Goal: Task Accomplishment & Management: Use online tool/utility

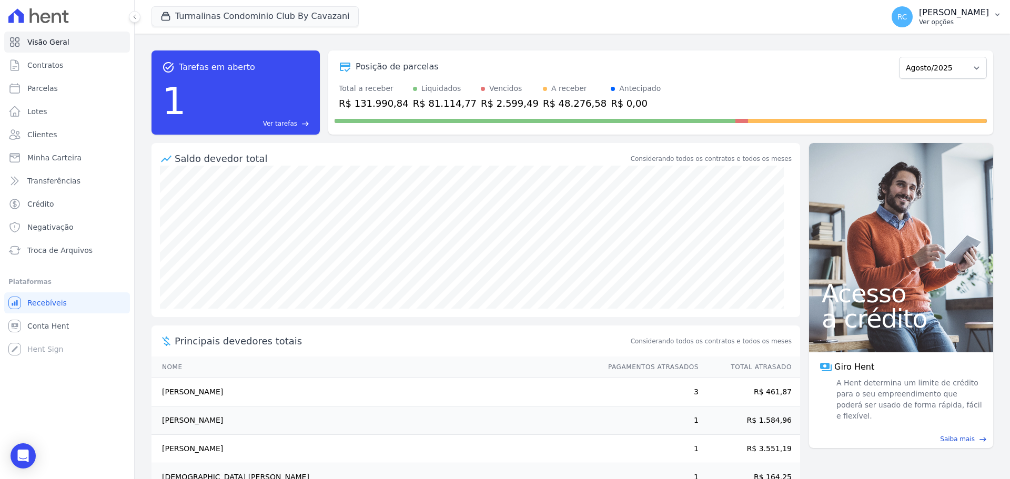
click at [994, 23] on button "RC Raquel Costa de Almeida Ver opções" at bounding box center [946, 16] width 127 height 29
click at [952, 44] on link "Perfil do empreendimento" at bounding box center [942, 45] width 135 height 19
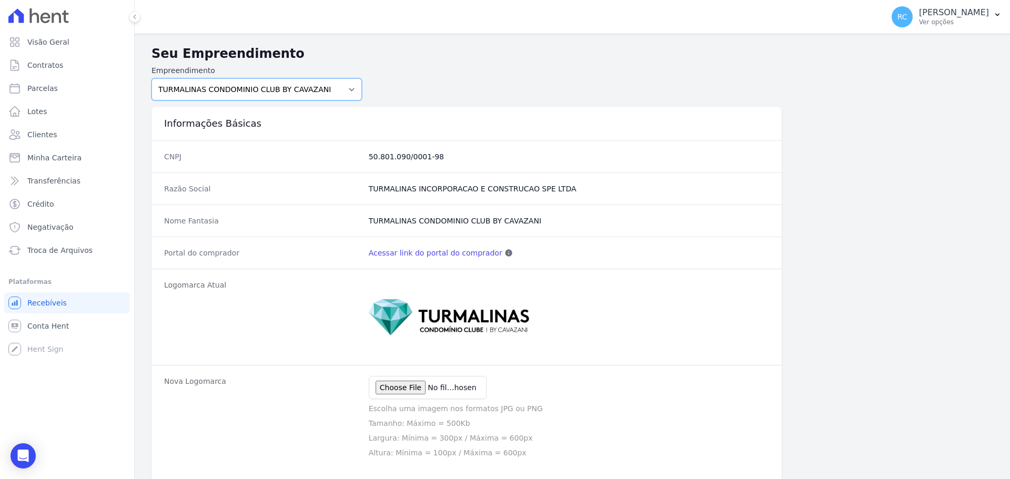
click at [336, 97] on select "PARQUE DAS FLORES PARQUE DOS PASSAROS TURMALINAS CONDOMINIO CLUB BY CAVAZANI" at bounding box center [256, 89] width 210 height 22
select select "7c6dbd88-c992-4e1b-a35d-d12916fde016"
click at [151, 78] on select "PARQUE DAS FLORES PARQUE DOS PASSAROS TURMALINAS CONDOMINIO CLUB BY CAVAZANI" at bounding box center [256, 89] width 210 height 22
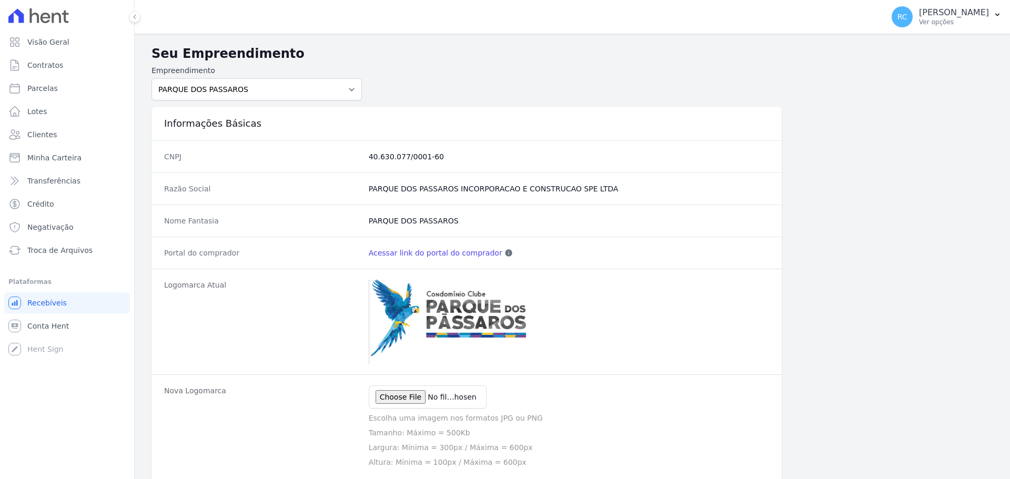
click at [433, 258] on link "Acessar link do portal do comprador" at bounding box center [436, 253] width 134 height 11
click at [590, 128] on h3 "Informações Básicas" at bounding box center [466, 123] width 605 height 13
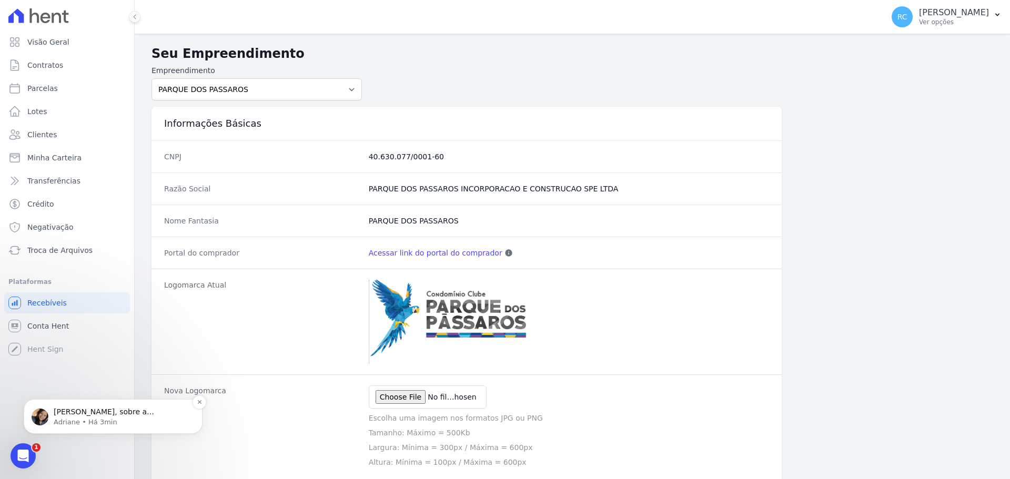
click at [79, 417] on p "Raquel, sobre a antecipação: recomendamos que toda alteração no contrato do cli…" at bounding box center [122, 412] width 136 height 11
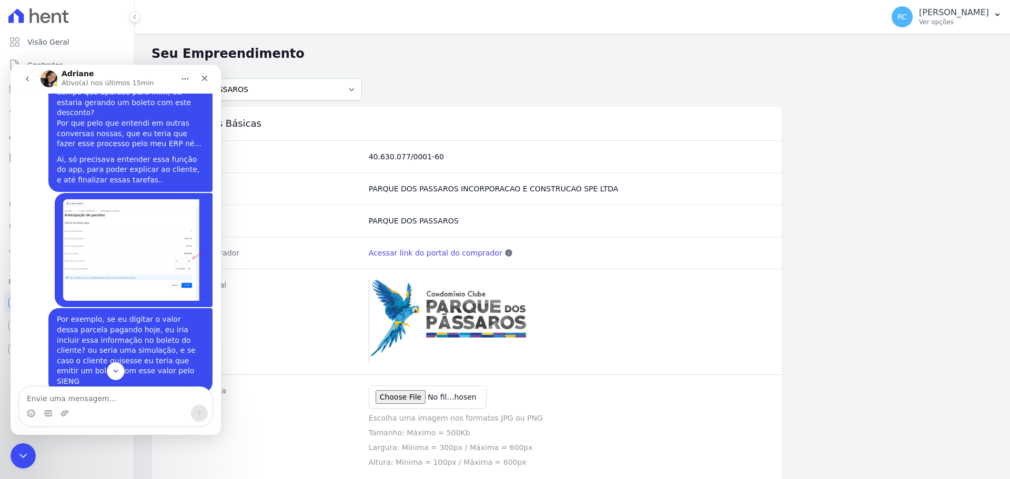
scroll to position [4594, 0]
drag, startPoint x: 26, startPoint y: 453, endPoint x: 131, endPoint y: 811, distance: 373.1
click at [27, 452] on icon "Fechar mensagem da Intercom" at bounding box center [21, 454] width 13 height 13
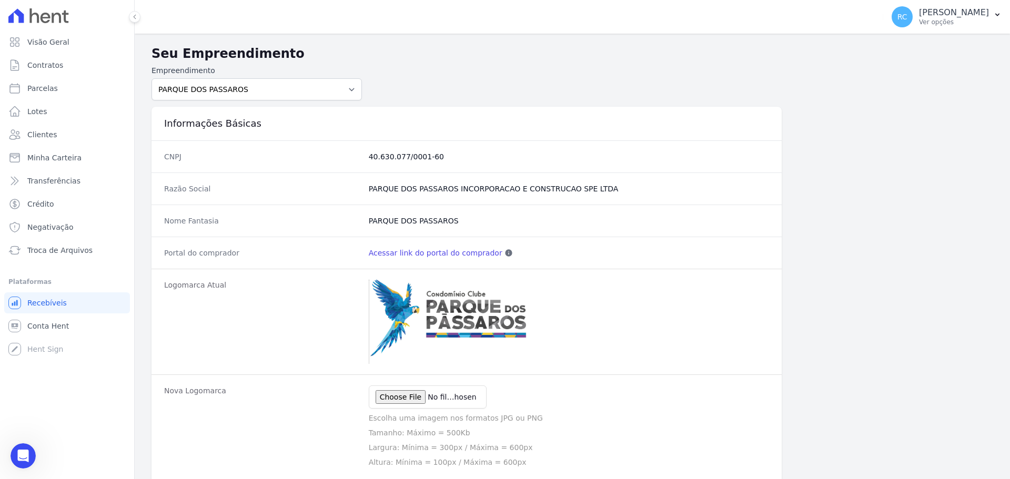
scroll to position [4577, 0]
drag, startPoint x: 28, startPoint y: 448, endPoint x: 11, endPoint y: 454, distance: 18.7
click at [12, 453] on div "Abrir mensagem da Intercom" at bounding box center [21, 454] width 35 height 35
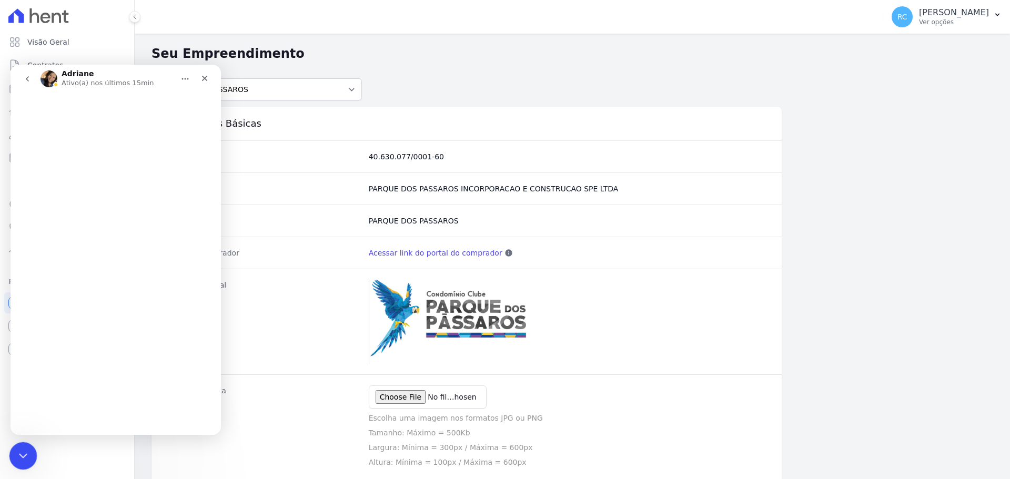
click at [11, 454] on div "Fechar mensagem da Intercom" at bounding box center [21, 454] width 25 height 25
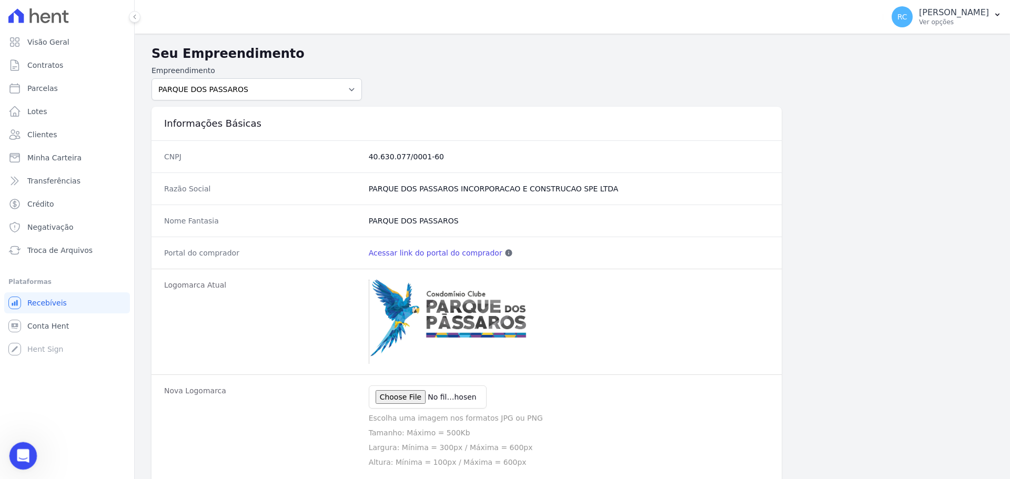
click at [9, 452] on div "Abrir mensagem da Intercom" at bounding box center [21, 454] width 35 height 35
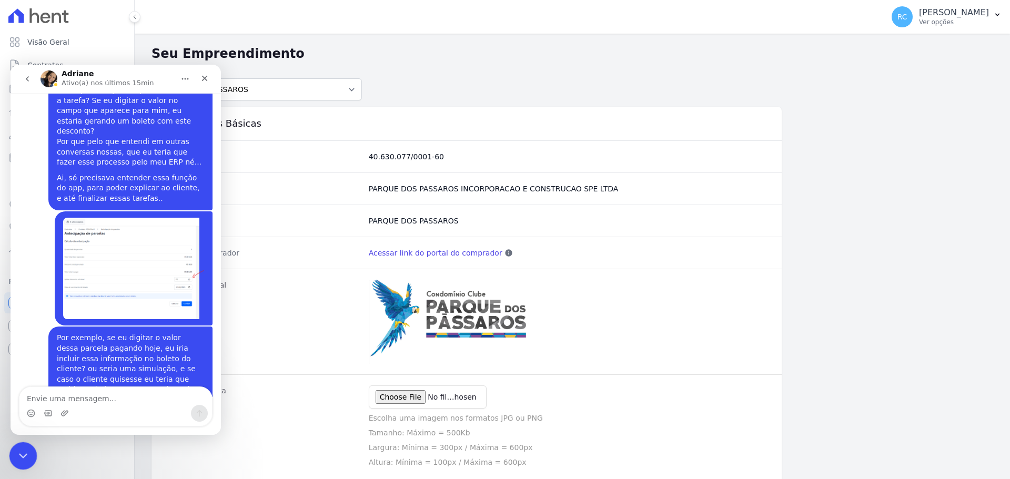
click at [9, 455] on div "Fechar mensagem da Intercom" at bounding box center [21, 454] width 25 height 25
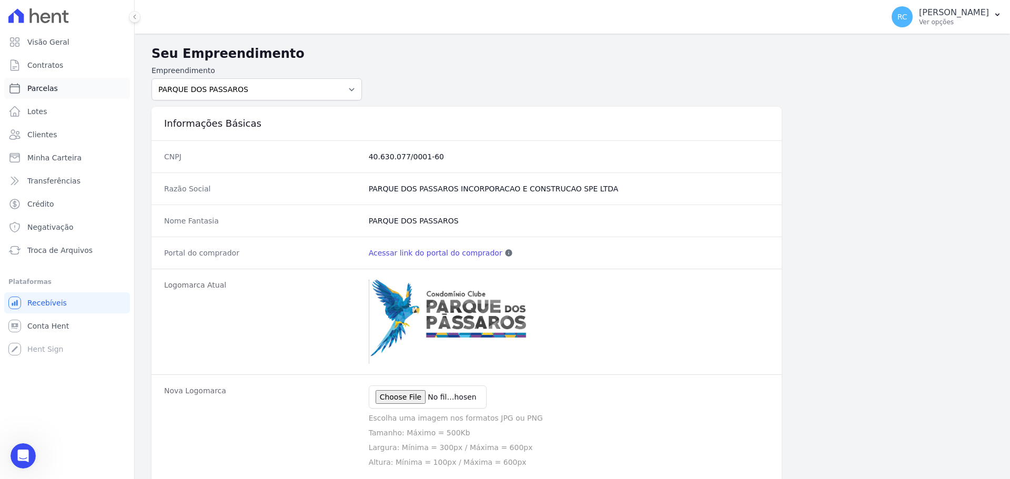
click at [79, 94] on link "Parcelas" at bounding box center [67, 88] width 126 height 21
select select
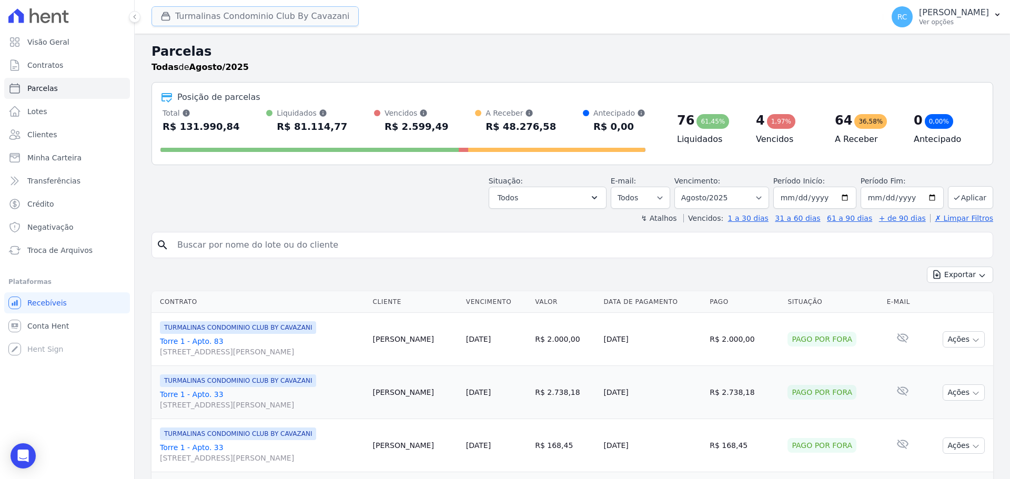
click at [256, 15] on button "Turmalinas Condominio Club By Cavazani" at bounding box center [254, 16] width 207 height 20
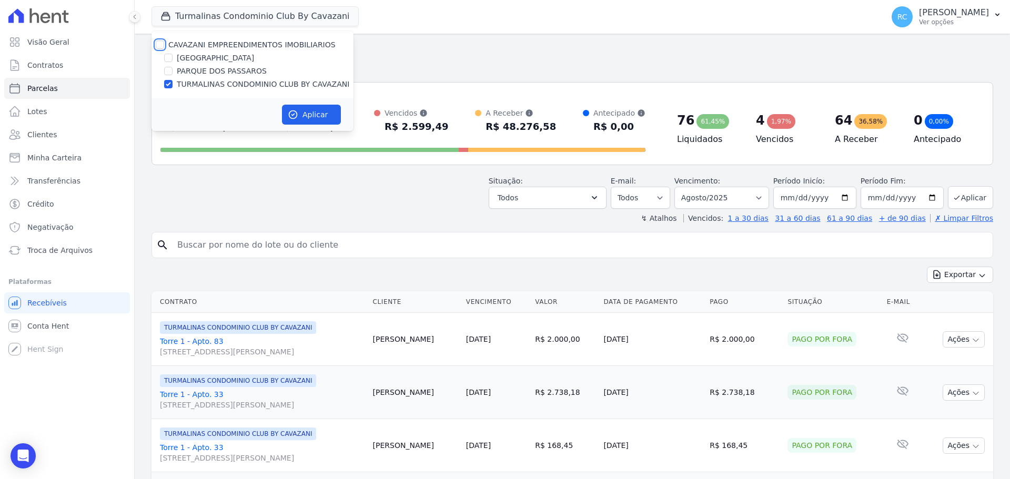
click at [163, 46] on input "CAVAZANI EMPREENDIMENTOS IMOBILIARIOS" at bounding box center [160, 44] width 8 height 8
checkbox input "true"
click at [314, 115] on button "Aplicar" at bounding box center [311, 115] width 59 height 20
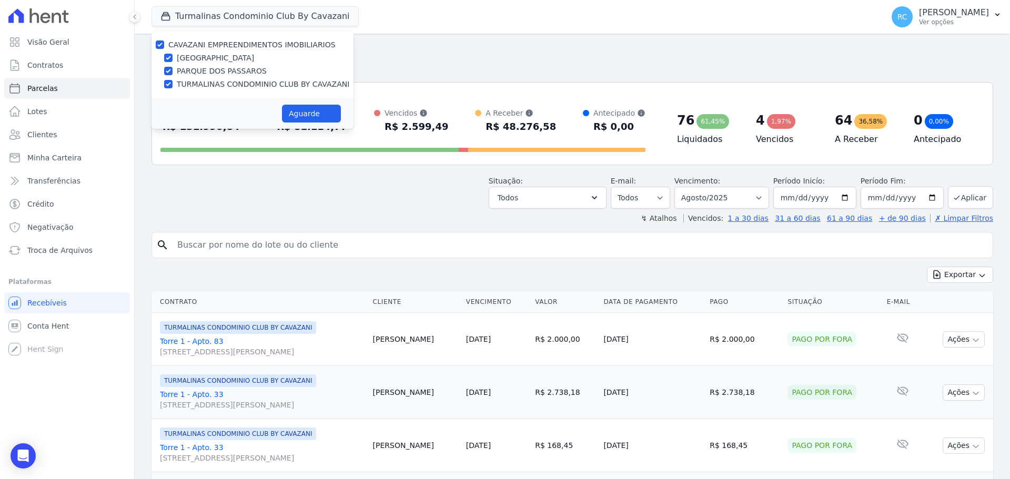
select select
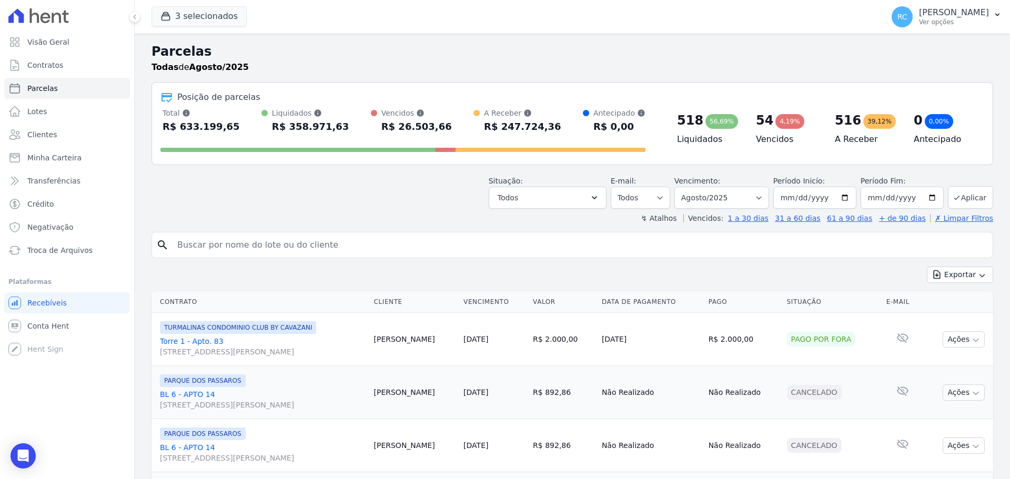
click at [219, 246] on input "search" at bounding box center [579, 245] width 817 height 21
paste input "HIGOR AILTON NEVES DOS SANTOS"
type input "HIGOR AILTON NEVES DOS SANTOS"
select select
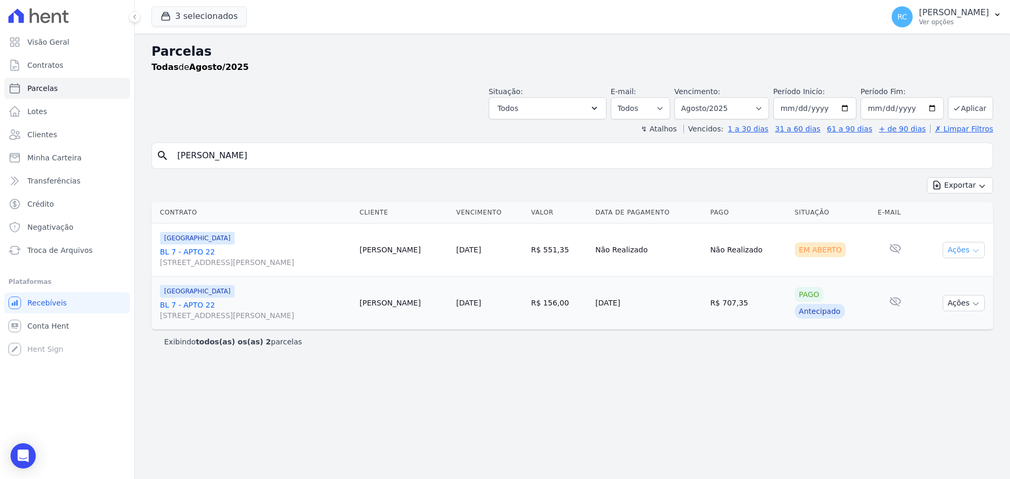
click at [973, 247] on icon "button" at bounding box center [975, 251] width 8 height 8
click at [949, 332] on link "Liquidação Manual" at bounding box center [959, 332] width 101 height 19
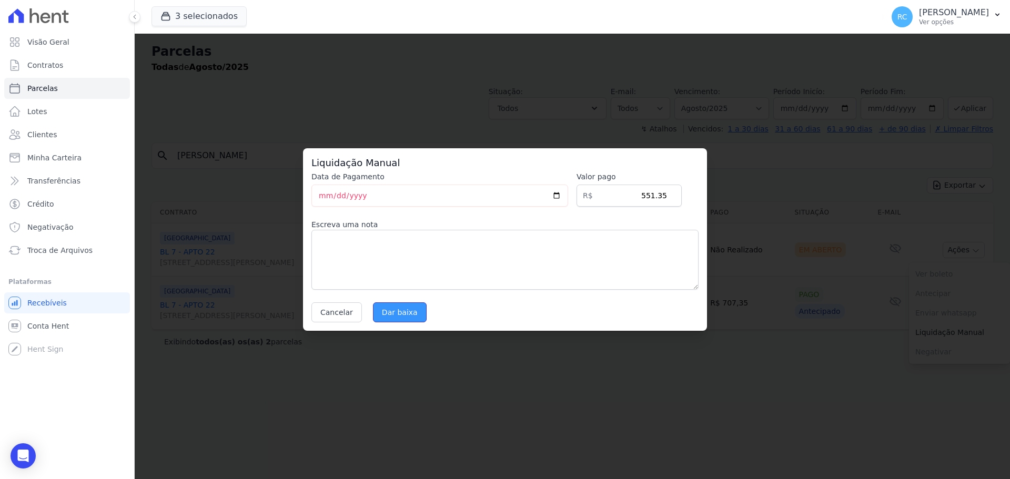
click at [403, 316] on input "Dar baixa" at bounding box center [400, 312] width 54 height 20
select select
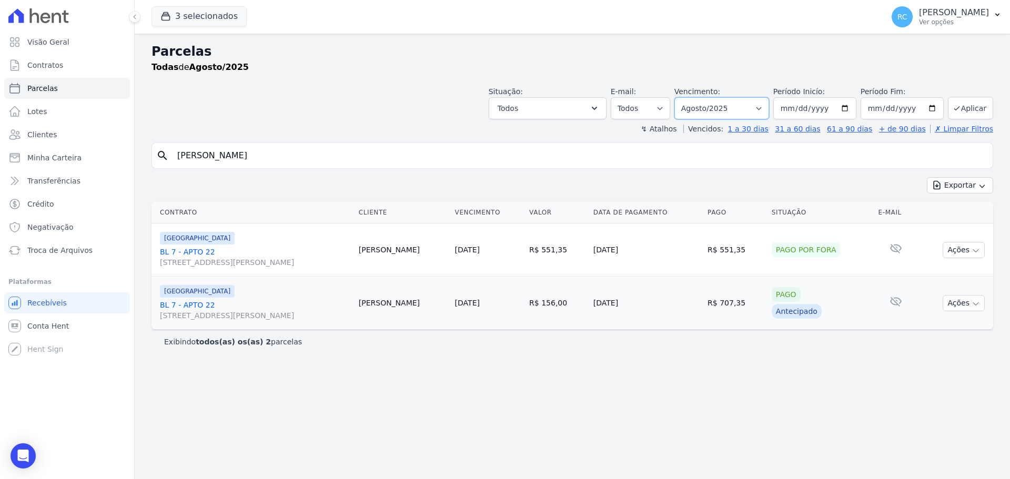
click at [746, 111] on select "[GEOGRAPHIC_DATA] por período ──────── Todos os meses Dezembro/2021 [GEOGRAPHIC…" at bounding box center [721, 108] width 95 height 22
select select "all"
click at [689, 97] on select "[GEOGRAPHIC_DATA] por período ──────── Todos os meses Dezembro/2021 [GEOGRAPHIC…" at bounding box center [721, 108] width 95 height 22
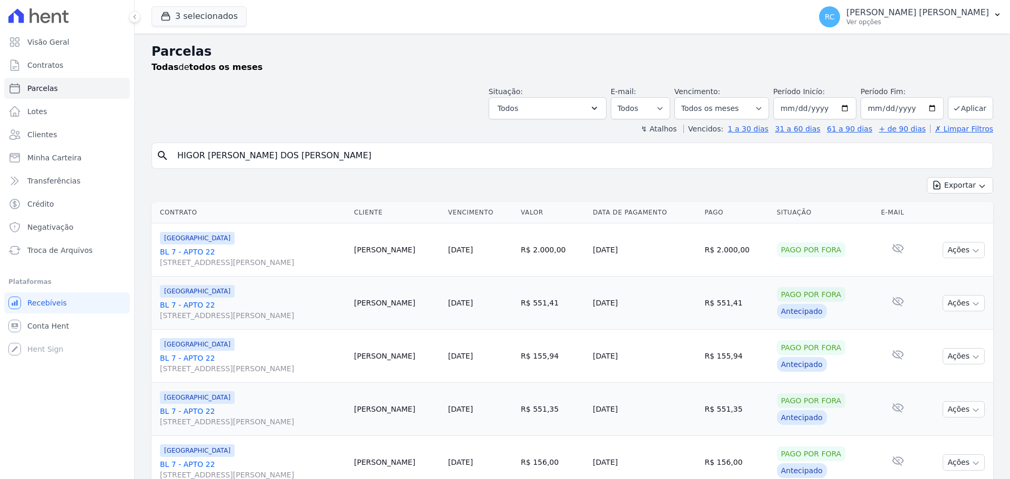
select select
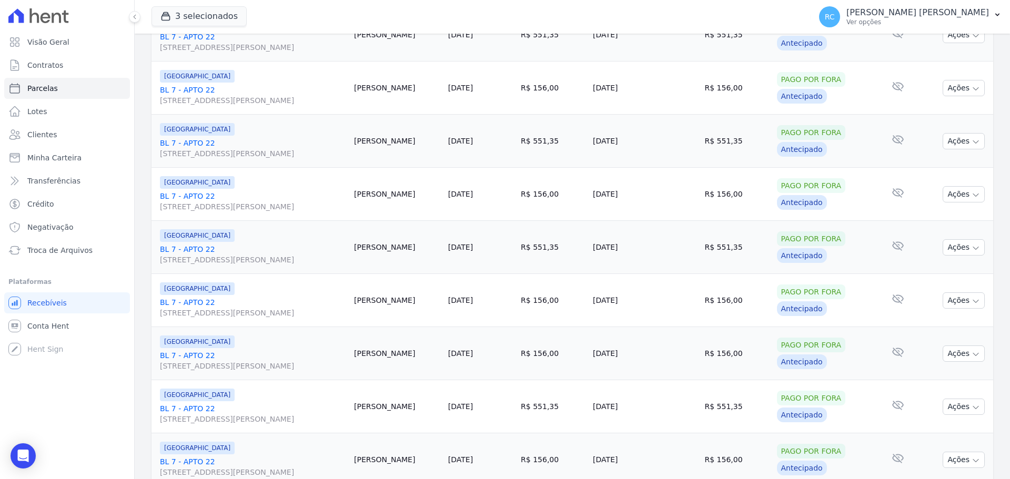
scroll to position [1118, 0]
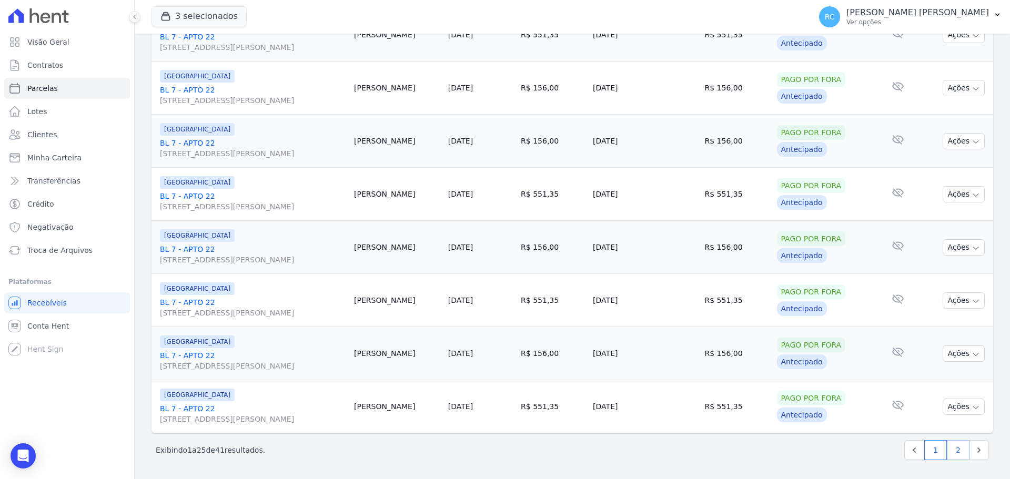
click at [949, 453] on link "2" at bounding box center [958, 450] width 23 height 20
select select
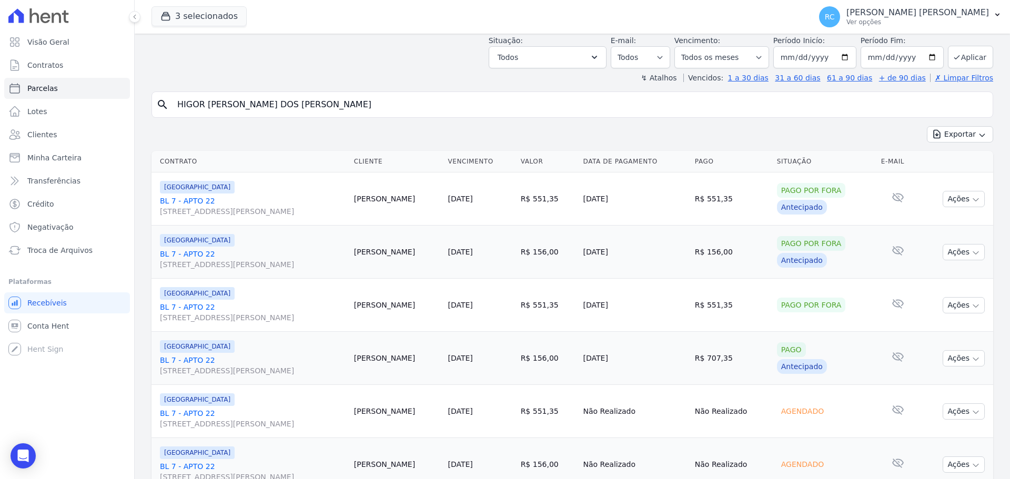
scroll to position [158, 0]
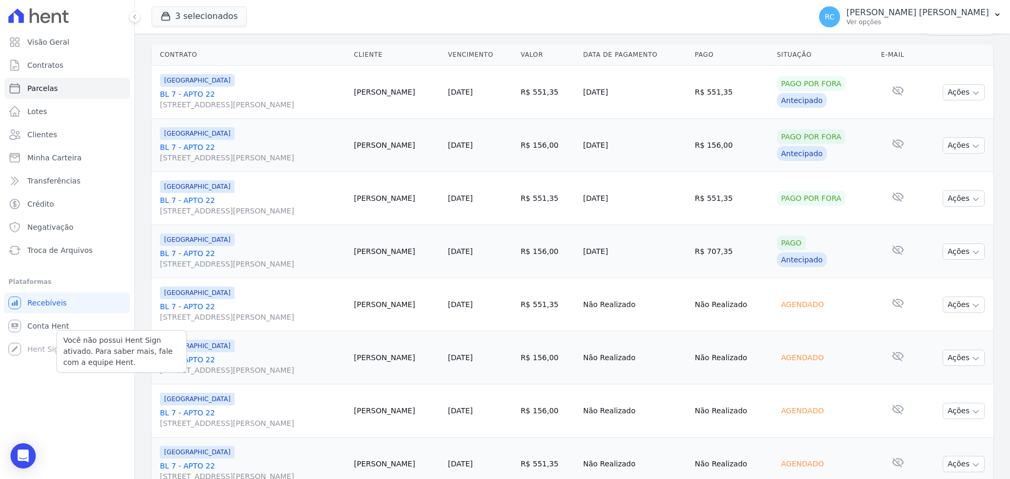
click at [70, 331] on div "Você não possui Hent Sign ativado. Para saber mais, fale com a equipe Hent." at bounding box center [121, 351] width 130 height 43
click at [41, 324] on span "Conta Hent" at bounding box center [48, 326] width 42 height 11
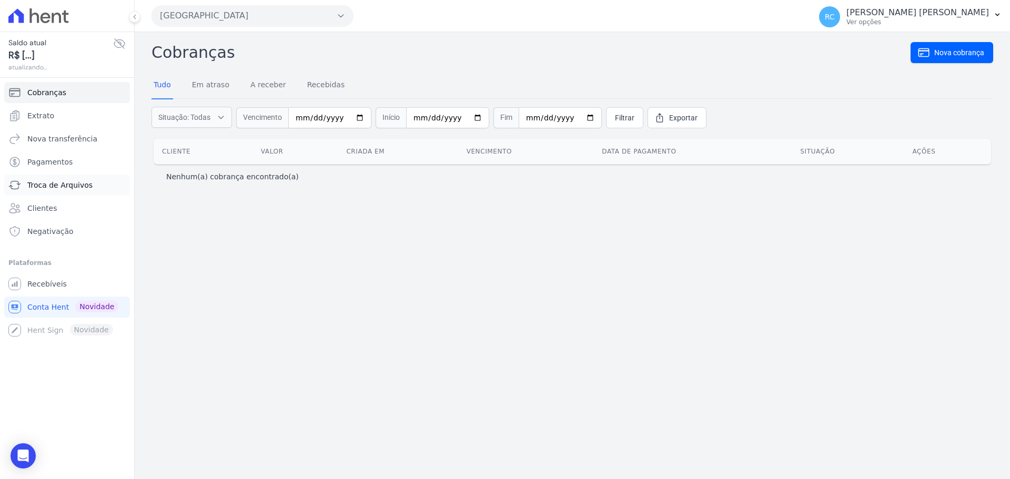
click at [64, 184] on span "Troca de Arquivos" at bounding box center [59, 185] width 65 height 11
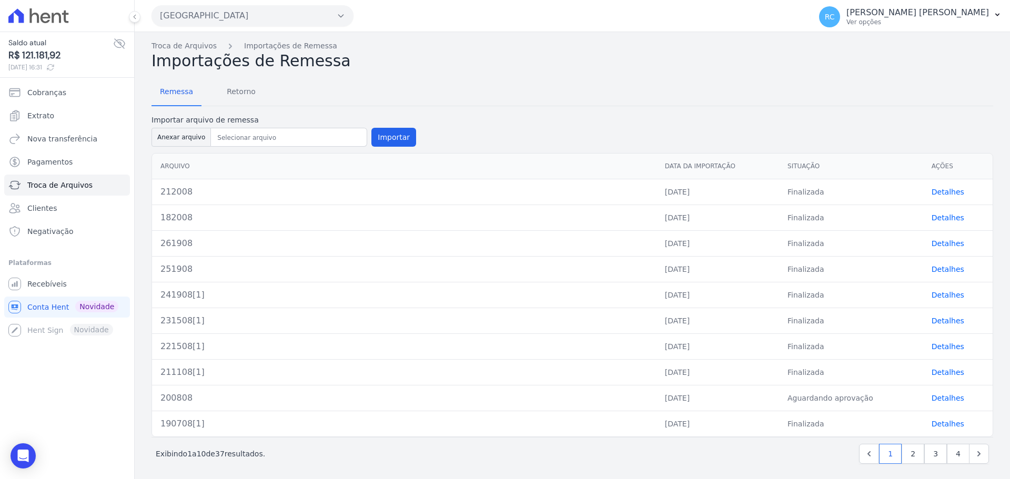
click at [208, 26] on div "Parque Dos Passaros CAVAZANI EMPREENDIMENTOS IMOBILIARIOS PARQUE DAS FLORES PAR…" at bounding box center [478, 15] width 655 height 33
click at [223, 12] on button "Parque Dos Passaros" at bounding box center [252, 15] width 202 height 21
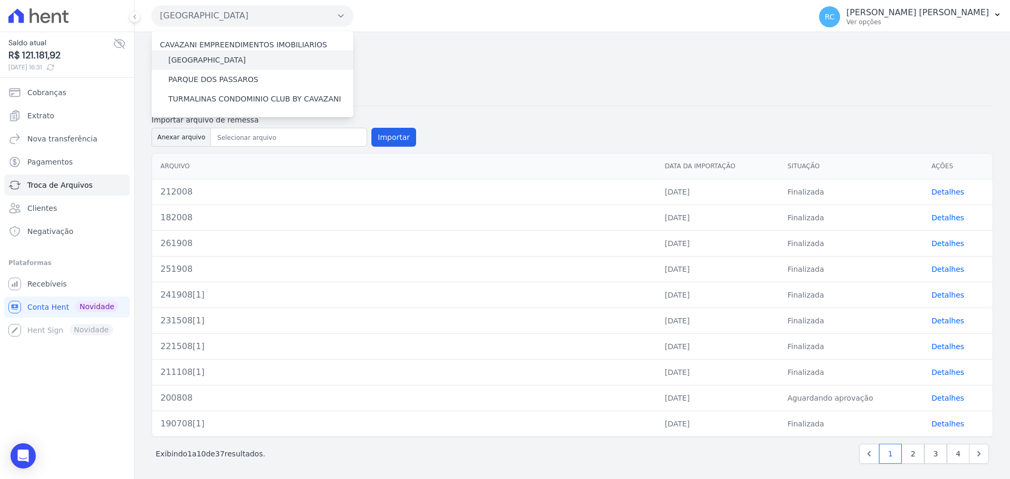
click at [223, 58] on label "[GEOGRAPHIC_DATA]" at bounding box center [206, 60] width 77 height 11
click at [0, 0] on input "[GEOGRAPHIC_DATA]" at bounding box center [0, 0] width 0 height 0
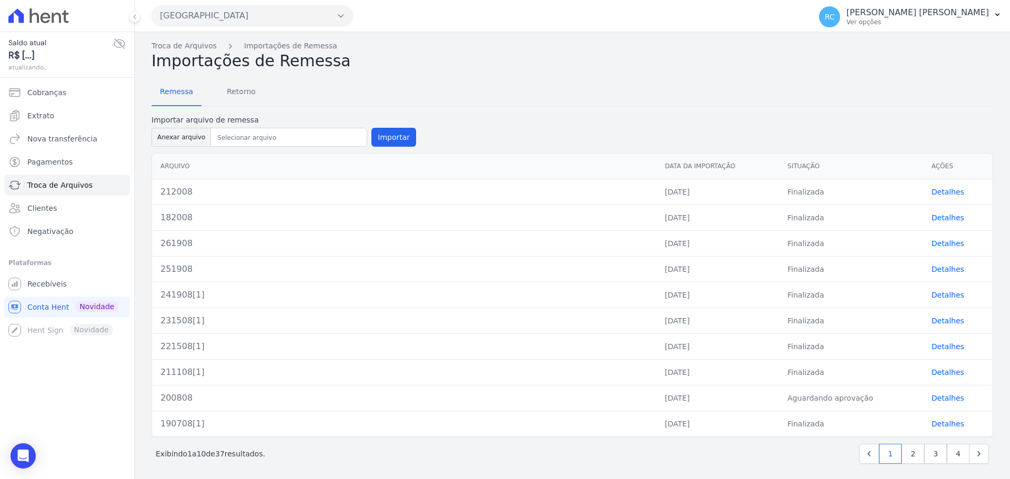
click at [260, 22] on button "[GEOGRAPHIC_DATA]" at bounding box center [252, 15] width 202 height 21
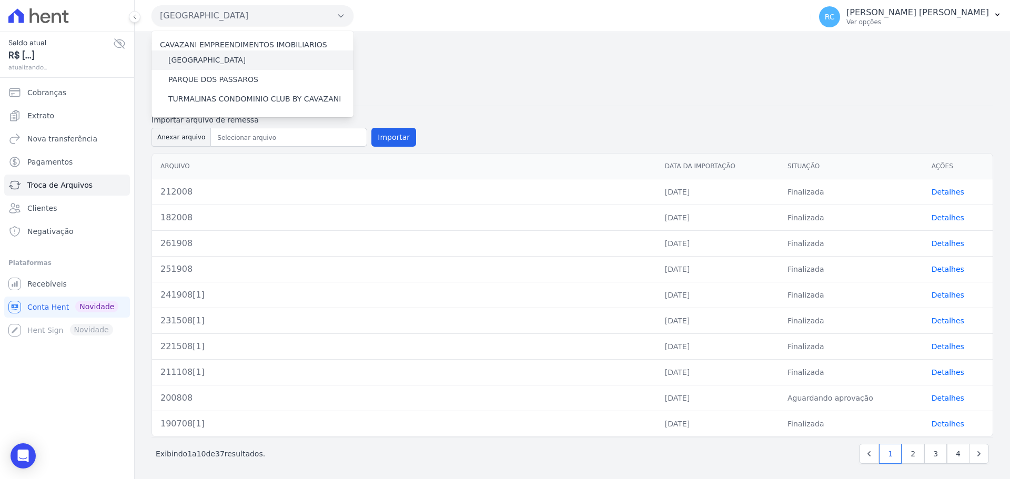
click at [197, 65] on label "[GEOGRAPHIC_DATA]" at bounding box center [206, 60] width 77 height 11
click at [0, 0] on input "[GEOGRAPHIC_DATA]" at bounding box center [0, 0] width 0 height 0
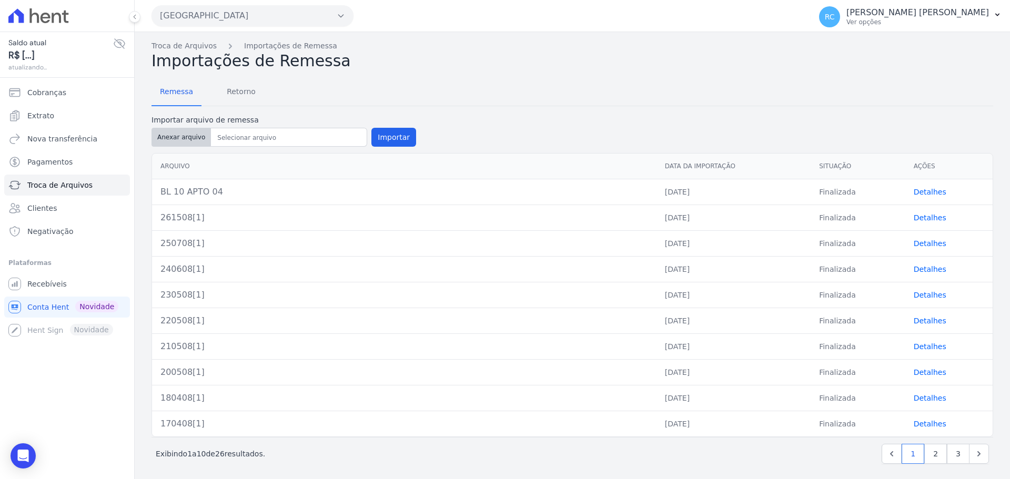
click at [172, 138] on button "Anexar arquivo" at bounding box center [180, 137] width 59 height 19
type input "282108"
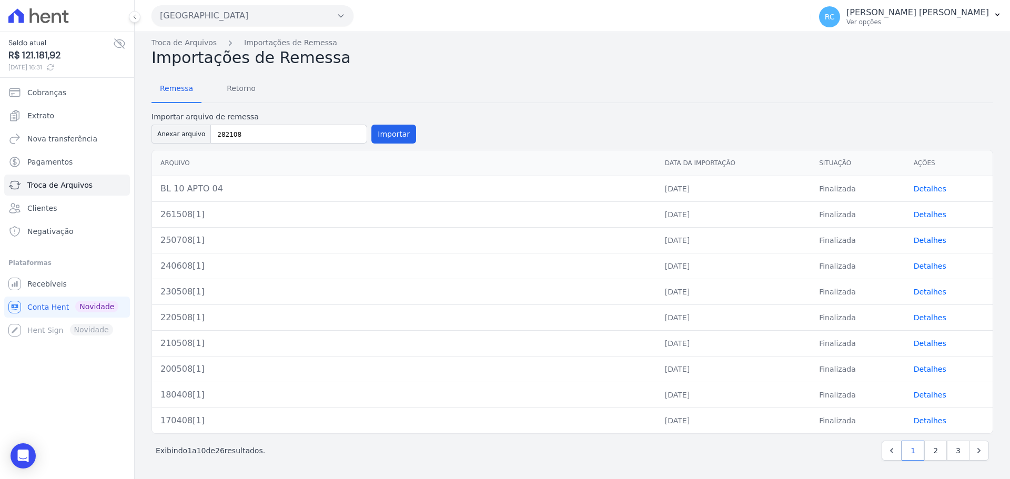
scroll to position [4, 0]
click at [388, 137] on button "Importar" at bounding box center [393, 133] width 45 height 19
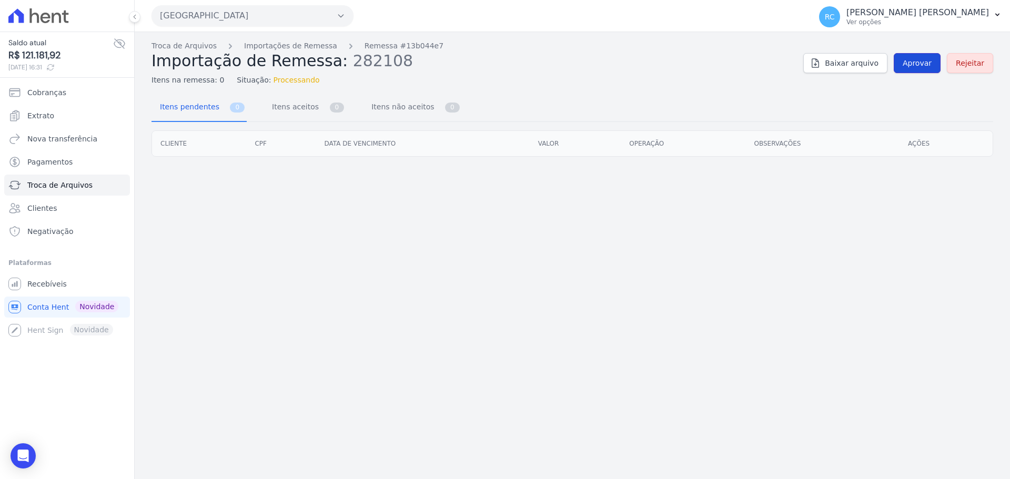
click at [914, 61] on span "Aprovar" at bounding box center [916, 63] width 29 height 11
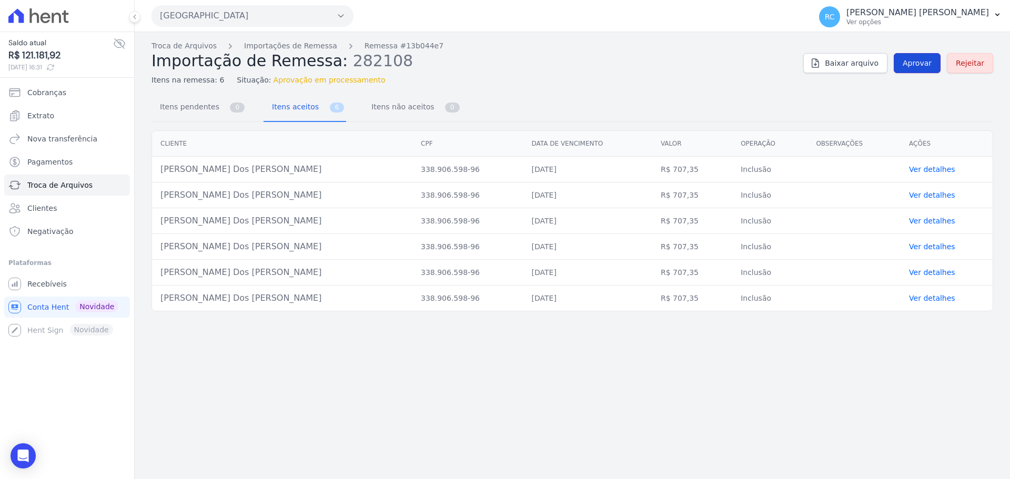
click at [926, 65] on span "Aprovar" at bounding box center [916, 63] width 29 height 11
click at [920, 72] on link "Aprovar" at bounding box center [917, 63] width 47 height 20
click at [925, 64] on span "Aprovar" at bounding box center [916, 63] width 29 height 11
click at [364, 88] on div "Troca de Arquivos Importações de Remessa Remessa #13b044e7 Importação de Remess…" at bounding box center [572, 255] width 875 height 447
click at [913, 67] on span "Aprovar" at bounding box center [916, 63] width 29 height 11
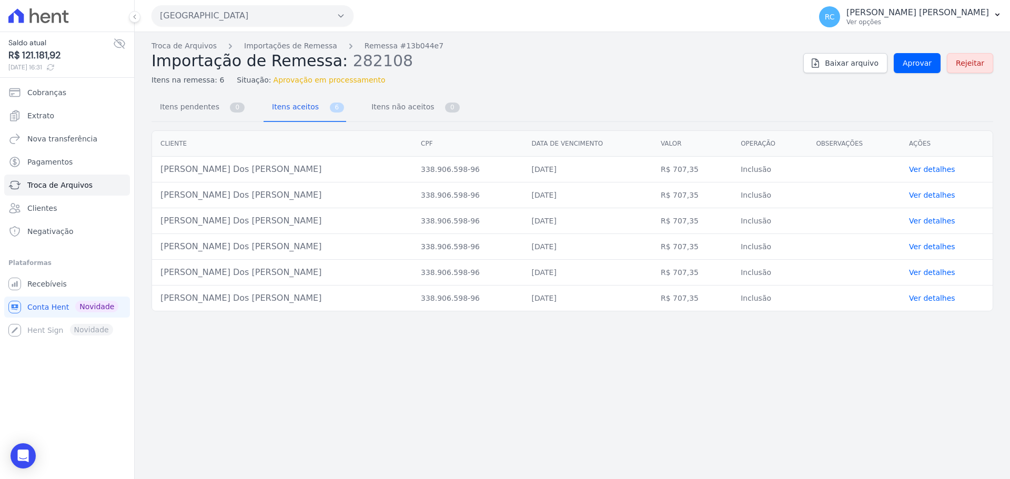
click at [219, 167] on td "Higor Ailton Neves Dos Santos" at bounding box center [282, 170] width 260 height 26
click at [218, 168] on td "Higor Ailton Neves Dos Santos" at bounding box center [282, 170] width 260 height 26
click at [218, 169] on td "Higor Ailton Neves Dos Santos" at bounding box center [282, 170] width 260 height 26
copy tr "Higor Ailton Neves Dos Santos"
click at [919, 67] on span "Aprovar" at bounding box center [916, 63] width 29 height 11
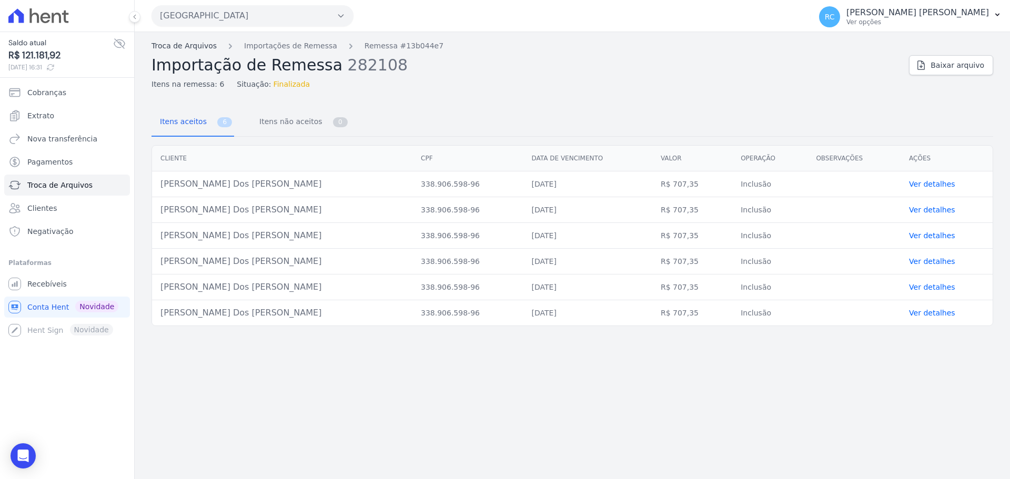
click at [189, 45] on link "Troca de Arquivos" at bounding box center [183, 45] width 65 height 11
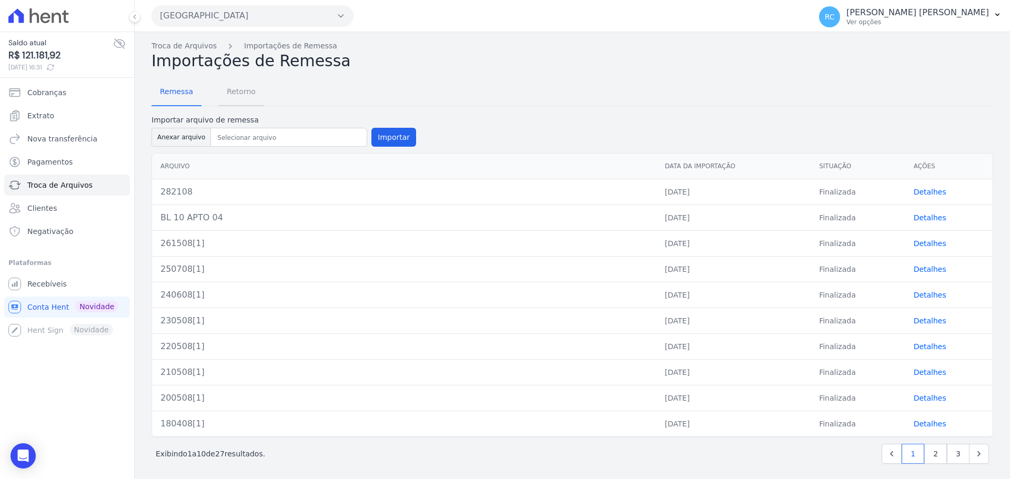
click at [240, 90] on span "Retorno" at bounding box center [241, 91] width 42 height 21
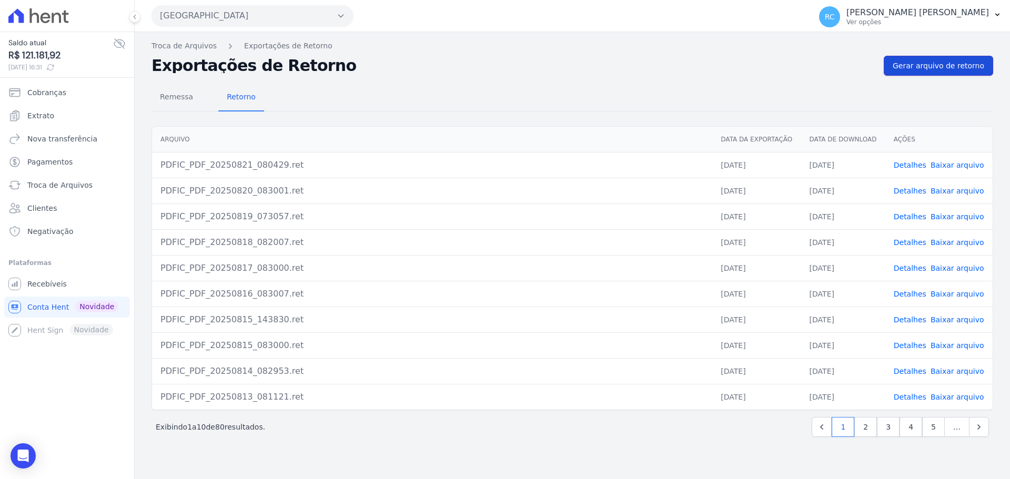
click at [942, 70] on span "Gerar arquivo de retorno" at bounding box center [938, 65] width 92 height 11
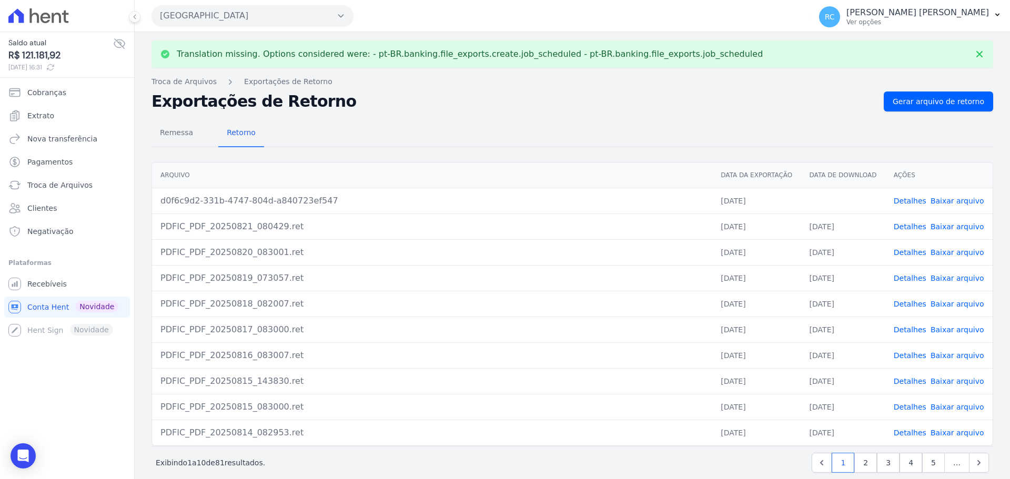
click at [938, 198] on link "Baixar arquivo" at bounding box center [957, 201] width 54 height 8
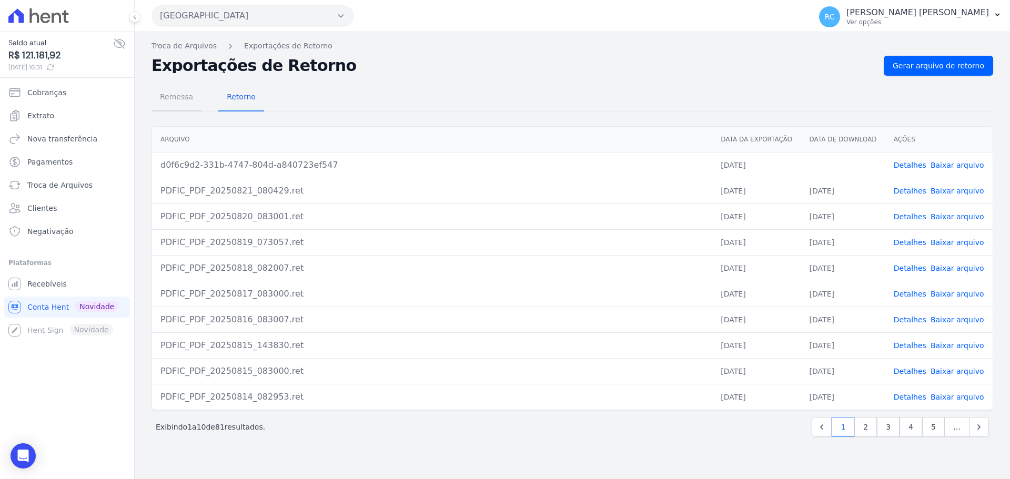
click at [170, 100] on span "Remessa" at bounding box center [177, 96] width 46 height 21
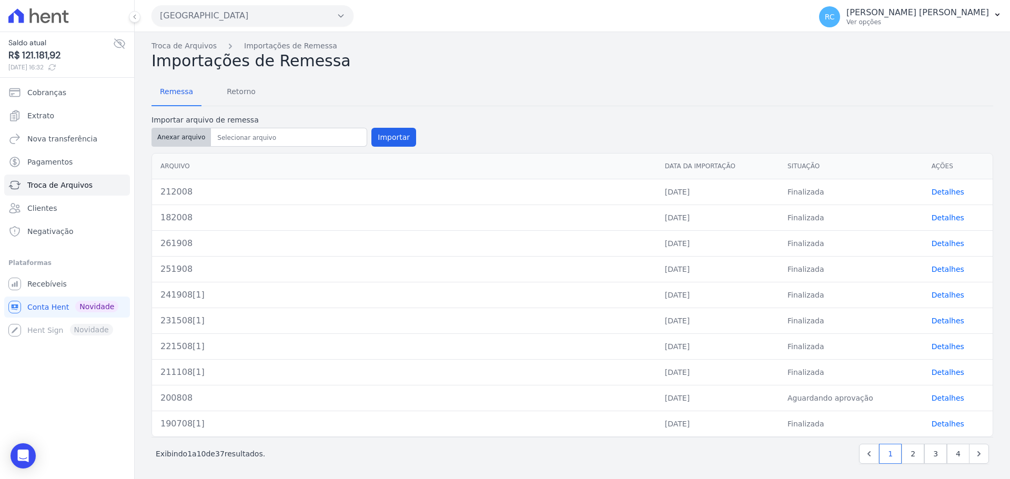
click at [189, 135] on button "Anexar arquivo" at bounding box center [180, 137] width 59 height 19
type input "BL 22 APTO 11"
click at [383, 133] on button "Importar" at bounding box center [393, 137] width 45 height 19
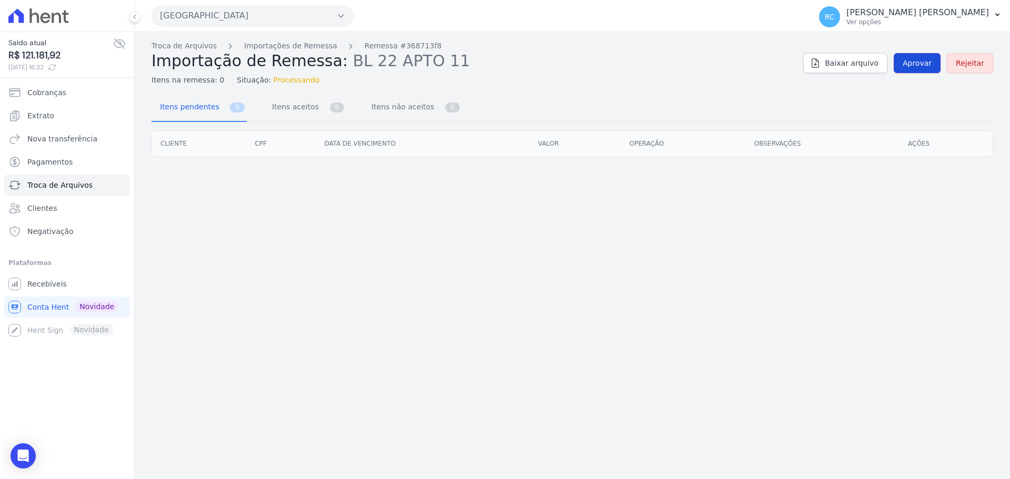
click at [929, 56] on link "Aprovar" at bounding box center [917, 63] width 47 height 20
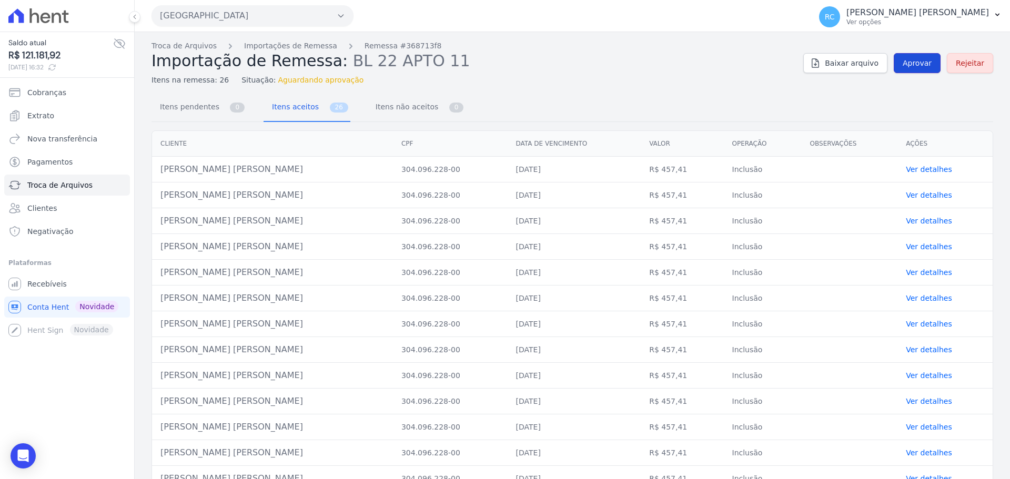
click at [925, 67] on span "Aprovar" at bounding box center [916, 63] width 29 height 11
click at [910, 73] on div "Troca de Arquivos Importações de Remessa Remessa #368713f8 Importação de Remess…" at bounding box center [571, 62] width 841 height 45
click at [914, 67] on span "Aprovar" at bounding box center [916, 63] width 29 height 11
click at [200, 46] on link "Troca de Arquivos" at bounding box center [183, 45] width 65 height 11
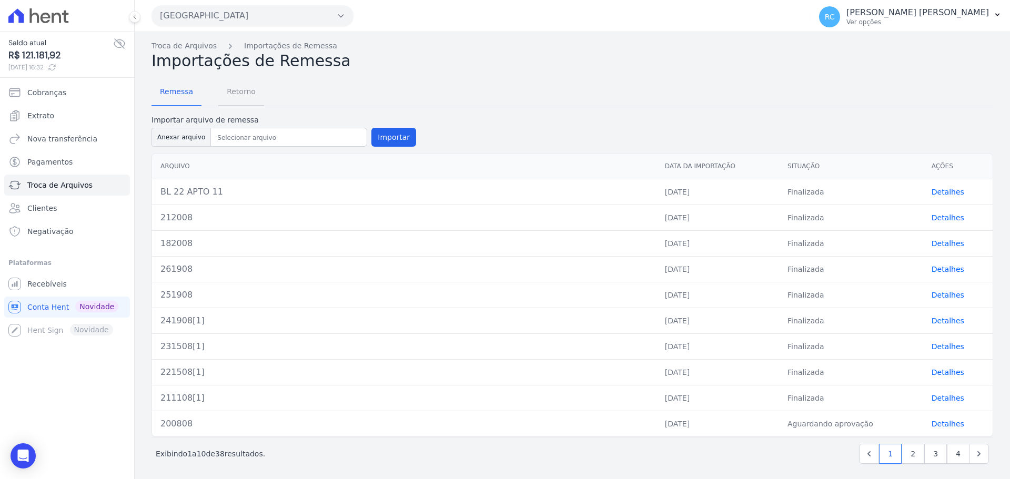
click at [251, 96] on span "Retorno" at bounding box center [241, 91] width 42 height 21
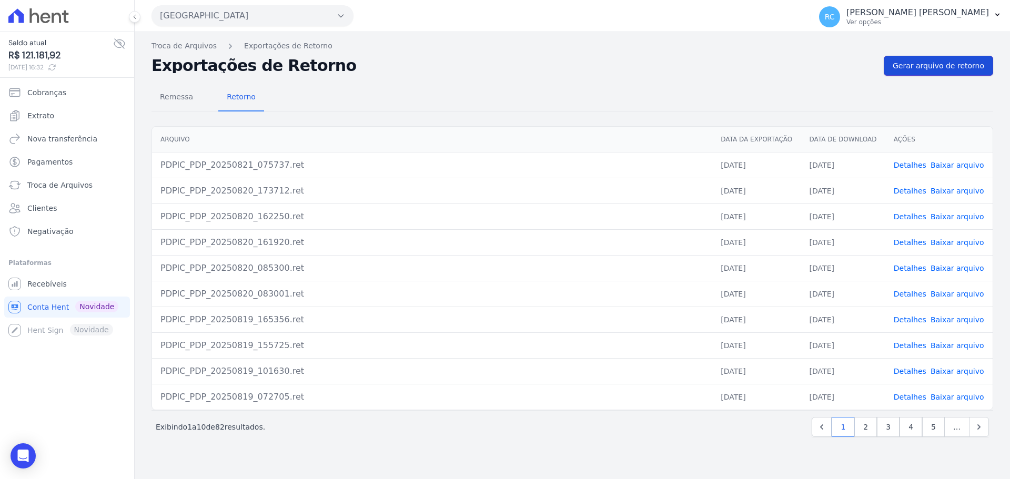
click at [947, 69] on span "Gerar arquivo de retorno" at bounding box center [938, 65] width 92 height 11
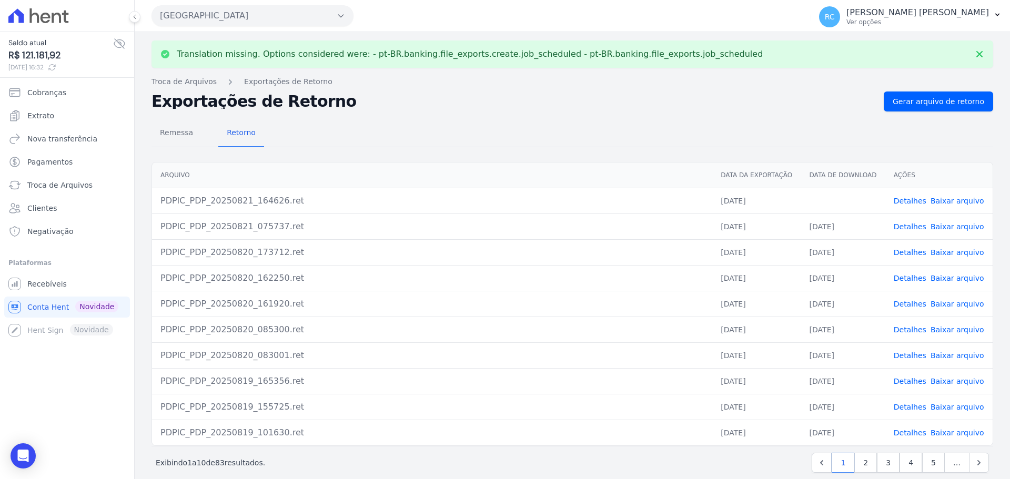
click at [939, 200] on link "Baixar arquivo" at bounding box center [957, 201] width 54 height 8
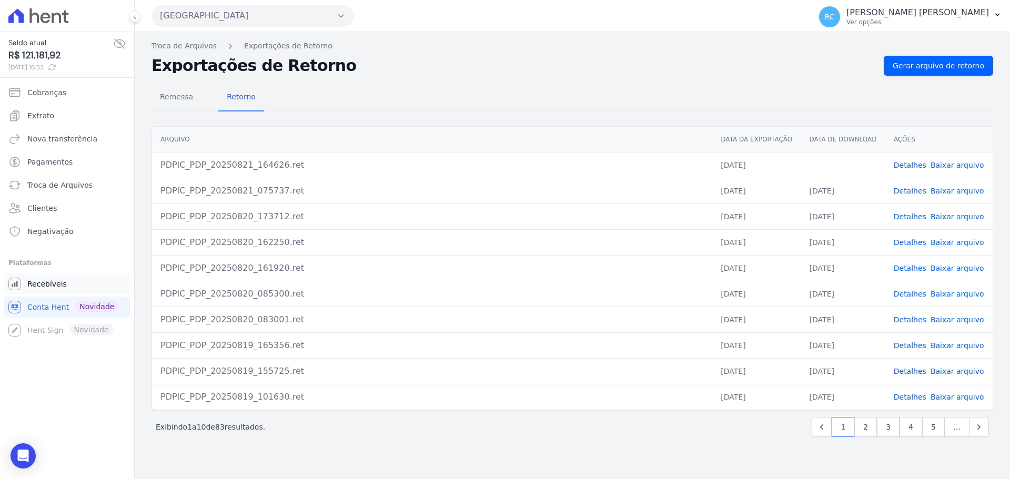
click at [86, 279] on link "Recebíveis" at bounding box center [67, 283] width 126 height 21
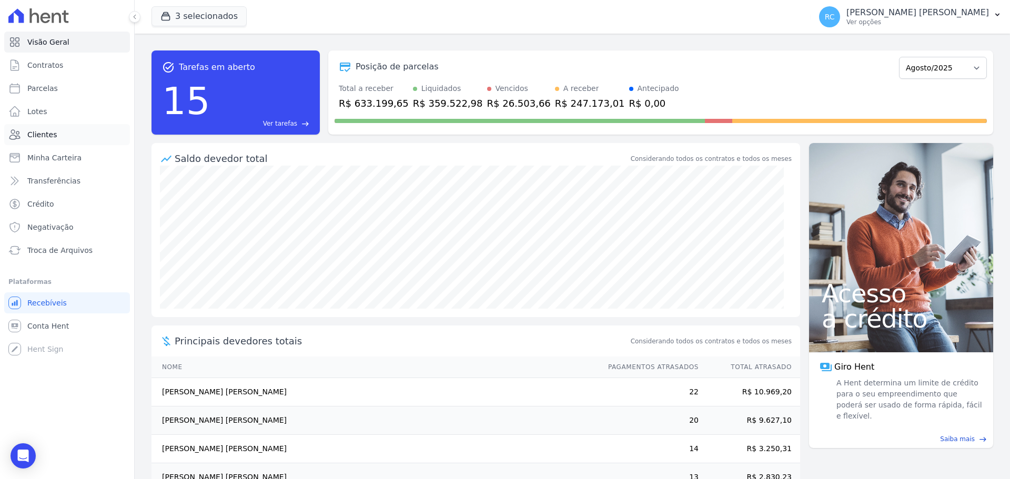
click at [69, 138] on link "Clientes" at bounding box center [67, 134] width 126 height 21
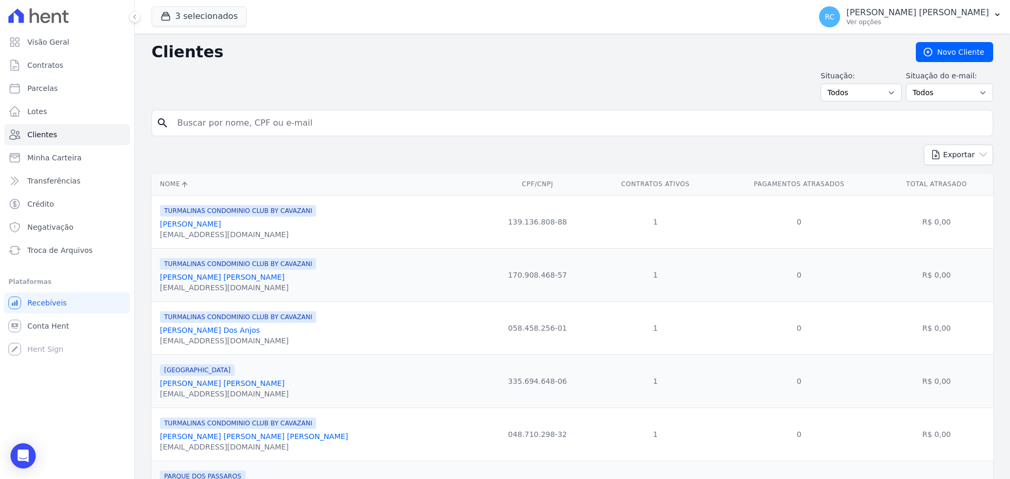
drag, startPoint x: 243, startPoint y: 119, endPoint x: 244, endPoint y: 104, distance: 15.3
click at [242, 118] on input "search" at bounding box center [579, 123] width 817 height 21
type input "rayane c"
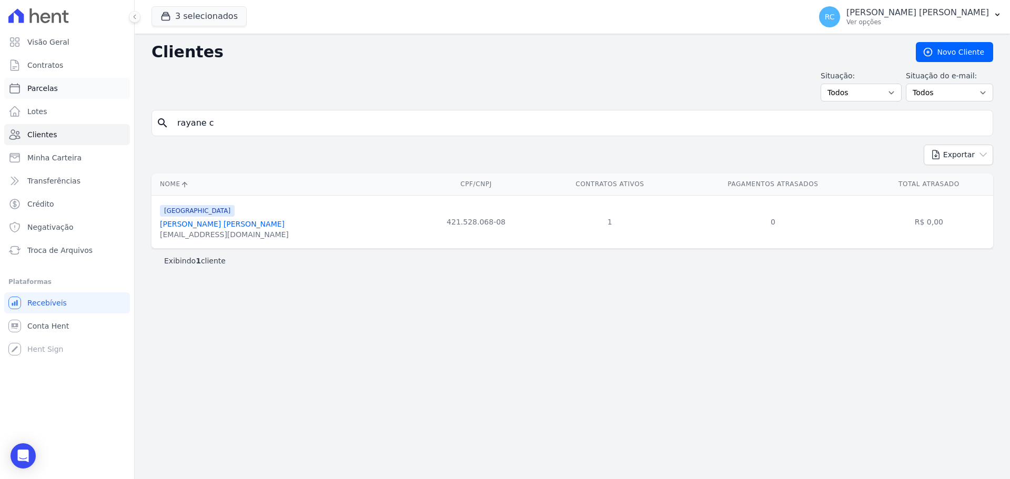
drag, startPoint x: 236, startPoint y: 119, endPoint x: 43, endPoint y: 95, distance: 194.5
click at [37, 95] on div "Visão Geral Contratos Parcelas Lotes Clientes Minha Carteira Transferências Cré…" at bounding box center [505, 239] width 1010 height 479
click at [72, 88] on link "Parcelas" at bounding box center [67, 88] width 126 height 21
select select
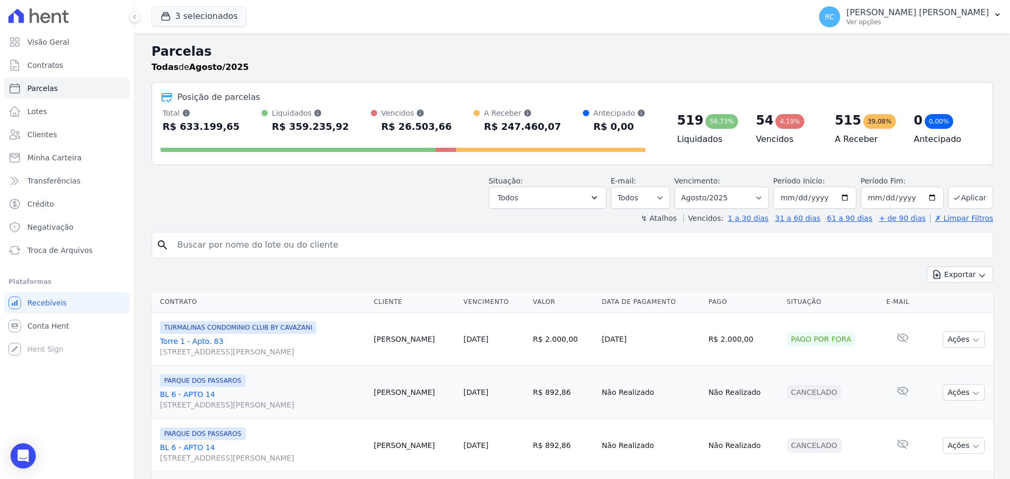
click at [221, 243] on input "search" at bounding box center [579, 245] width 817 height 21
paste input "rayane c"
type input "rayane c"
select select
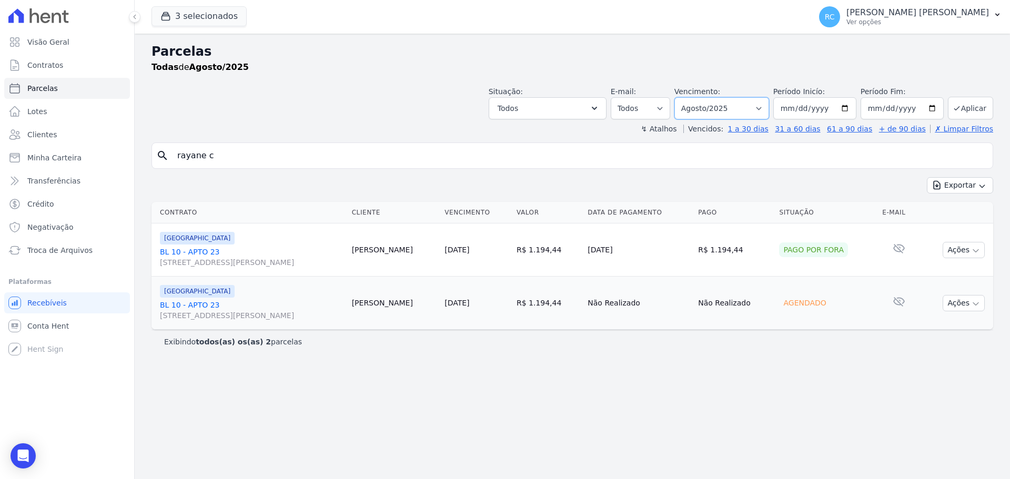
click at [728, 105] on select "Filtrar por período ──────── Todos os meses Dezembro/2021 Janeiro/2022 Fevereir…" at bounding box center [721, 108] width 95 height 22
select select "all"
click at [689, 97] on select "Filtrar por período ──────── Todos os meses Dezembro/2021 Janeiro/2022 Fevereir…" at bounding box center [721, 108] width 95 height 22
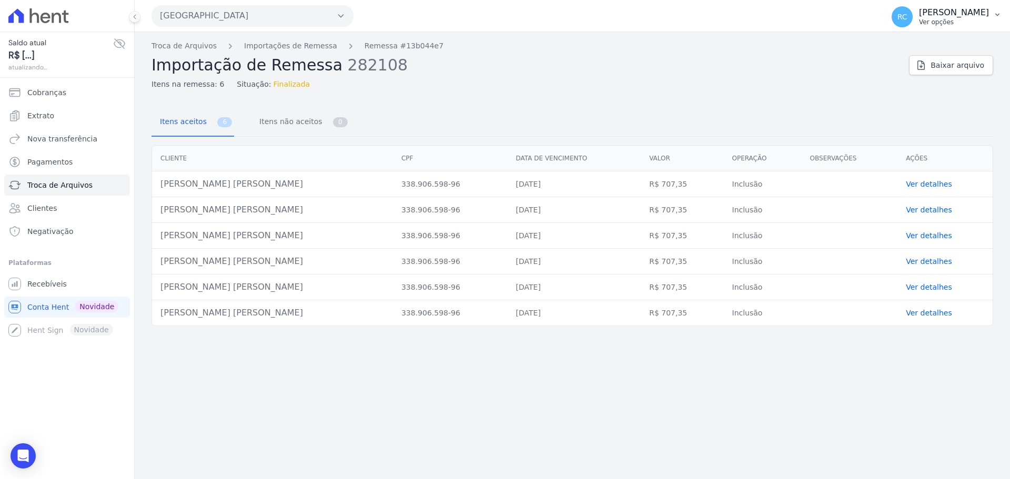
click at [982, 15] on p "[PERSON_NAME]" at bounding box center [954, 12] width 70 height 11
click at [494, 105] on div "Itens aceitos 6 Itens não aceitos 0 Cliente CPF Data de vencimento [GEOGRAPHIC_…" at bounding box center [571, 212] width 841 height 228
click at [60, 289] on link "Recebíveis" at bounding box center [67, 283] width 126 height 21
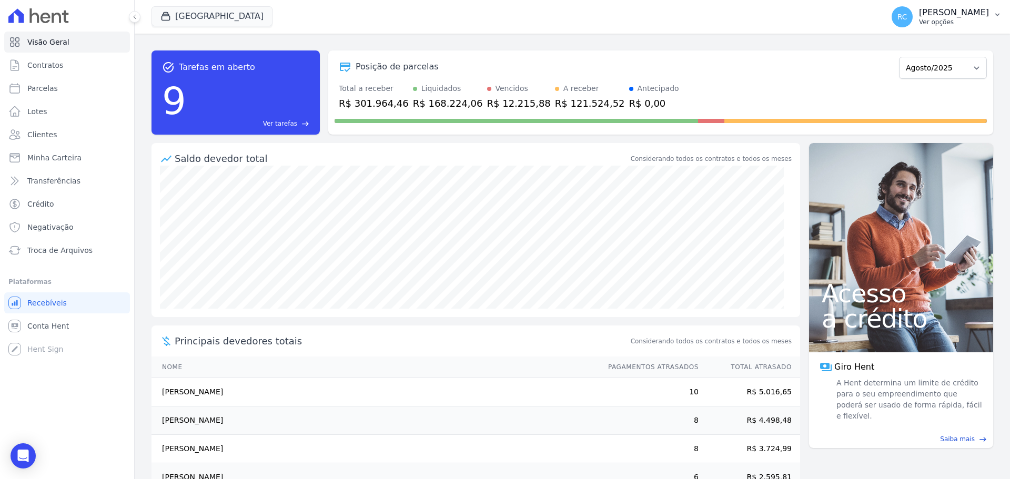
click at [968, 26] on div "RC [PERSON_NAME] [PERSON_NAME] Ver opções" at bounding box center [939, 16] width 97 height 21
click at [921, 48] on link "Perfil do empreendimento" at bounding box center [942, 45] width 135 height 19
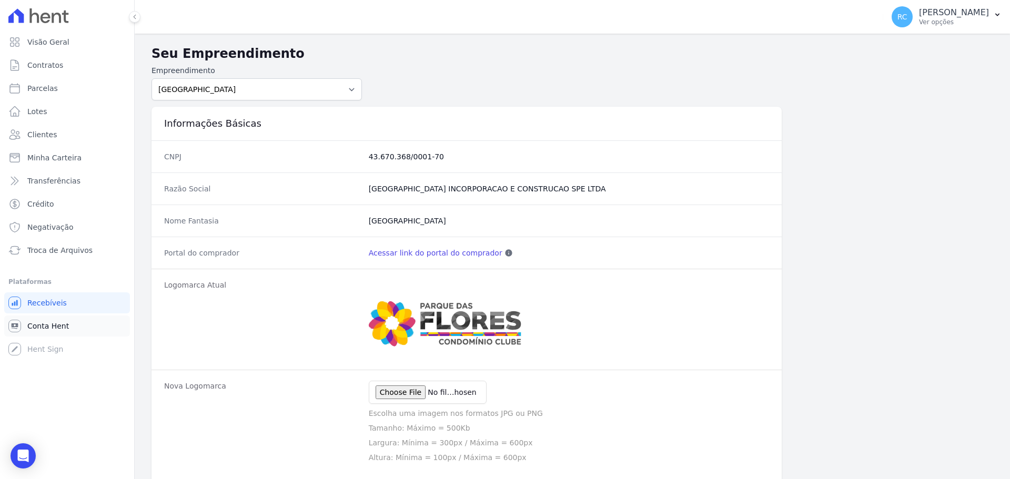
click at [58, 322] on span "Conta Hent" at bounding box center [48, 326] width 42 height 11
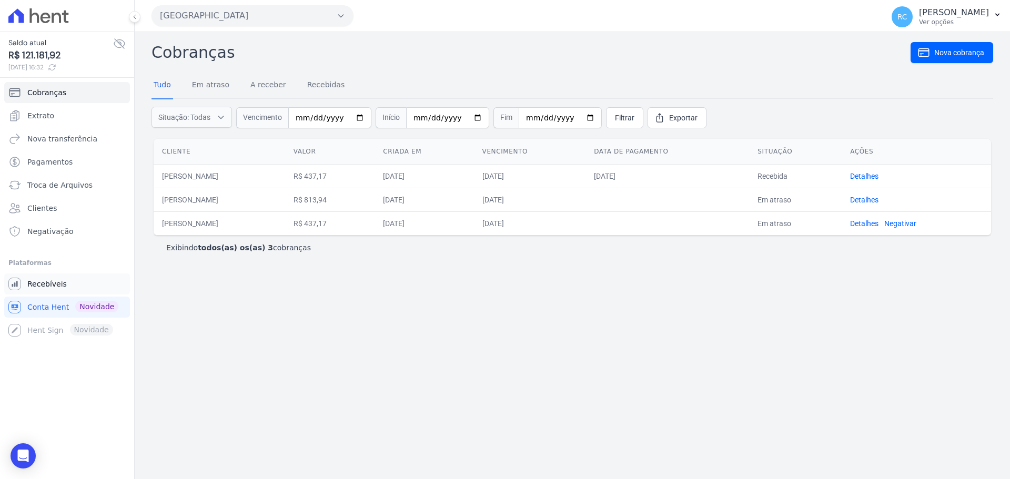
click at [78, 293] on link "Recebíveis" at bounding box center [67, 283] width 126 height 21
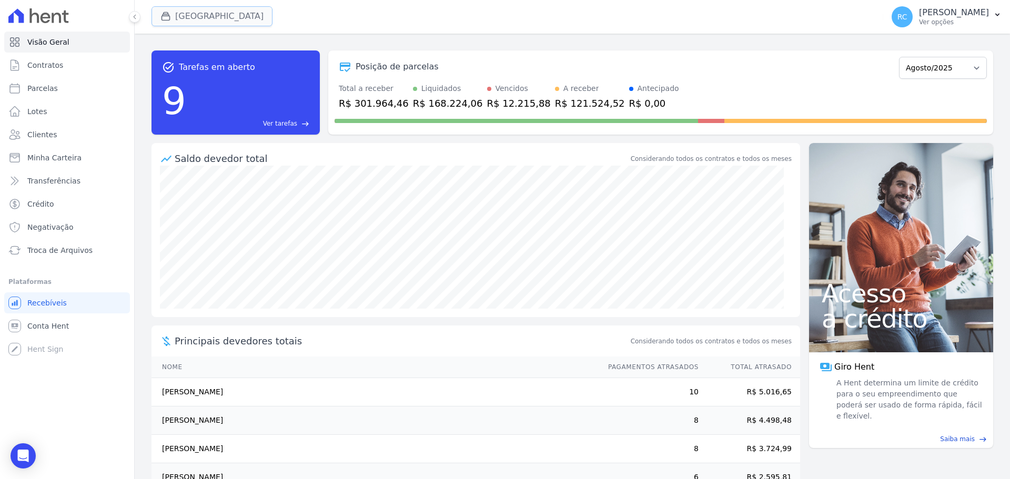
click at [217, 21] on button "Parque Das Flores" at bounding box center [211, 16] width 121 height 20
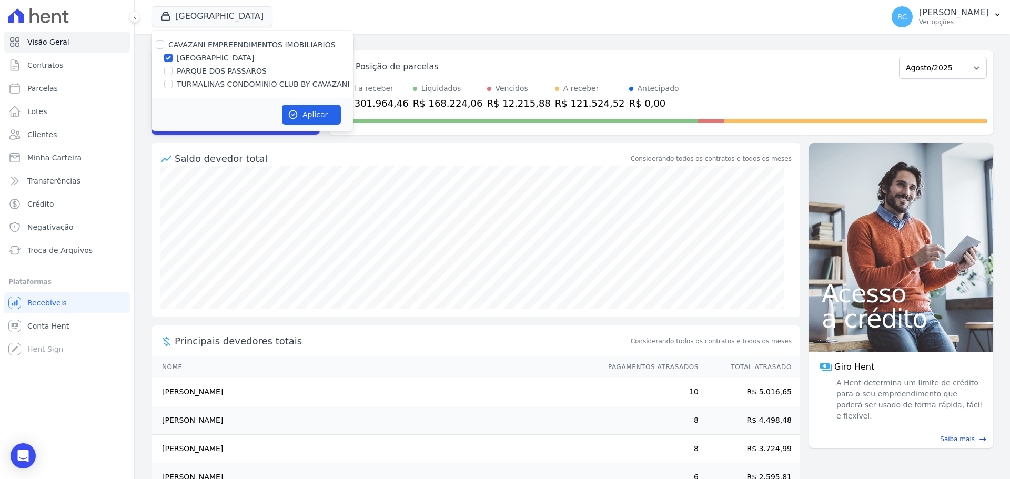
click at [160, 38] on div "CAVAZANI EMPREENDIMENTOS IMOBILIARIOS PARQUE DAS FLORES PARQUE DOS PASSAROS TUR…" at bounding box center [252, 64] width 202 height 67
click at [158, 39] on div "CAVAZANI EMPREENDIMENTOS IMOBILIARIOS PARQUE DAS FLORES PARQUE DOS PASSAROS TUR…" at bounding box center [252, 64] width 202 height 67
click at [161, 44] on input "CAVAZANI EMPREENDIMENTOS IMOBILIARIOS" at bounding box center [160, 44] width 8 height 8
checkbox input "true"
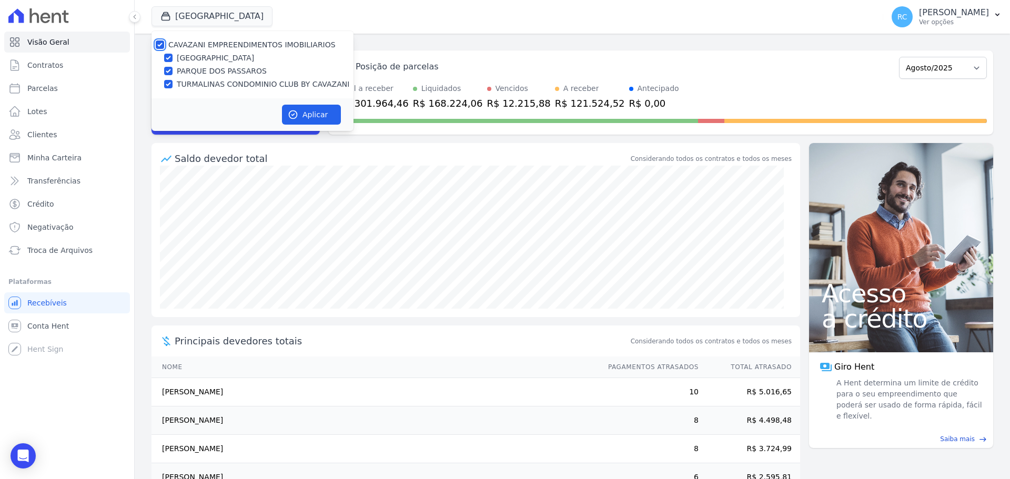
checkbox input "true"
click at [293, 116] on icon "button" at bounding box center [293, 114] width 11 height 11
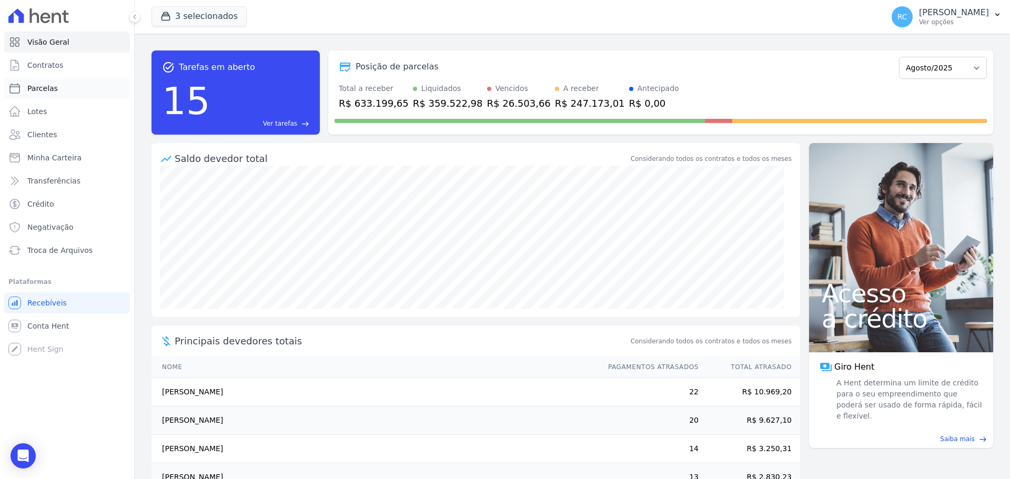
click at [74, 85] on link "Parcelas" at bounding box center [67, 88] width 126 height 21
select select
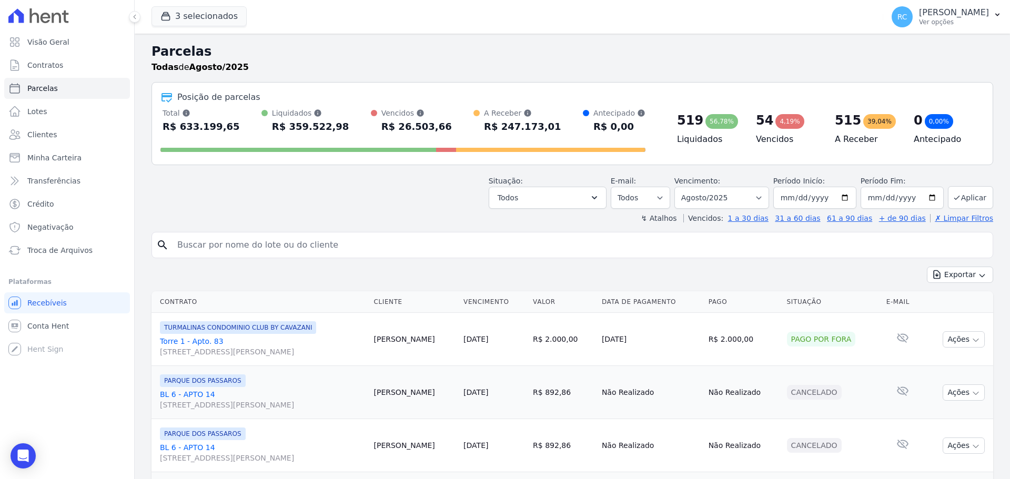
click at [221, 249] on input "search" at bounding box center [579, 245] width 817 height 21
paste input "[PERSON_NAME] [PERSON_NAME]"
type input "[PERSON_NAME] [PERSON_NAME]"
select select
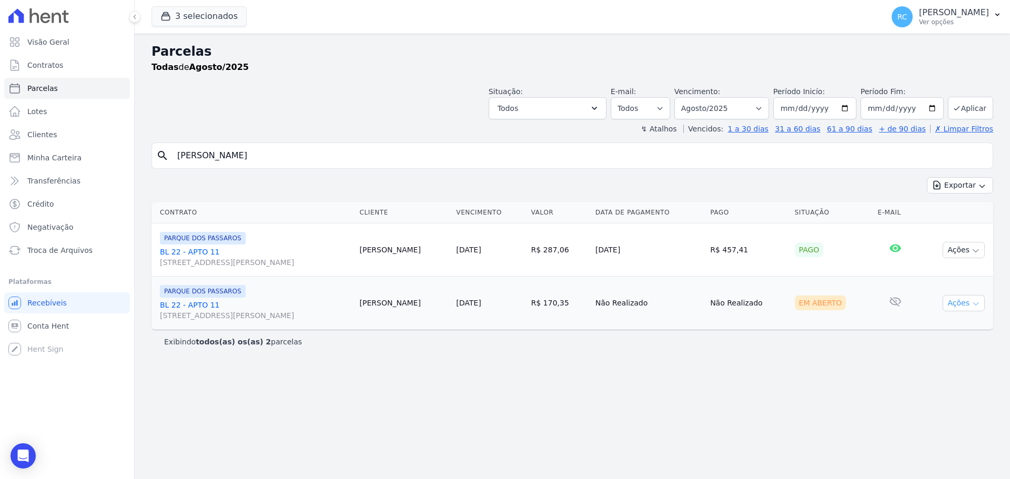
click at [972, 300] on icon "button" at bounding box center [975, 304] width 8 height 8
click at [940, 387] on link "Liquidação Manual" at bounding box center [959, 385] width 101 height 19
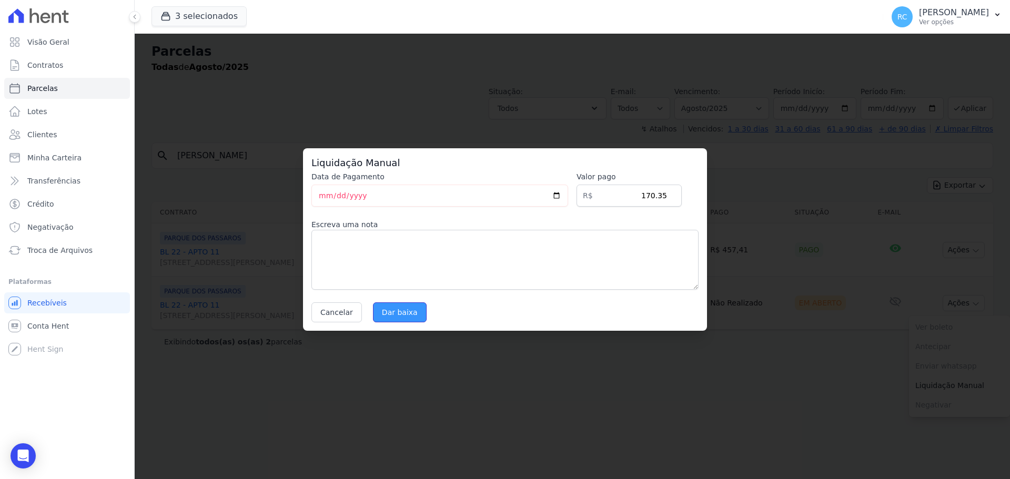
click at [391, 318] on input "Dar baixa" at bounding box center [400, 312] width 54 height 20
select select
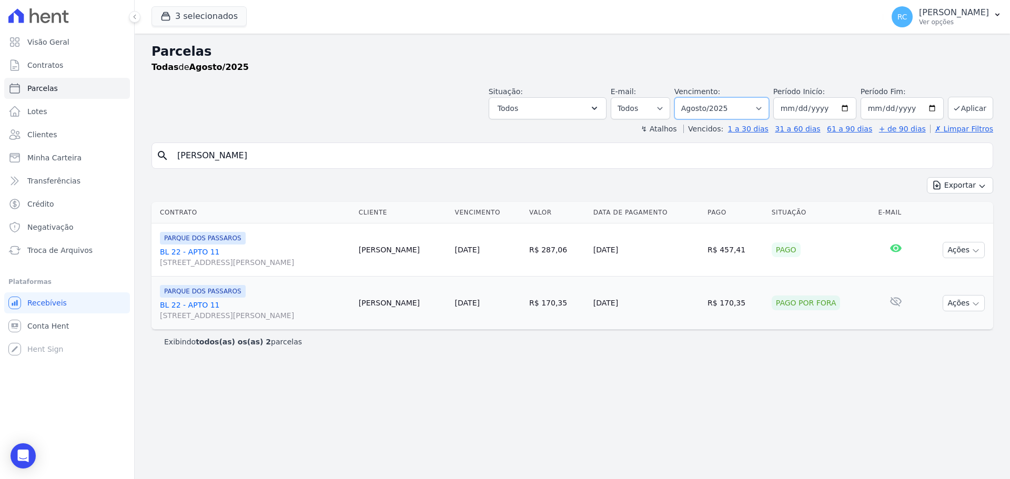
click at [720, 98] on select "Filtrar por período ──────── Todos os meses Dezembro/2021 Janeiro/2022 Fevereir…" at bounding box center [721, 108] width 95 height 22
select select "all"
click at [689, 97] on select "Filtrar por período ──────── Todos os meses Dezembro/2021 Janeiro/2022 Fevereir…" at bounding box center [721, 108] width 95 height 22
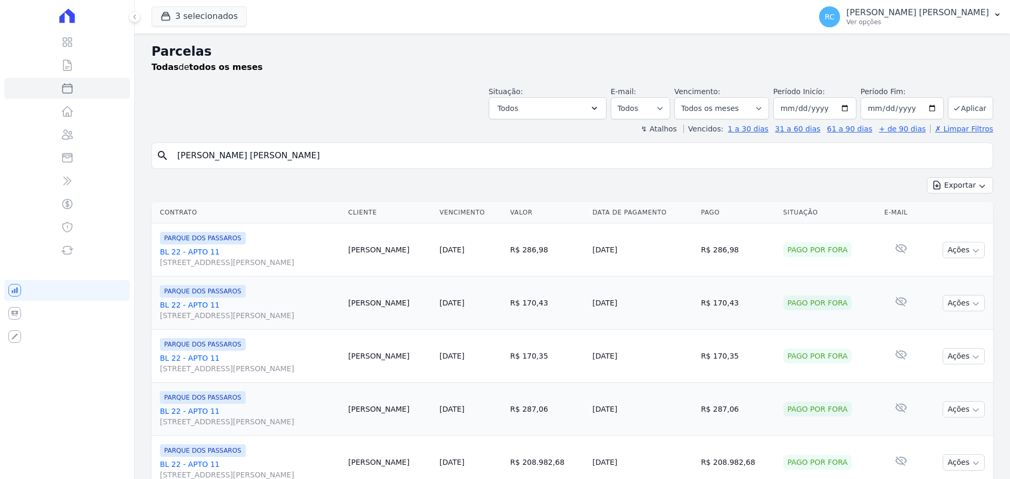
select select
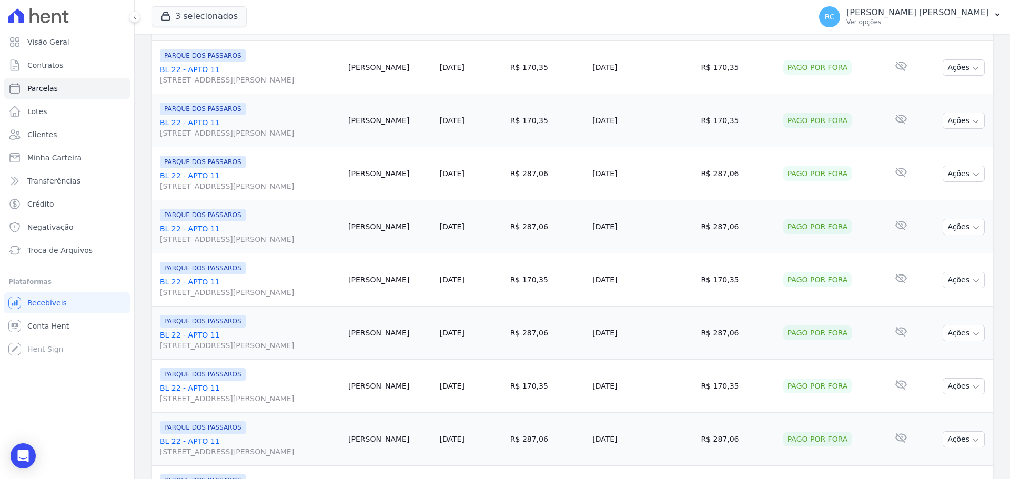
scroll to position [1118, 0]
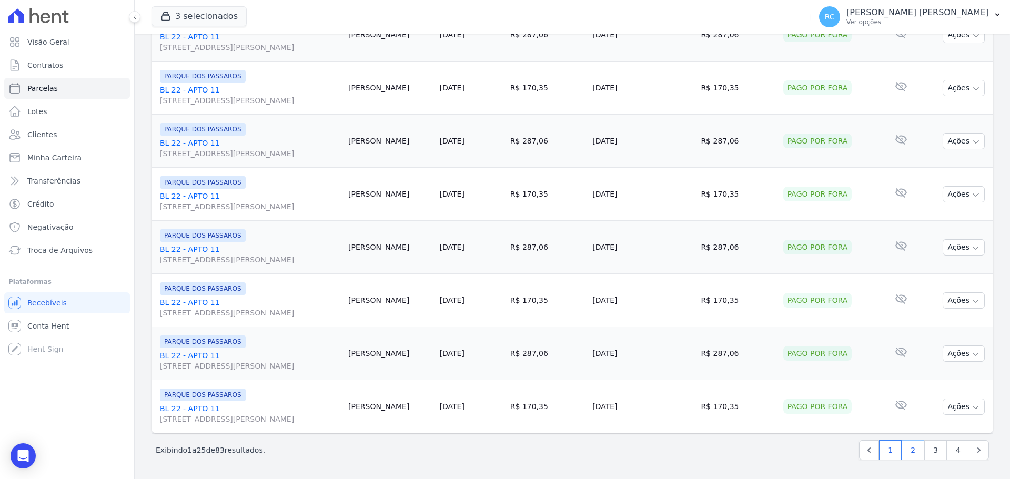
click at [905, 453] on link "2" at bounding box center [912, 450] width 23 height 20
select select
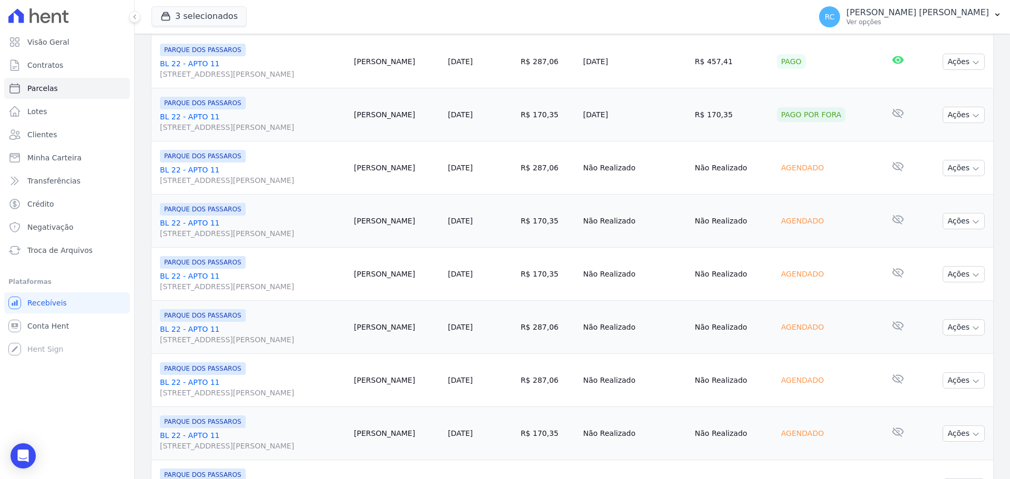
scroll to position [526, 0]
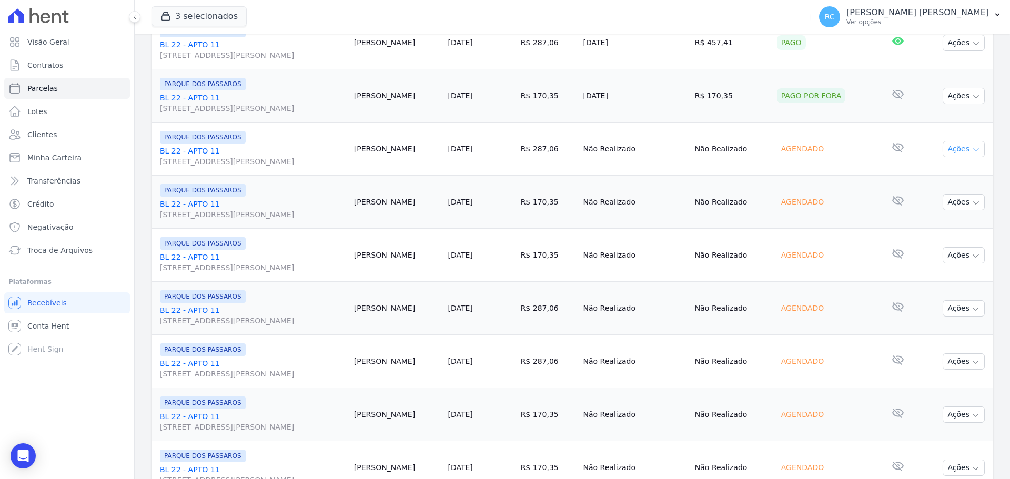
click at [942, 146] on button "Ações" at bounding box center [963, 149] width 42 height 16
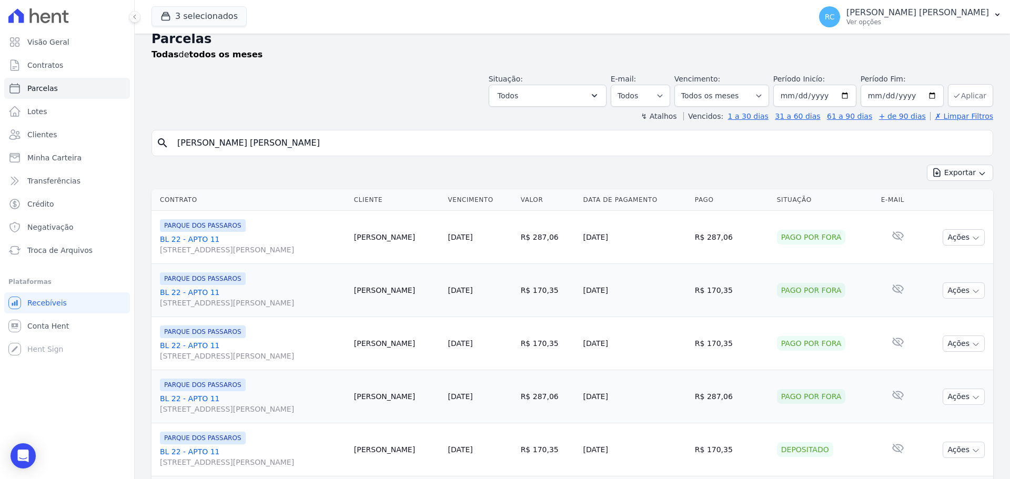
scroll to position [0, 0]
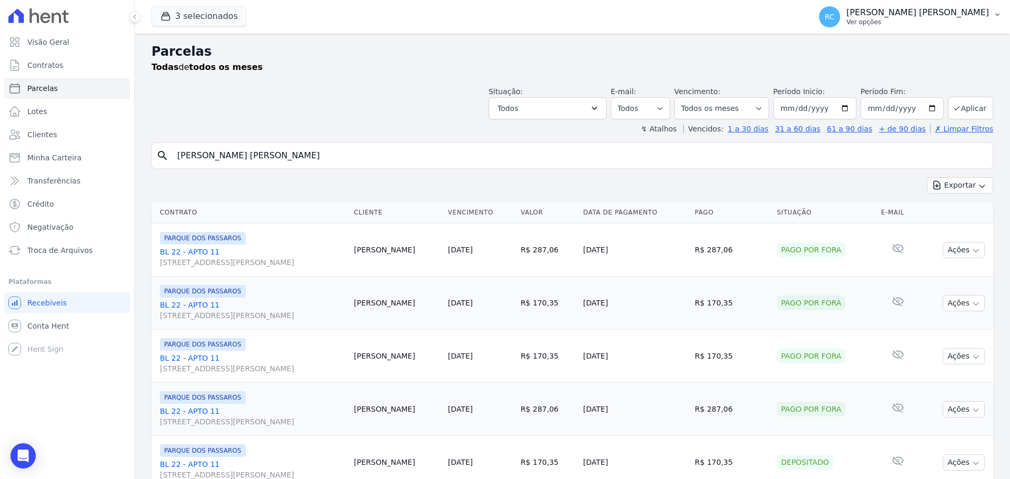
click at [903, 27] on div "RC [PERSON_NAME] [PERSON_NAME] Ver opções" at bounding box center [904, 16] width 170 height 21
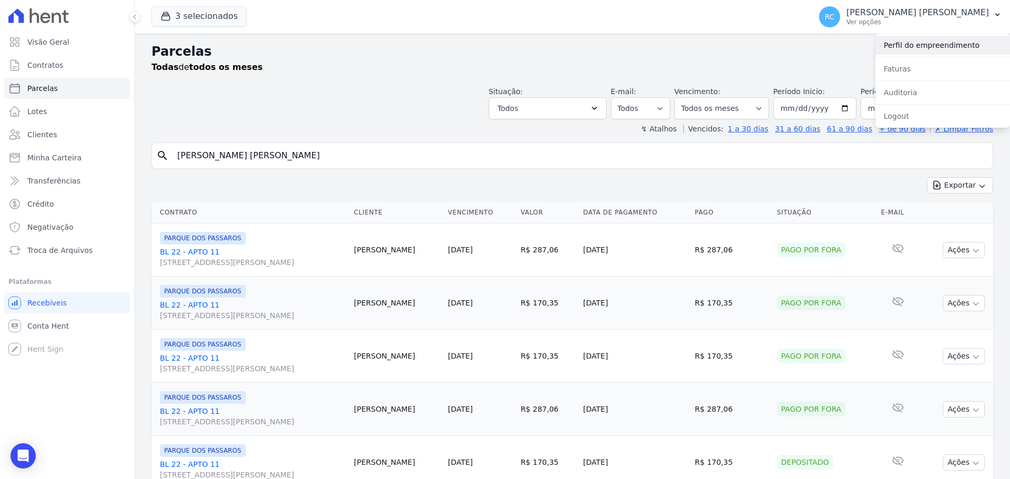
click at [904, 47] on link "Perfil do empreendimento" at bounding box center [942, 45] width 135 height 19
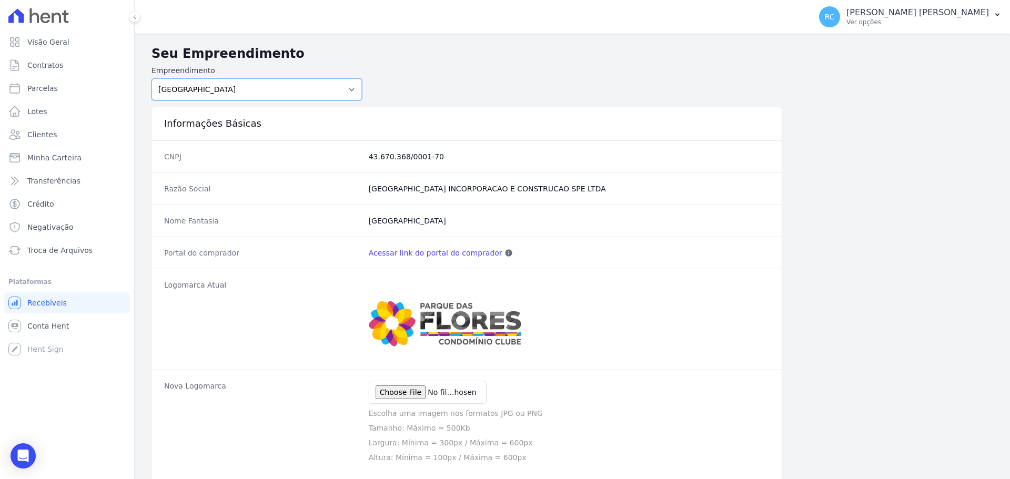
click at [288, 93] on select "PARQUE DAS FLORES PARQUE DOS PASSAROS TURMALINAS CONDOMINIO CLUB BY CAVAZANI" at bounding box center [256, 89] width 210 height 22
select select "7c6dbd88-c992-4e1b-a35d-d12916fde016"
click at [151, 78] on select "PARQUE DAS FLORES PARQUE DOS PASSAROS TURMALINAS CONDOMINIO CLUB BY CAVAZANI" at bounding box center [256, 89] width 210 height 22
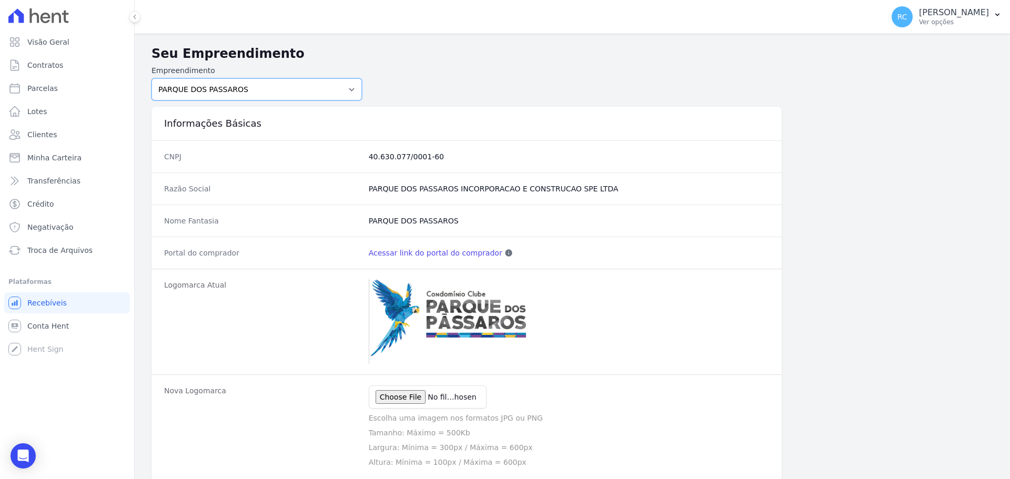
drag, startPoint x: 253, startPoint y: 85, endPoint x: 253, endPoint y: 97, distance: 12.1
click at [252, 85] on select "PARQUE DAS FLORES PARQUE DOS PASSAROS TURMALINAS CONDOMINIO CLUB BY CAVAZANI" at bounding box center [256, 89] width 210 height 22
select select "4e89b6ae-7d84-4820-b012-365eab1a919a"
click at [151, 78] on select "PARQUE DAS FLORES PARQUE DOS PASSAROS TURMALINAS CONDOMINIO CLUB BY CAVAZANI" at bounding box center [256, 89] width 210 height 22
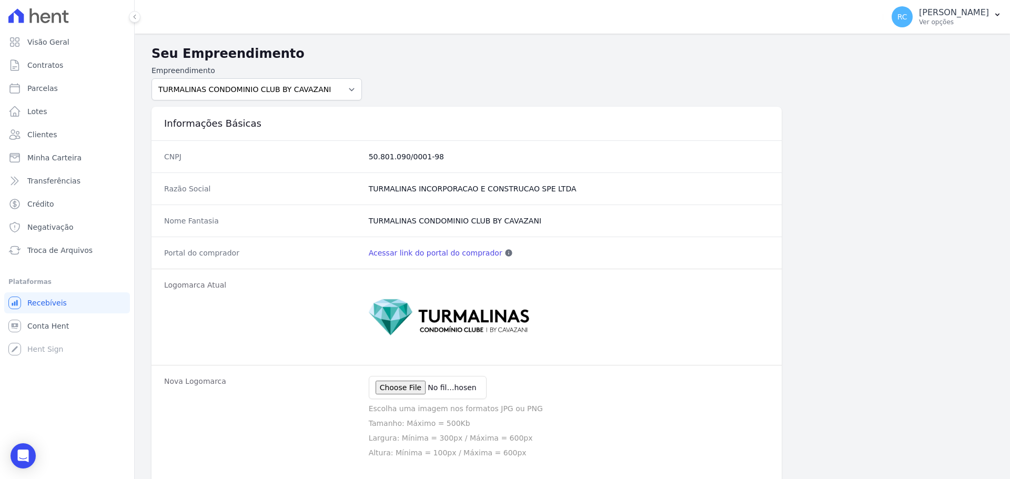
click at [413, 252] on link "Acessar link do portal do comprador" at bounding box center [436, 253] width 134 height 11
click at [71, 90] on link "Parcelas" at bounding box center [67, 88] width 126 height 21
select select
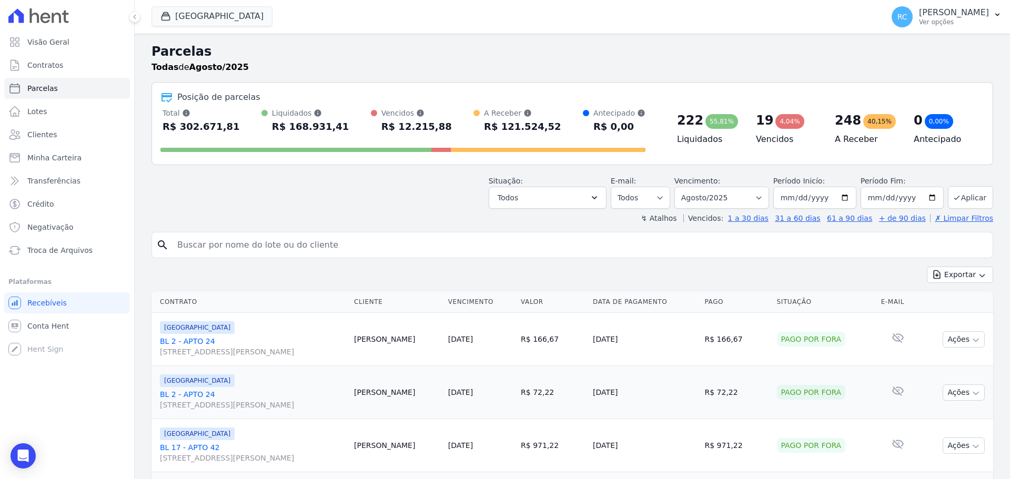
click at [310, 242] on input "search" at bounding box center [579, 245] width 817 height 21
paste input "[PERSON_NAME] DE S"
type input "[PERSON_NAME] DE S"
select select
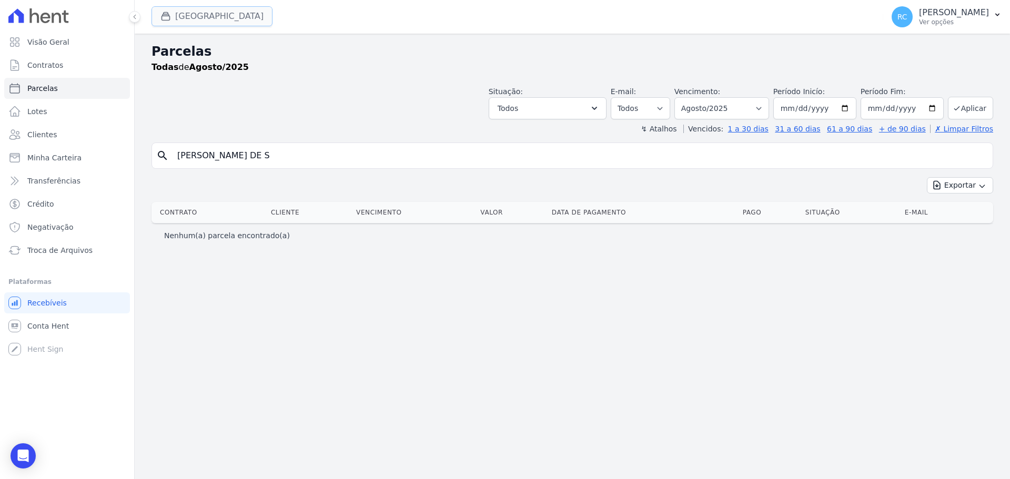
click at [220, 17] on button "[GEOGRAPHIC_DATA]" at bounding box center [211, 16] width 121 height 20
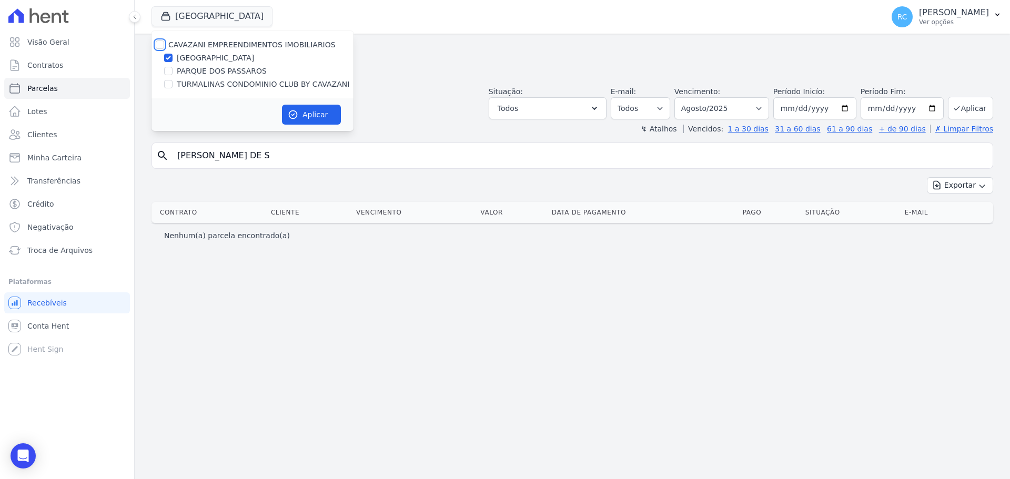
click at [156, 48] on input "CAVAZANI EMPREENDIMENTOS IMOBILIARIOS" at bounding box center [160, 44] width 8 height 8
checkbox input "true"
click at [289, 110] on icon "button" at bounding box center [293, 114] width 11 height 11
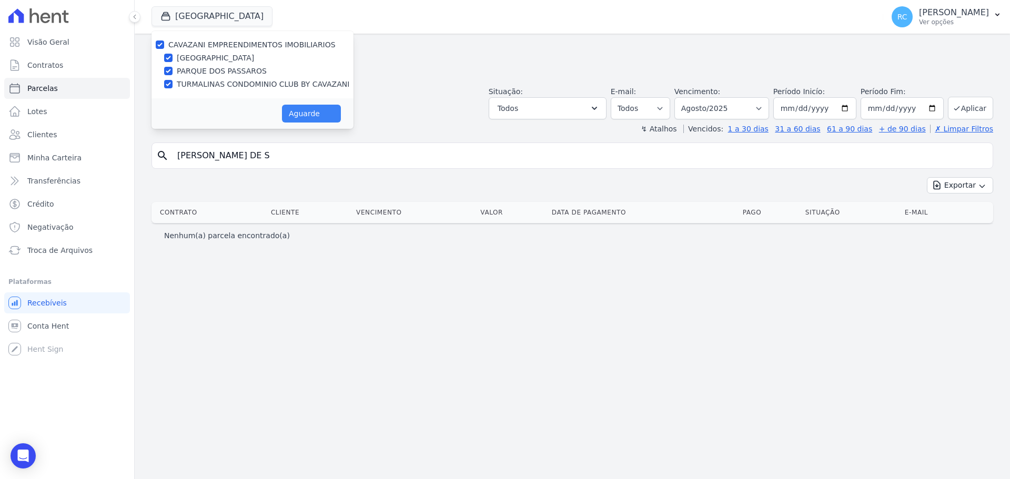
select select
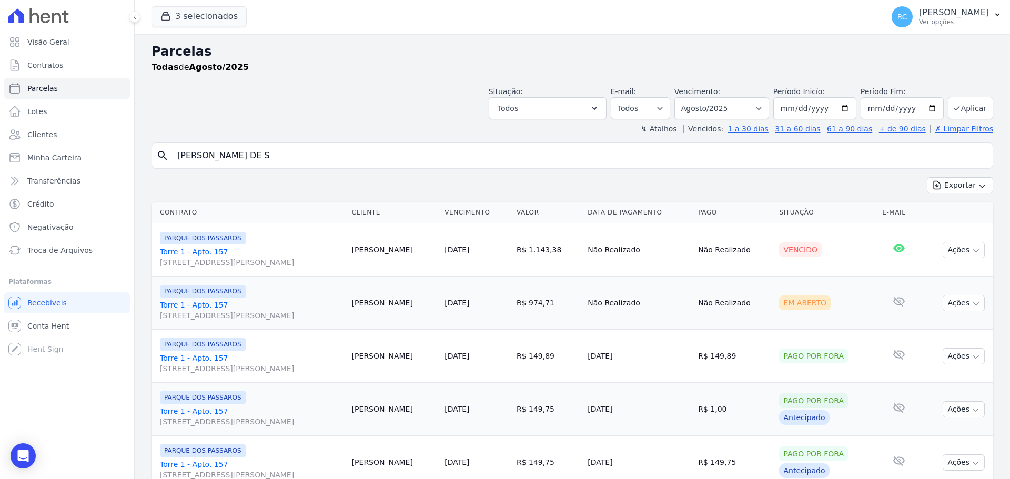
drag, startPoint x: 295, startPoint y: 154, endPoint x: 269, endPoint y: 102, distance: 58.6
click at [62, 148] on div "Visão Geral Contratos Parcelas Lotes Clientes Minha Carteira Transferências Cré…" at bounding box center [505, 239] width 1010 height 479
paste input "Edvanilson da Silva Santana"
type input "Edvanilson da Silva Santana"
select select
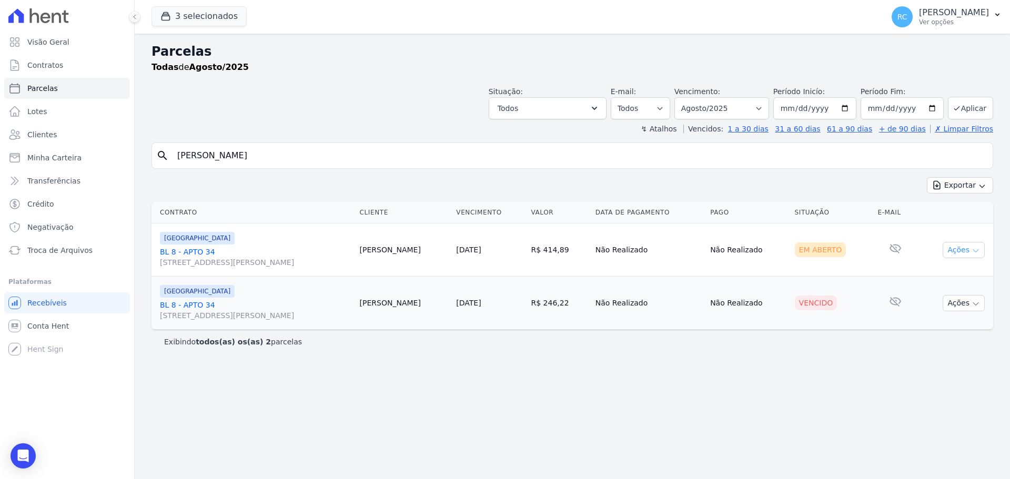
click at [968, 253] on button "Ações" at bounding box center [963, 250] width 42 height 16
click at [389, 157] on input "Edvanilson da Silva Santana" at bounding box center [579, 155] width 817 height 21
drag, startPoint x: 198, startPoint y: 156, endPoint x: 182, endPoint y: 109, distance: 49.4
click at [148, 138] on div "Parcelas Todas de Agosto/2025 Situação: Agendado Em Aberto Pago Processando Can…" at bounding box center [572, 256] width 875 height 445
drag, startPoint x: 157, startPoint y: 253, endPoint x: 215, endPoint y: 256, distance: 57.4
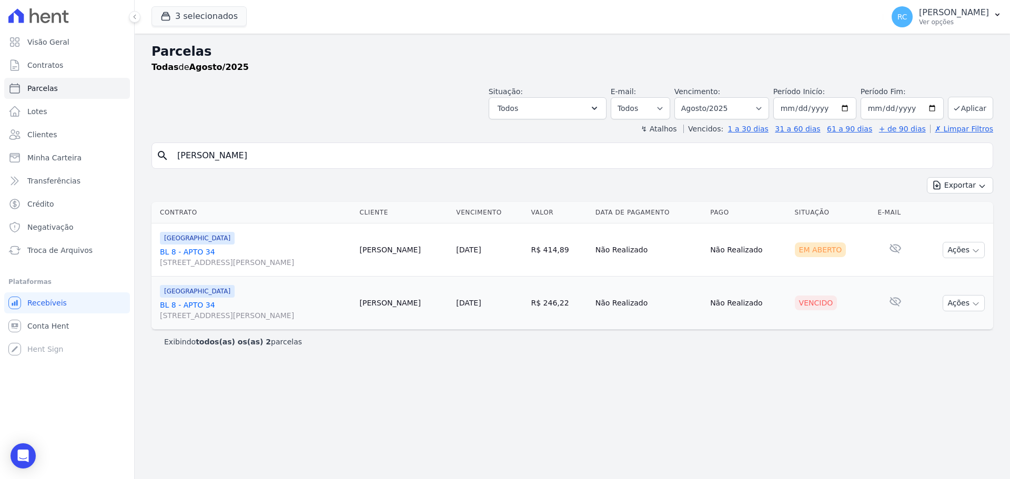
click at [215, 256] on td "PARQUE DAS FLORES BL 8 - APTO 34 Rua Arminda de Lima, 20, SALA 04, Centro" at bounding box center [253, 250] width 204 height 53
copy link "BL 8 - APTO 34"
click at [224, 14] on button "3 selecionados" at bounding box center [198, 16] width 95 height 20
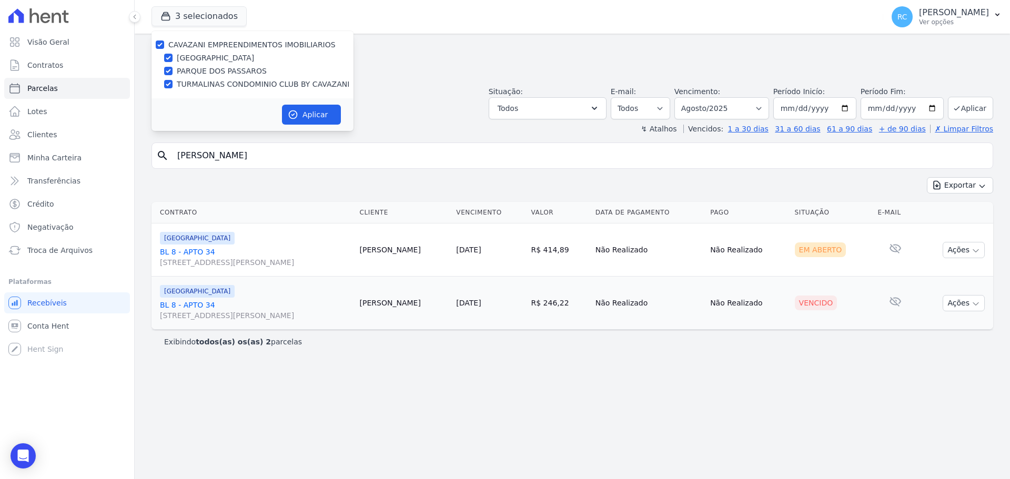
click at [433, 114] on div "Situação: Agendado Em Aberto Pago Processando Cancelado Vencido Transferindo De…" at bounding box center [571, 100] width 841 height 37
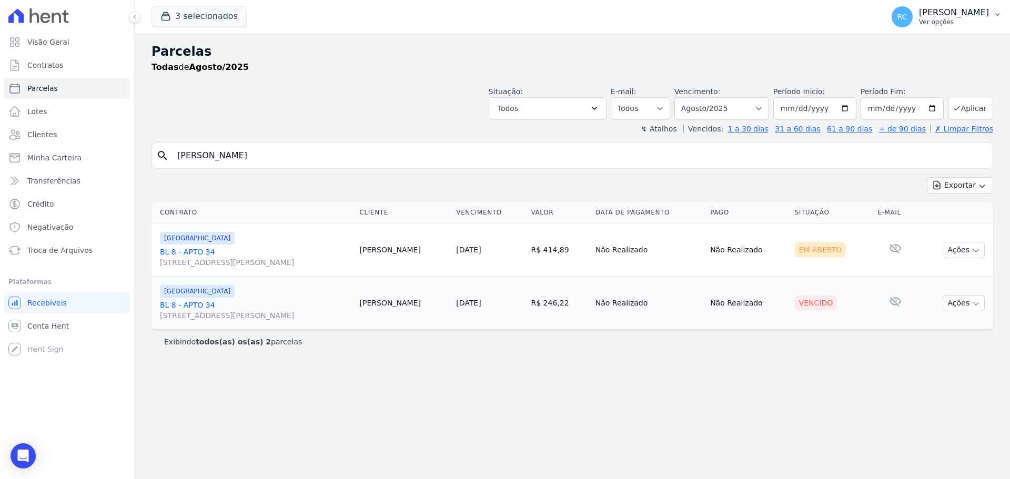
click at [958, 6] on button "RC Raquel Costa de Almeida Ver opções" at bounding box center [946, 16] width 127 height 29
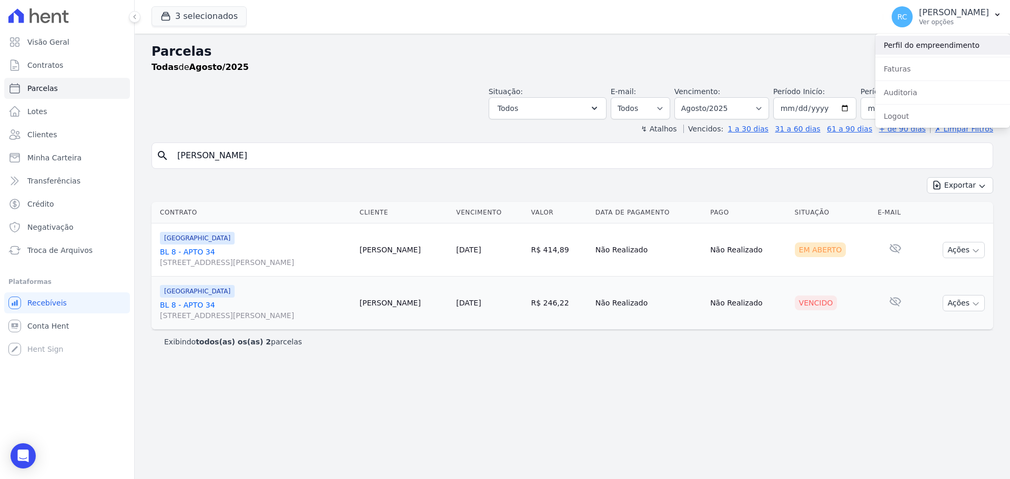
click at [929, 43] on link "Perfil do empreendimento" at bounding box center [942, 45] width 135 height 19
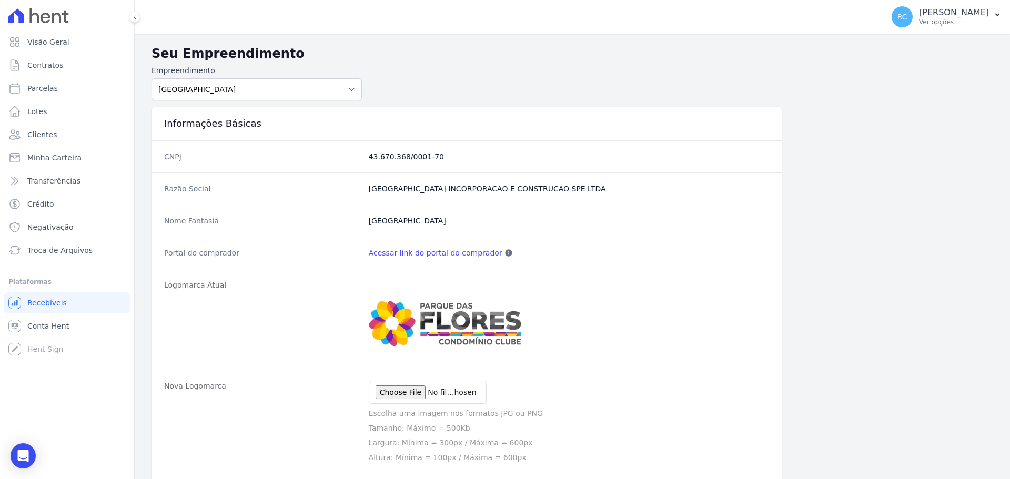
click at [422, 254] on link "Acessar link do portal do comprador" at bounding box center [436, 253] width 134 height 11
click at [73, 94] on link "Parcelas" at bounding box center [67, 88] width 126 height 21
select select
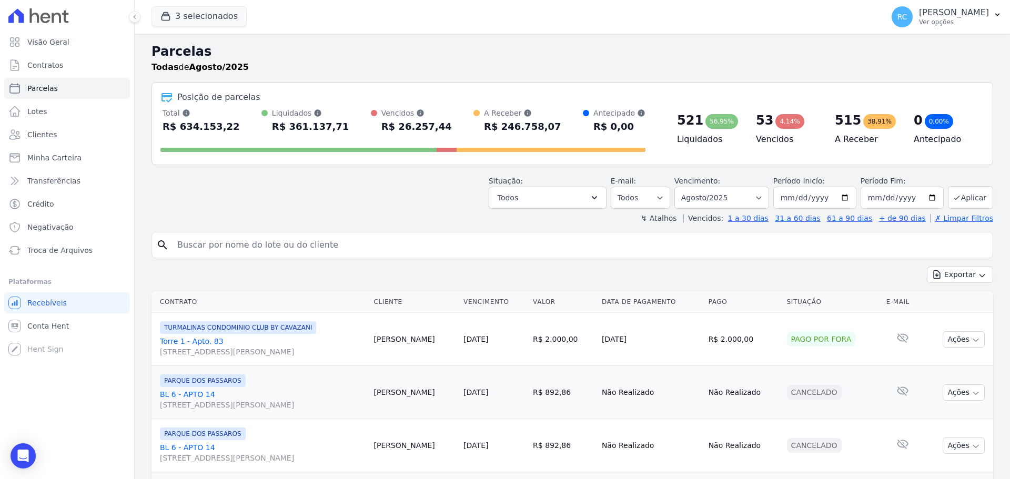
drag, startPoint x: 229, startPoint y: 249, endPoint x: 313, endPoint y: 227, distance: 86.5
click at [230, 249] on input "search" at bounding box center [579, 245] width 817 height 21
paste input "Sérgio Avelino"
type input "Sérgio Avelino"
select select
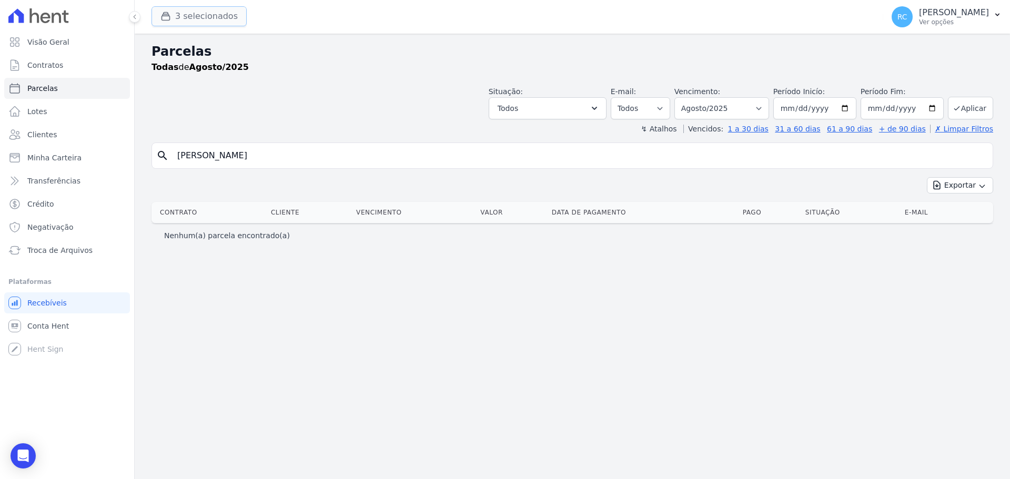
click at [220, 15] on button "3 selecionados" at bounding box center [198, 16] width 95 height 20
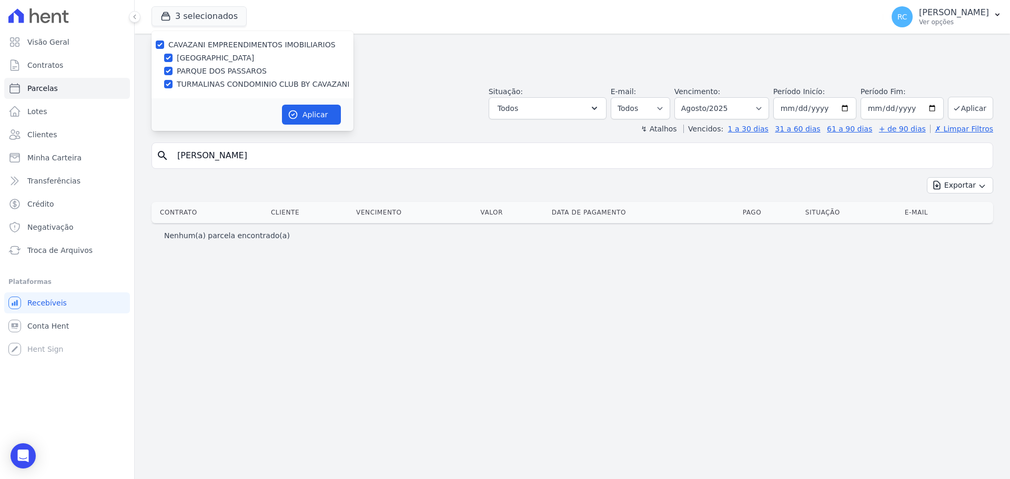
click at [299, 168] on div "search Sérgio Avelino Exportar Exportar PDF Exportar CSV Contrato Cliente Venci…" at bounding box center [571, 195] width 841 height 105
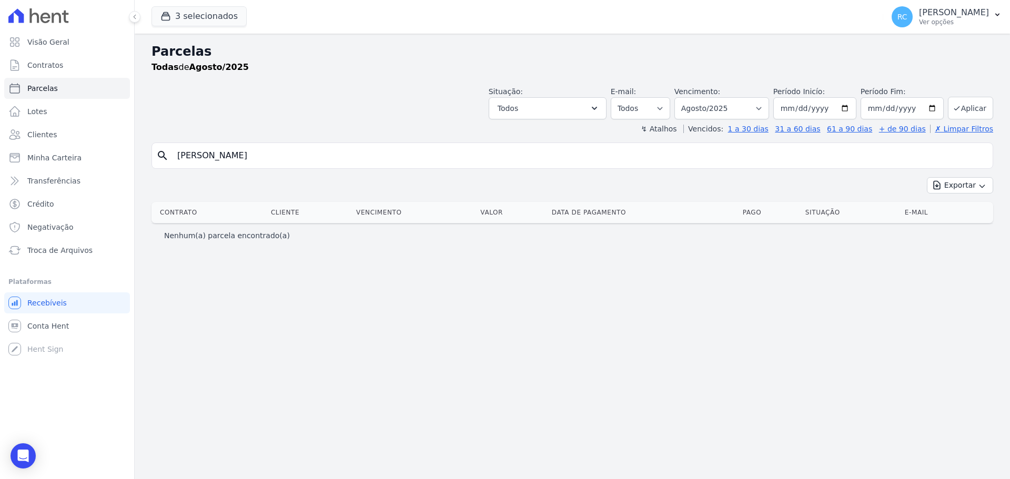
click at [182, 155] on input "Sérgio Avelino" at bounding box center [579, 155] width 817 height 21
type input "Sergio Avelino"
select select
click at [215, 160] on input "Sergio Avelino" at bounding box center [579, 155] width 817 height 21
drag, startPoint x: 200, startPoint y: 155, endPoint x: 303, endPoint y: 143, distance: 103.2
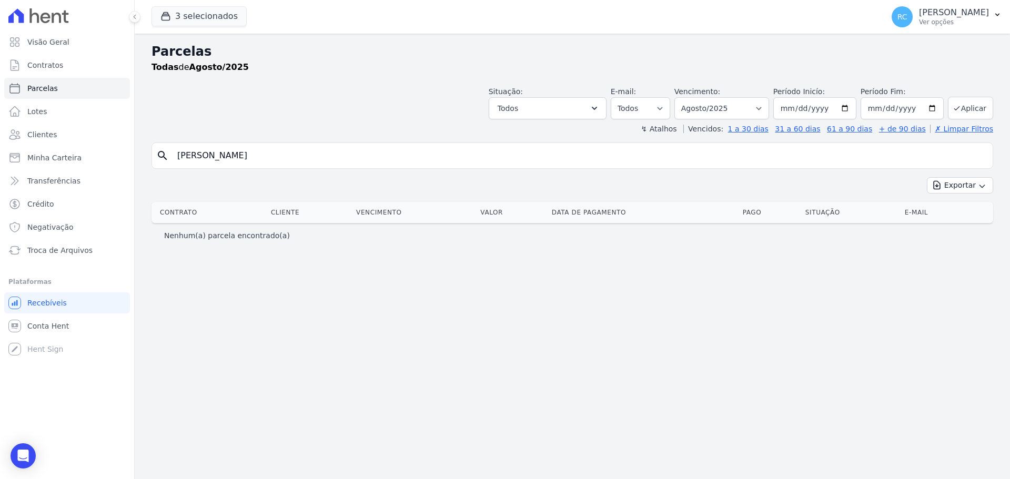
click at [303, 143] on div "search Sergio Avelino" at bounding box center [571, 156] width 841 height 26
type input "Sergio"
select select
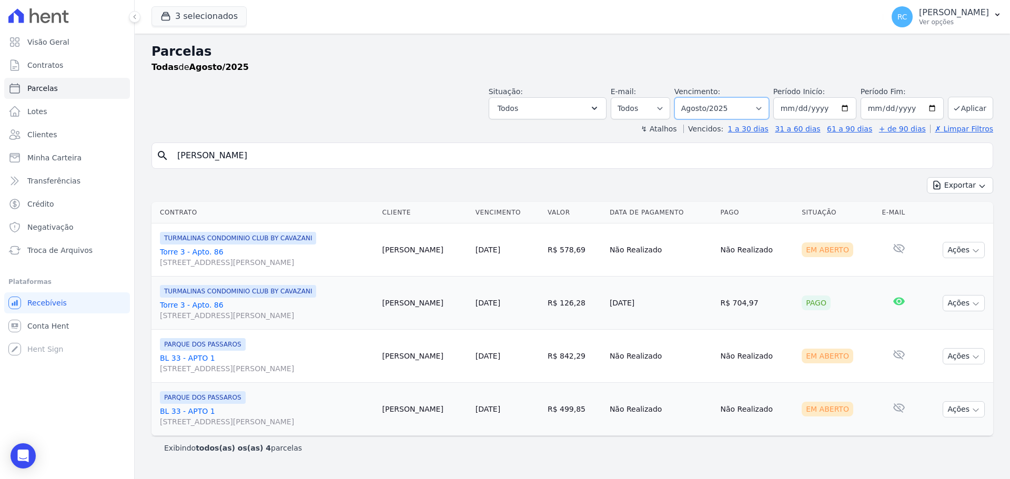
drag, startPoint x: 694, startPoint y: 108, endPoint x: 701, endPoint y: 106, distance: 6.5
click at [699, 107] on select "Filtrar por período ──────── Todos os meses Dezembro/2021 Janeiro/2022 Fevereir…" at bounding box center [721, 108] width 95 height 22
select select "all"
click at [689, 97] on select "Filtrar por período ──────── Todos os meses Dezembro/2021 Janeiro/2022 Fevereir…" at bounding box center [721, 108] width 95 height 22
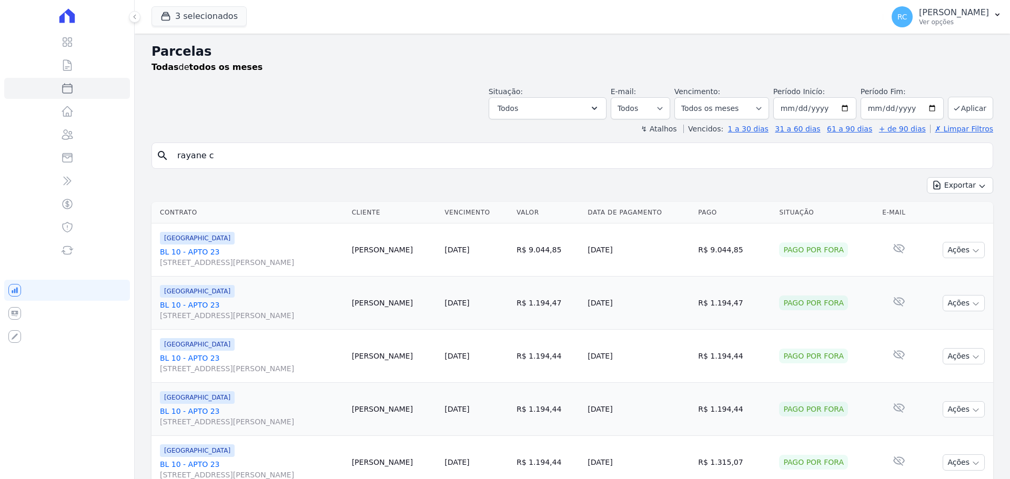
select select
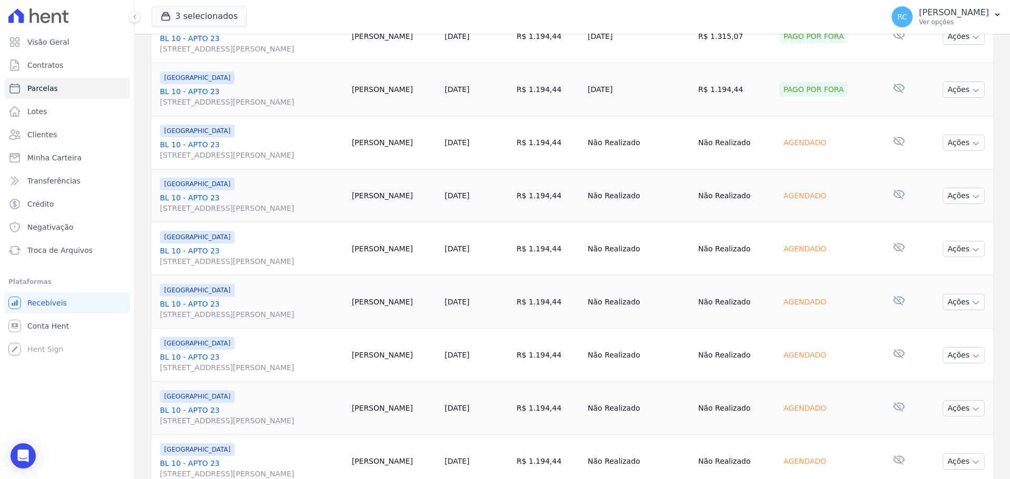
scroll to position [421, 0]
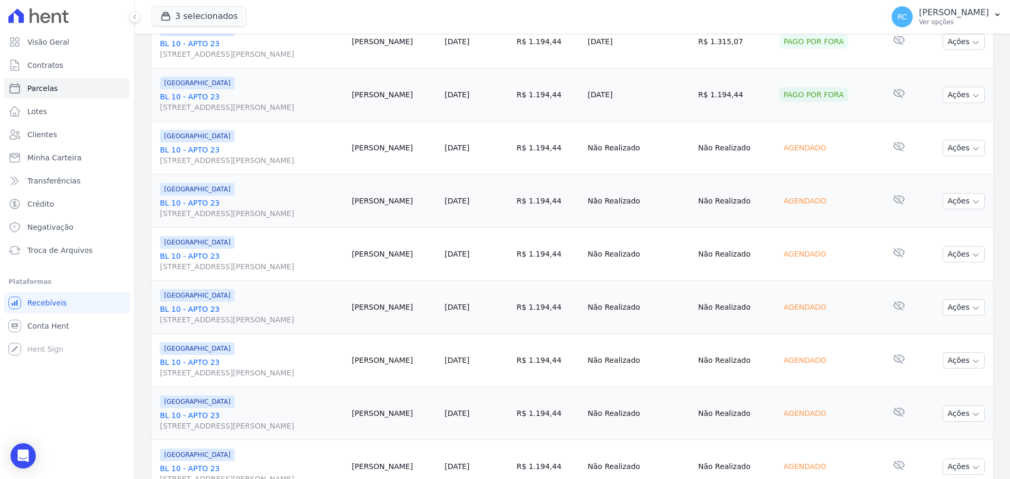
click at [388, 150] on td "[PERSON_NAME]" at bounding box center [394, 147] width 93 height 53
copy td "Rayane"
drag, startPoint x: 150, startPoint y: 151, endPoint x: 159, endPoint y: 159, distance: 11.9
click at [216, 147] on div "Contrato Cliente Vencimento [GEOGRAPHIC_DATA] Data de Pagamento Pago Situação E…" at bounding box center [572, 456] width 875 height 1358
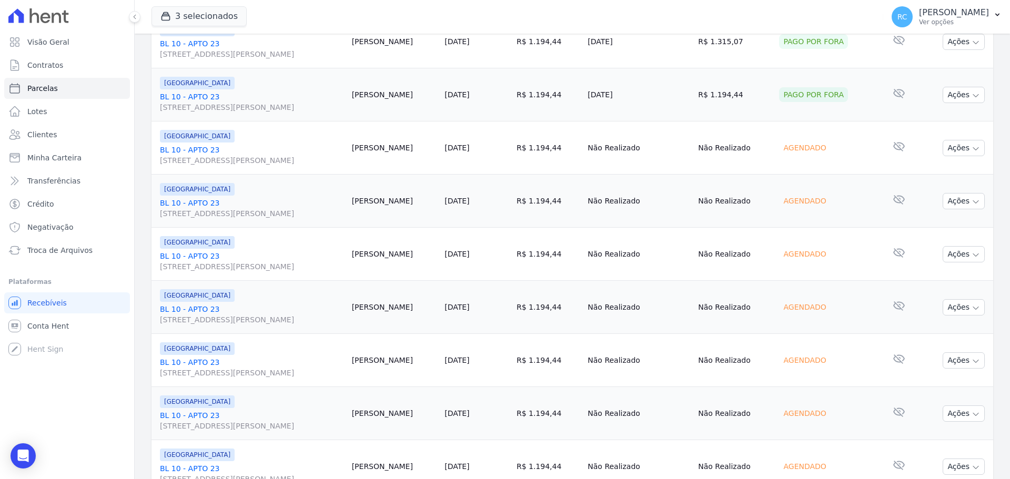
drag, startPoint x: 158, startPoint y: 160, endPoint x: 155, endPoint y: 152, distance: 8.3
click at [157, 159] on td "[GEOGRAPHIC_DATA] BL 10 - APTO 23 [STREET_ADDRESS][PERSON_NAME]" at bounding box center [249, 147] width 196 height 53
drag, startPoint x: 155, startPoint y: 151, endPoint x: 223, endPoint y: 150, distance: 67.9
click at [223, 150] on td "[GEOGRAPHIC_DATA] BL 10 - APTO 23 [STREET_ADDRESS][PERSON_NAME]" at bounding box center [249, 147] width 196 height 53
copy link "BL 10 - APTO 23"
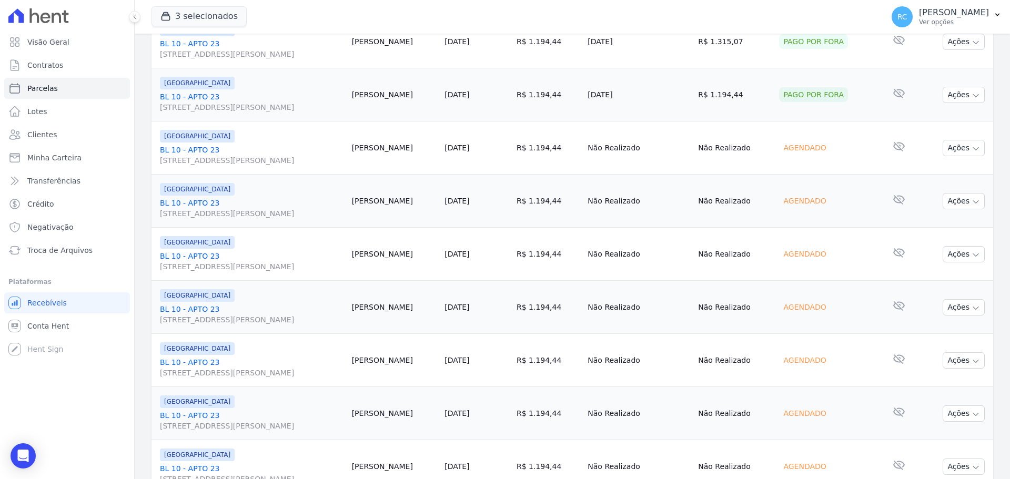
copy link "BL 10 - APTO 23"
click at [208, 14] on button "3 selecionados" at bounding box center [198, 16] width 95 height 20
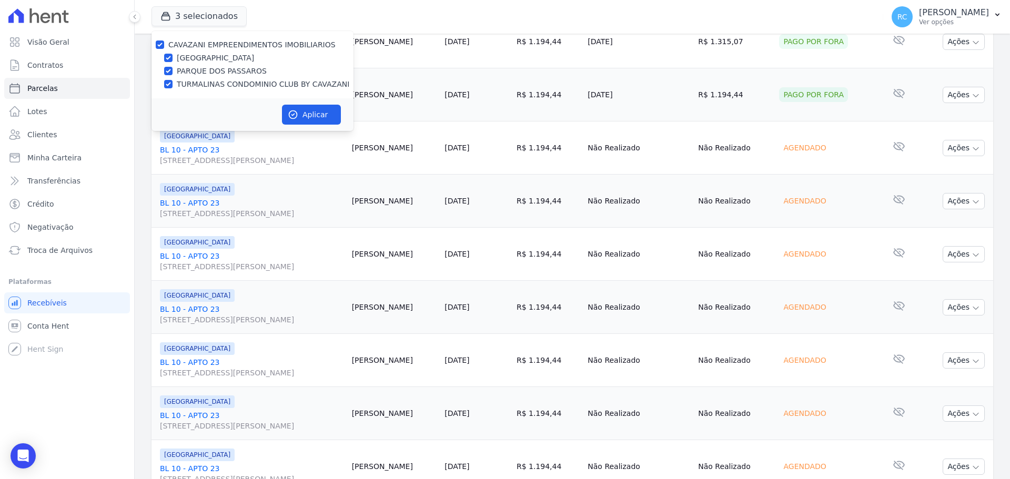
click at [155, 43] on div "CAVAZANI EMPREENDIMENTOS IMOBILIARIOS" at bounding box center [252, 44] width 202 height 11
click at [55, 327] on span "Conta Hent" at bounding box center [48, 326] width 42 height 11
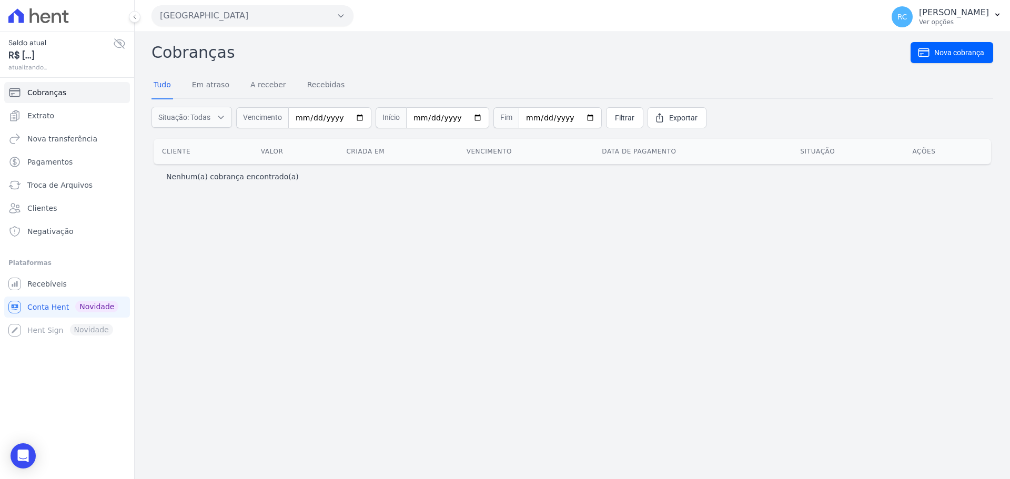
click at [290, 16] on button "Parque Dos Passaros" at bounding box center [252, 15] width 202 height 21
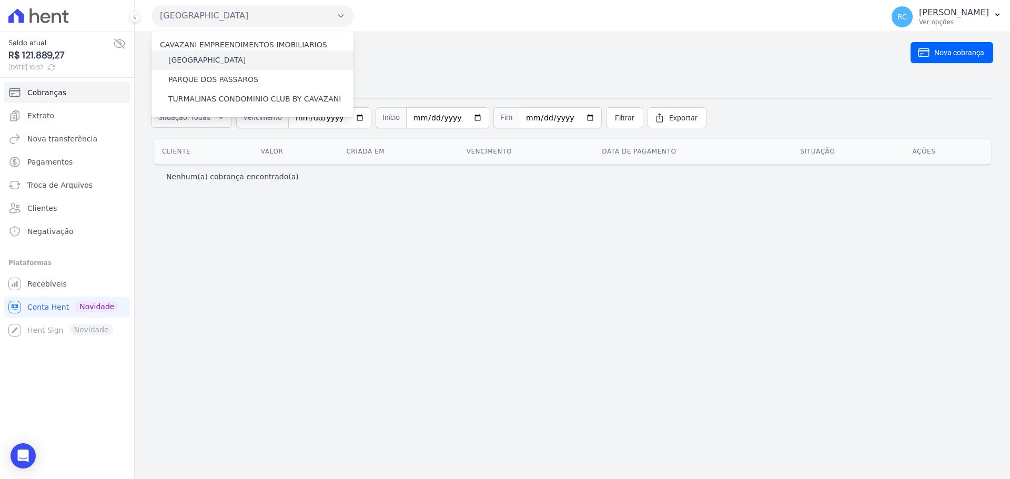
click at [232, 57] on label "PARQUE DAS FLORES" at bounding box center [206, 60] width 77 height 11
click at [0, 0] on input "PARQUE DAS FLORES" at bounding box center [0, 0] width 0 height 0
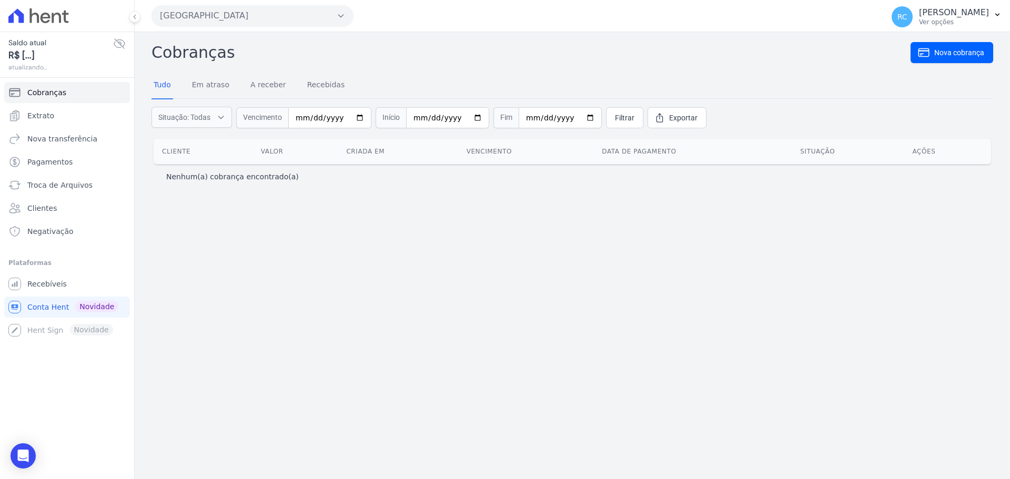
click at [249, 16] on button "Parque Dos Passaros" at bounding box center [252, 15] width 202 height 21
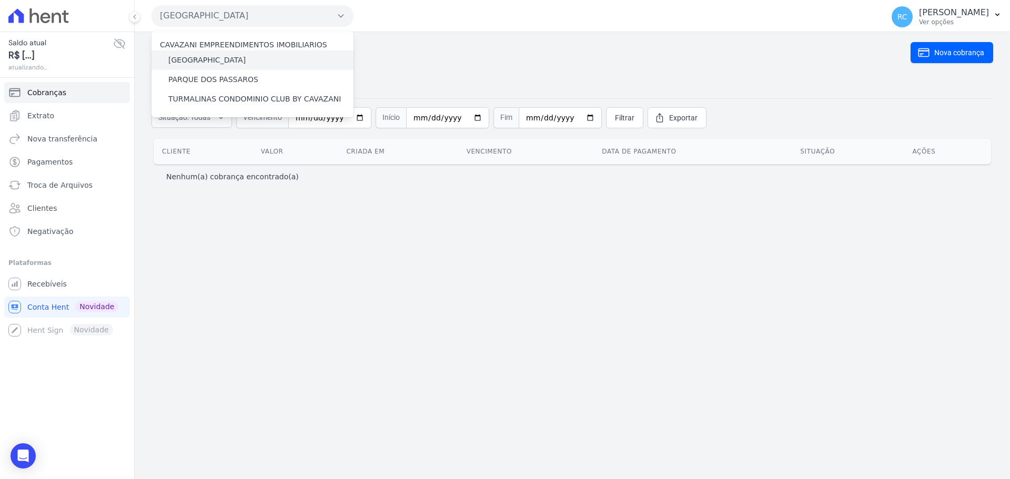
click at [209, 59] on label "PARQUE DAS FLORES" at bounding box center [206, 60] width 77 height 11
click at [0, 0] on input "PARQUE DAS FLORES" at bounding box center [0, 0] width 0 height 0
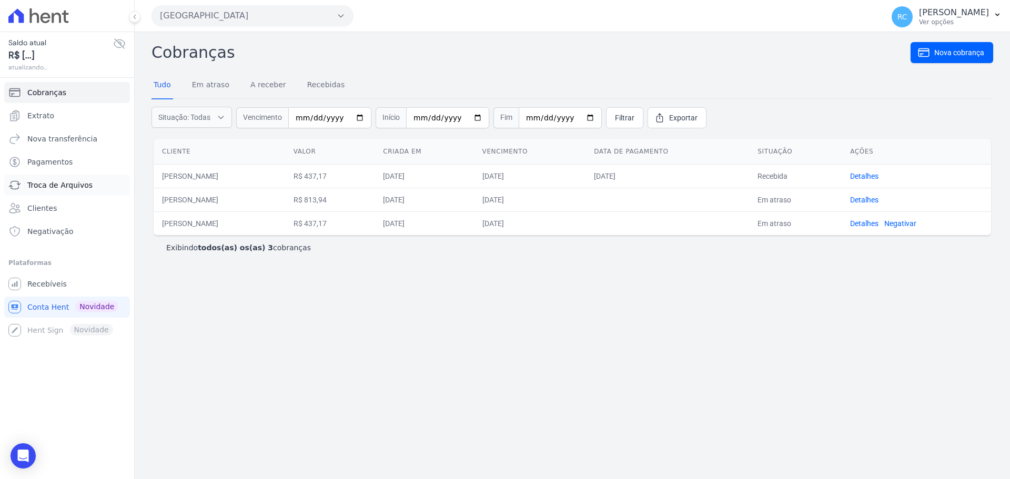
click at [76, 188] on span "Troca de Arquivos" at bounding box center [59, 185] width 65 height 11
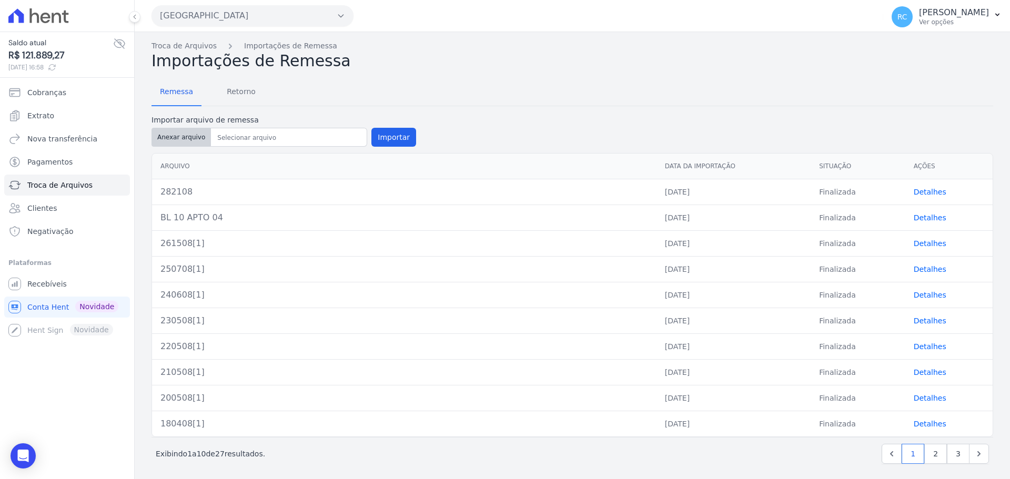
click at [188, 145] on button "Anexar arquivo" at bounding box center [180, 137] width 59 height 19
type input "292108"
click at [394, 138] on button "Importar" at bounding box center [393, 137] width 45 height 19
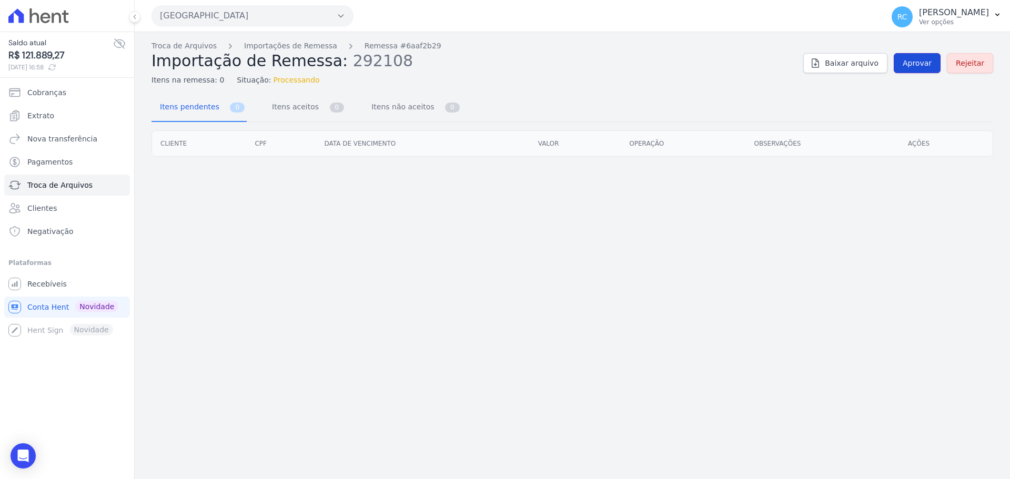
click at [927, 59] on span "Aprovar" at bounding box center [916, 63] width 29 height 11
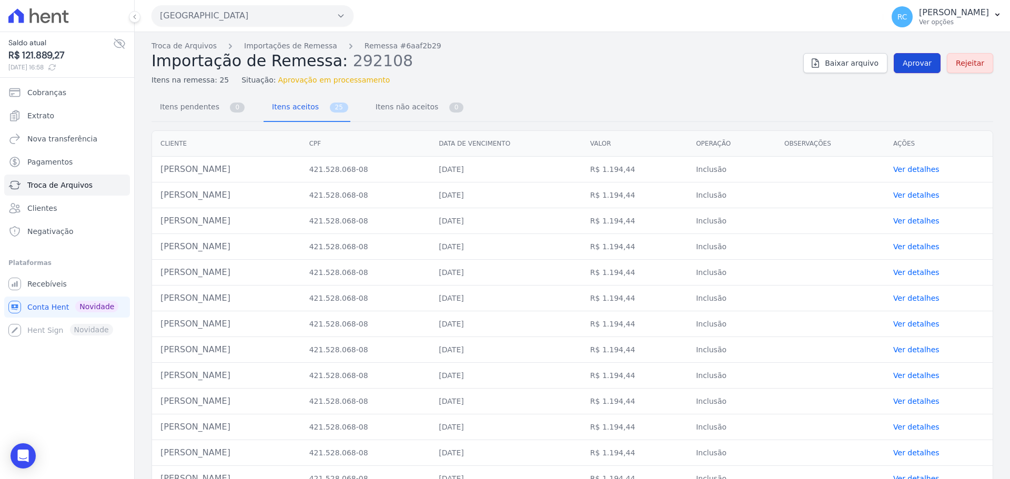
click at [908, 69] on link "Aprovar" at bounding box center [917, 63] width 47 height 20
click at [906, 55] on link "Aprovar" at bounding box center [917, 63] width 47 height 20
click at [217, 177] on td "Rayane Caraça Freitas" at bounding box center [226, 170] width 149 height 26
click at [217, 176] on td "Rayane Caraça Freitas" at bounding box center [226, 170] width 149 height 26
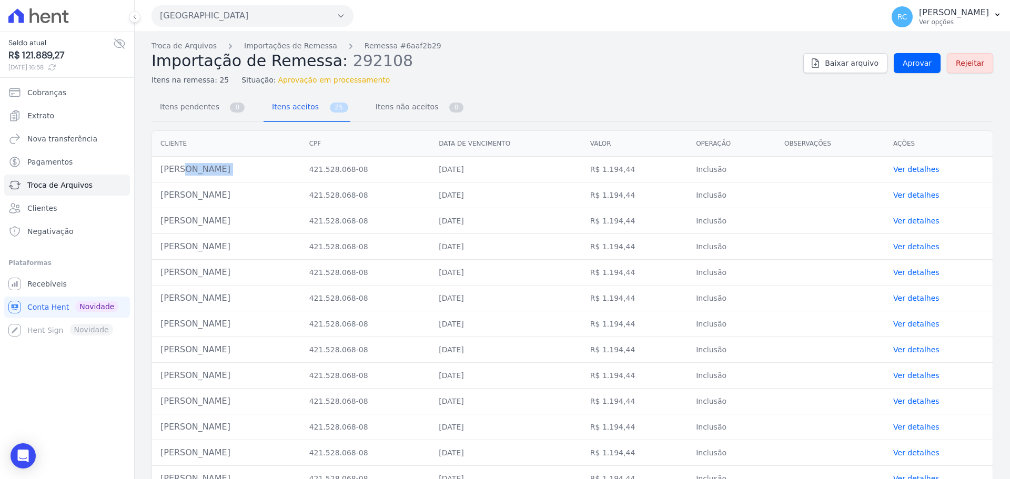
copy tr "Rayane Caraça Freitas"
click at [931, 66] on link "Aprovar" at bounding box center [917, 63] width 47 height 20
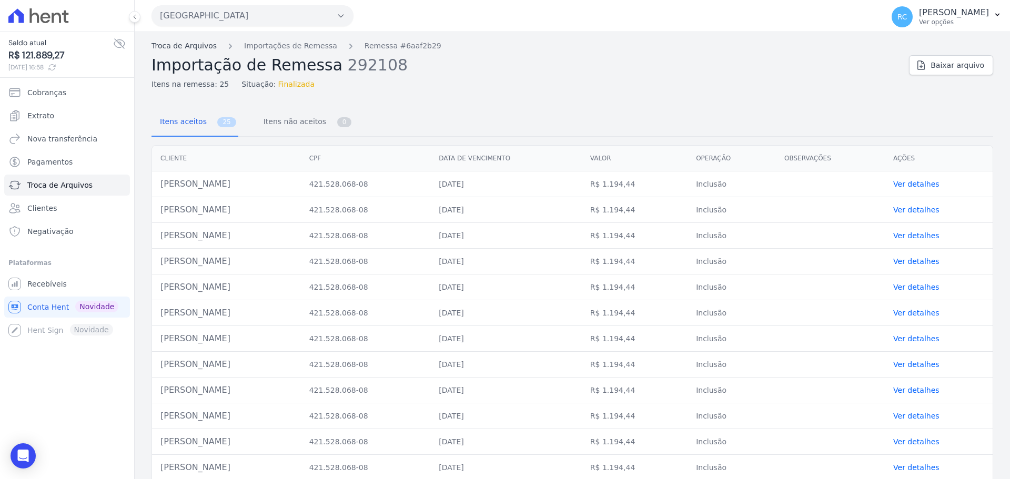
click at [201, 48] on link "Troca de Arquivos" at bounding box center [183, 45] width 65 height 11
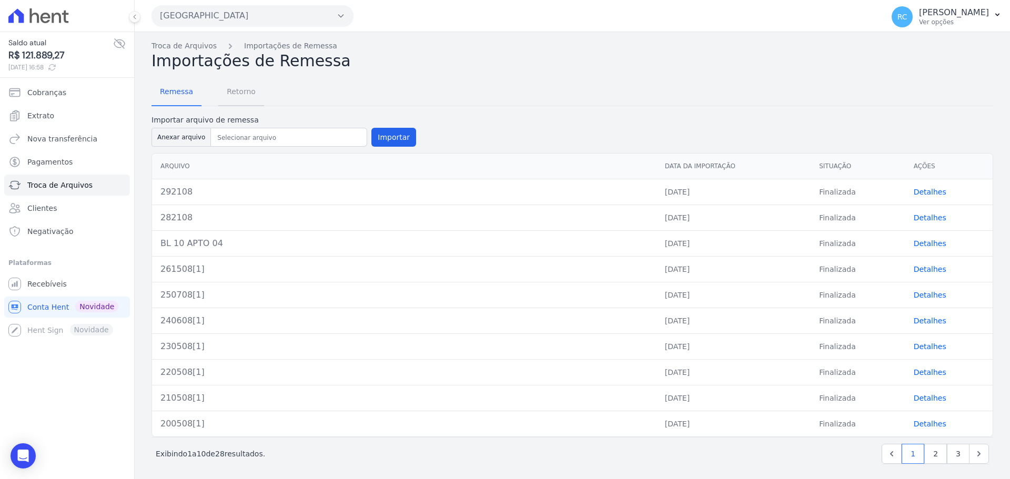
click at [243, 90] on span "Retorno" at bounding box center [241, 91] width 42 height 21
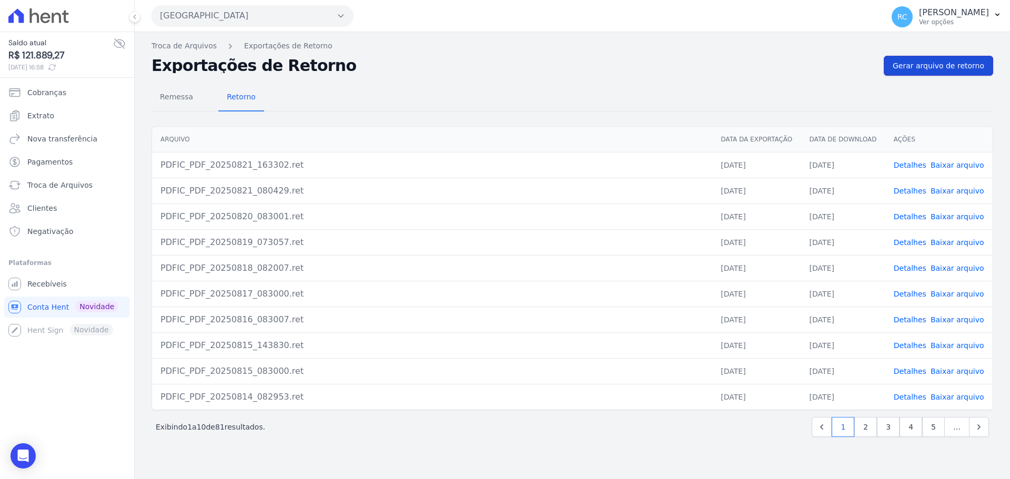
click at [930, 68] on span "Gerar arquivo de retorno" at bounding box center [938, 65] width 92 height 11
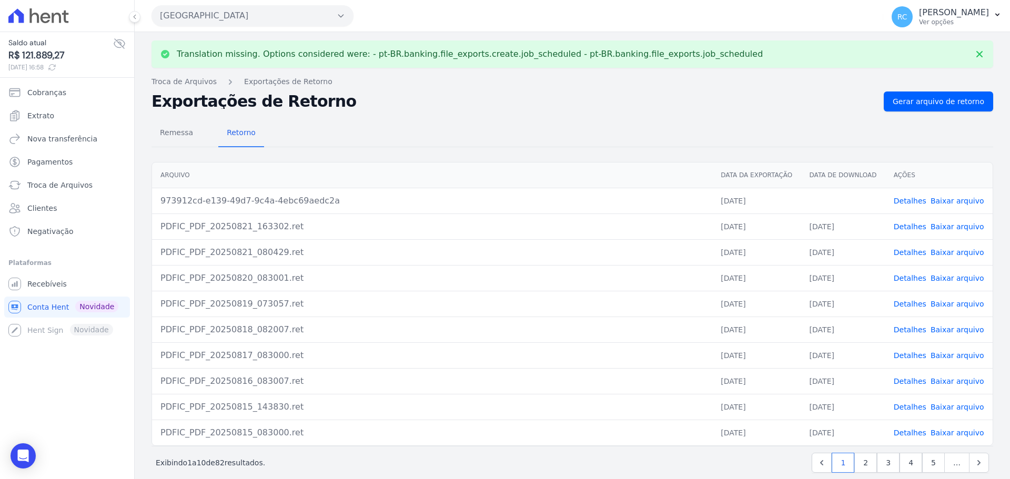
click at [951, 199] on link "Baixar arquivo" at bounding box center [957, 201] width 54 height 8
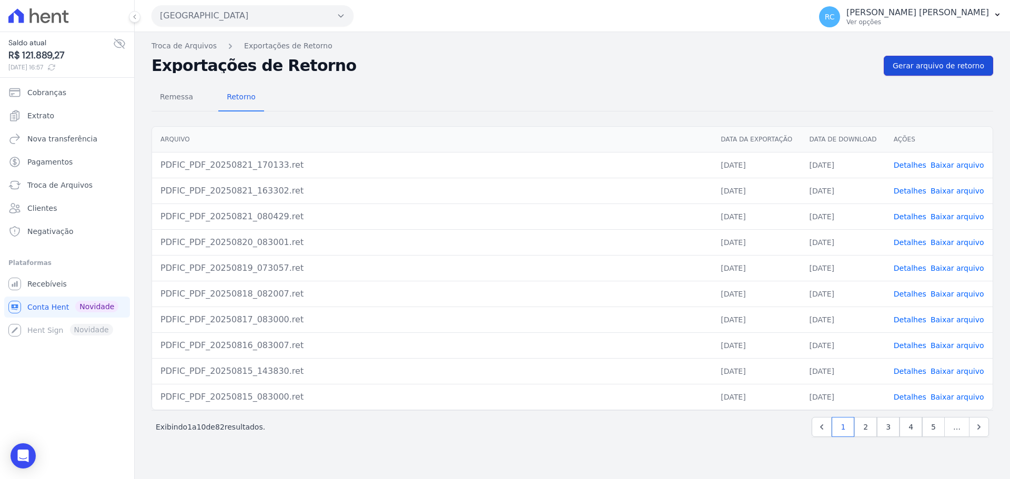
click at [939, 66] on span "Gerar arquivo de retorno" at bounding box center [938, 65] width 92 height 11
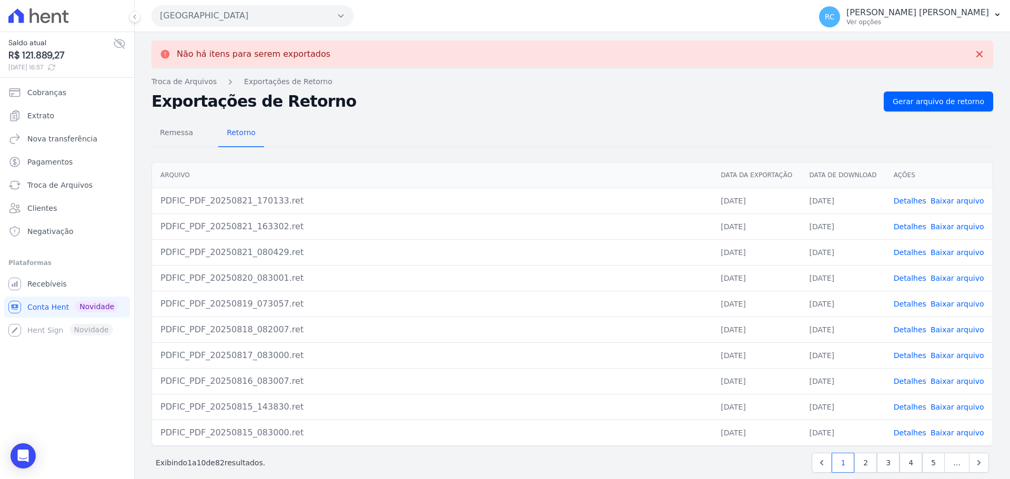
click at [937, 205] on link "Baixar arquivo" at bounding box center [957, 201] width 54 height 8
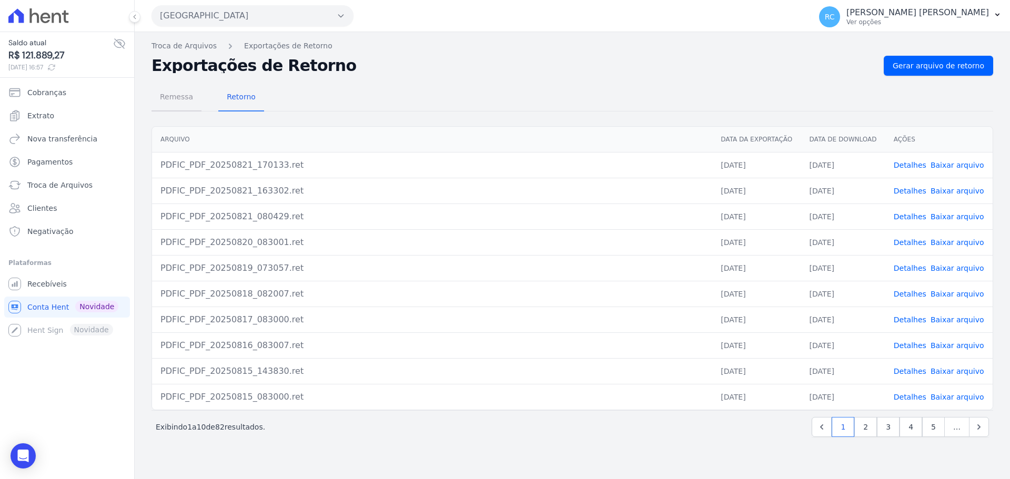
click at [184, 102] on span "Remessa" at bounding box center [177, 96] width 46 height 21
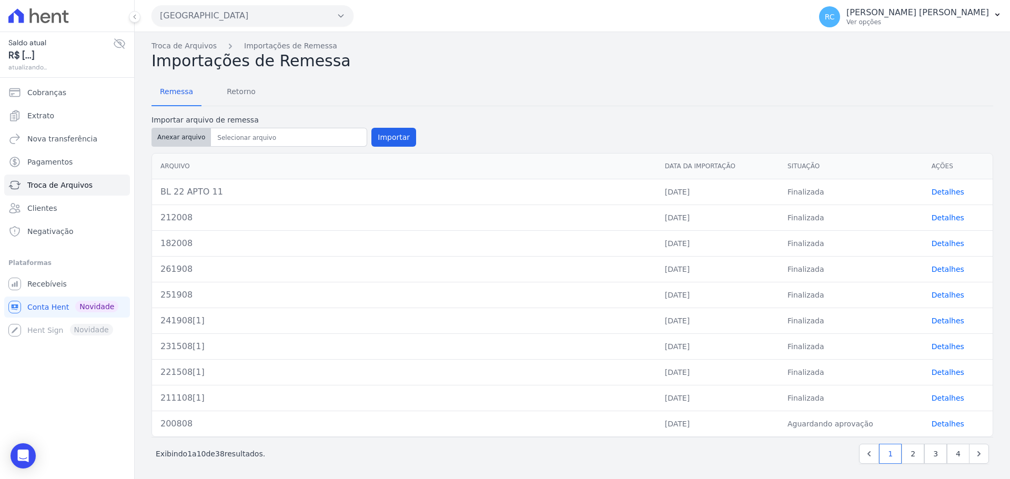
click at [174, 139] on button "Anexar arquivo" at bounding box center [180, 137] width 59 height 19
type input "302108"
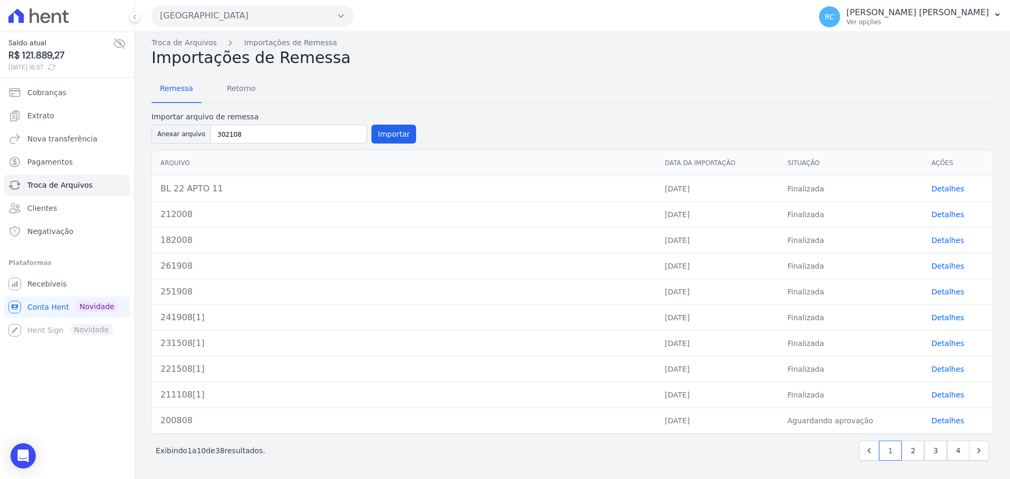
scroll to position [4, 0]
click at [378, 133] on button "Importar" at bounding box center [393, 133] width 45 height 19
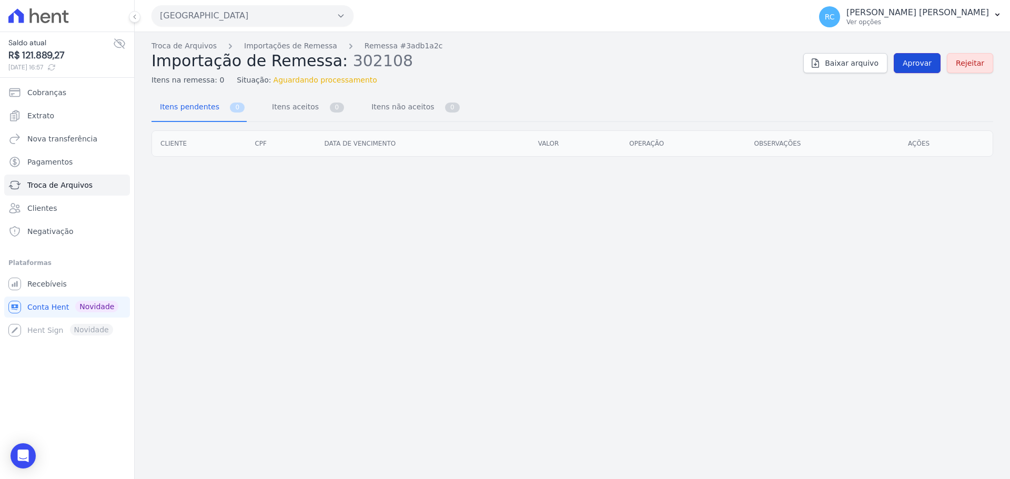
click at [908, 61] on span "Aprovar" at bounding box center [916, 63] width 29 height 11
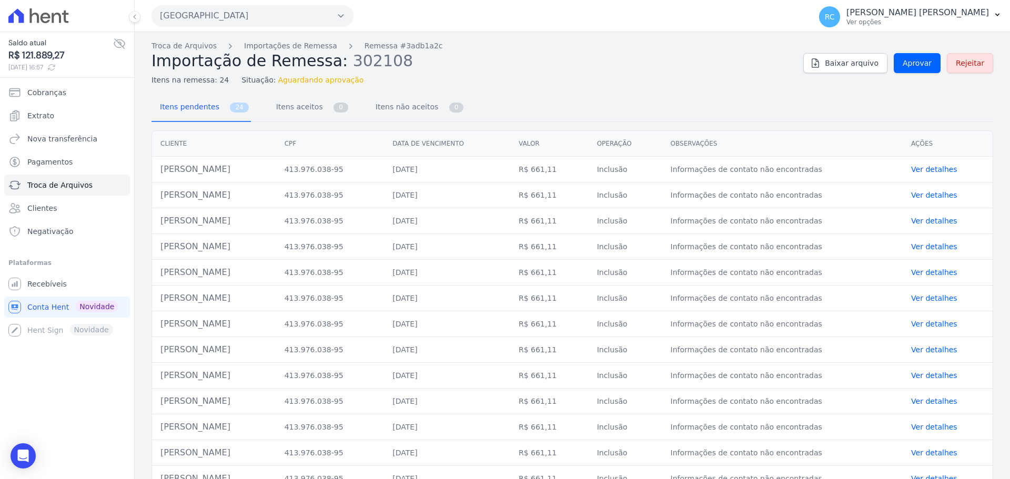
click at [925, 50] on div "Troca de Arquivos Importações de Remessa Remessa #3adb1a2c Importação de Remess…" at bounding box center [571, 62] width 841 height 45
click at [914, 61] on span "Aprovar" at bounding box center [916, 63] width 29 height 11
click at [186, 48] on link "Troca de Arquivos" at bounding box center [183, 45] width 65 height 11
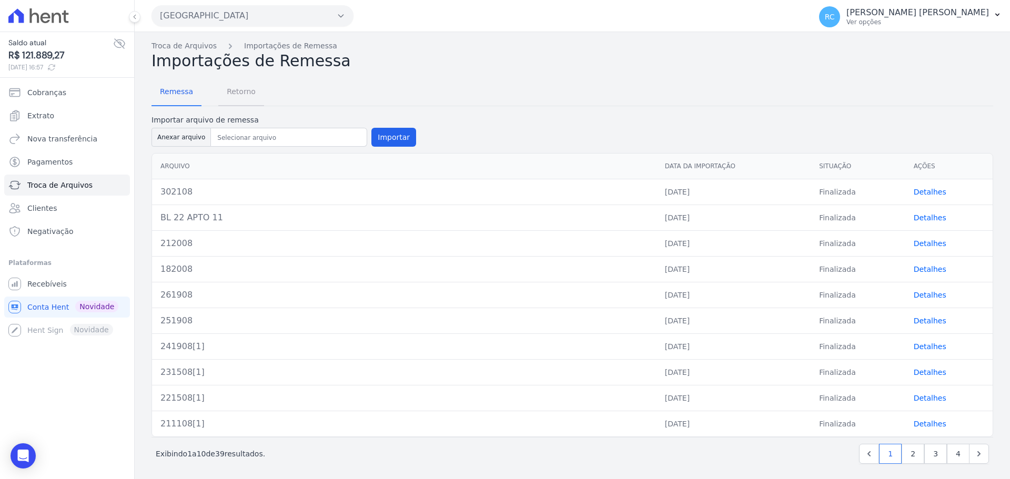
click at [247, 95] on span "Retorno" at bounding box center [241, 91] width 42 height 21
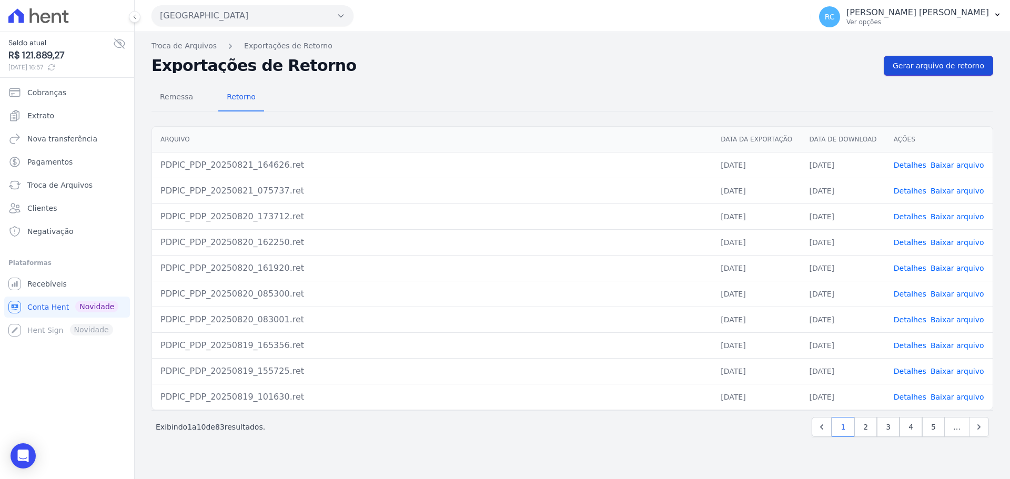
click at [938, 71] on link "Gerar arquivo de retorno" at bounding box center [938, 66] width 109 height 20
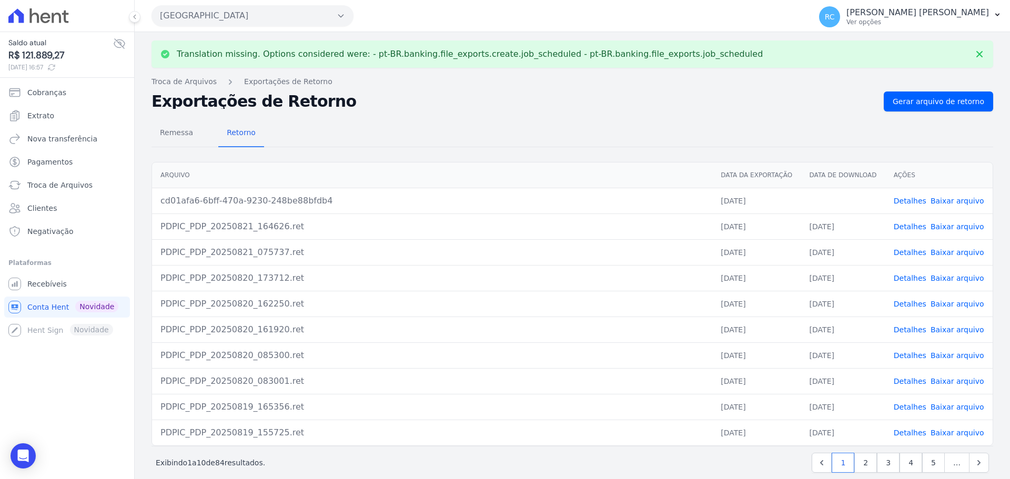
click at [953, 205] on link "Baixar arquivo" at bounding box center [957, 201] width 54 height 8
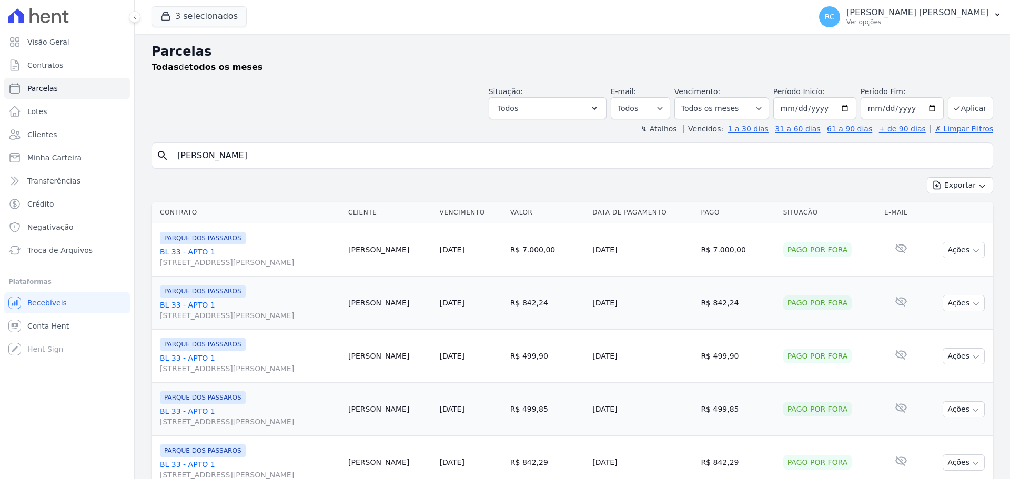
select select
drag, startPoint x: 260, startPoint y: 163, endPoint x: 77, endPoint y: 164, distance: 183.0
click at [77, 164] on div "Visão Geral Contratos [GEOGRAPHIC_DATA] Lotes Clientes Minha Carteira Transferê…" at bounding box center [505, 239] width 1010 height 479
paste input "érgio Avelino"
type input "[PERSON_NAME]"
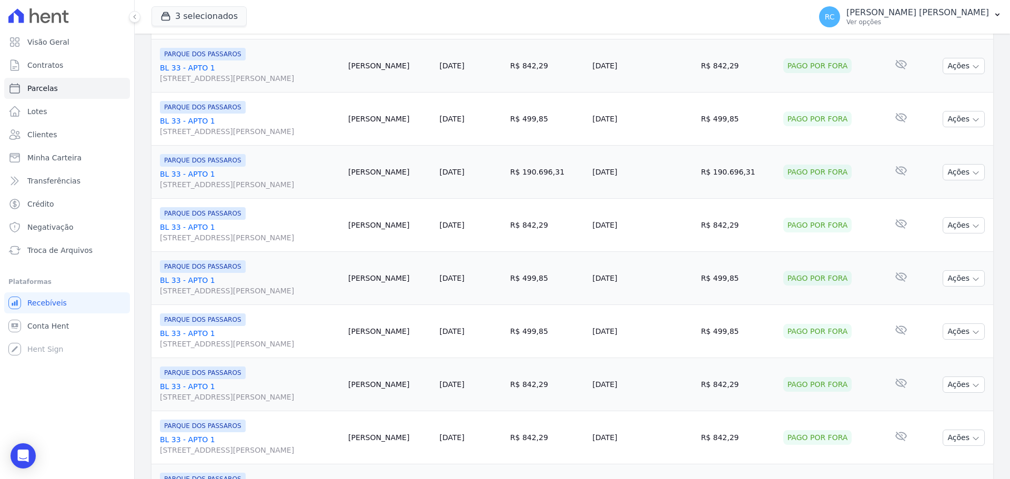
scroll to position [1118, 0]
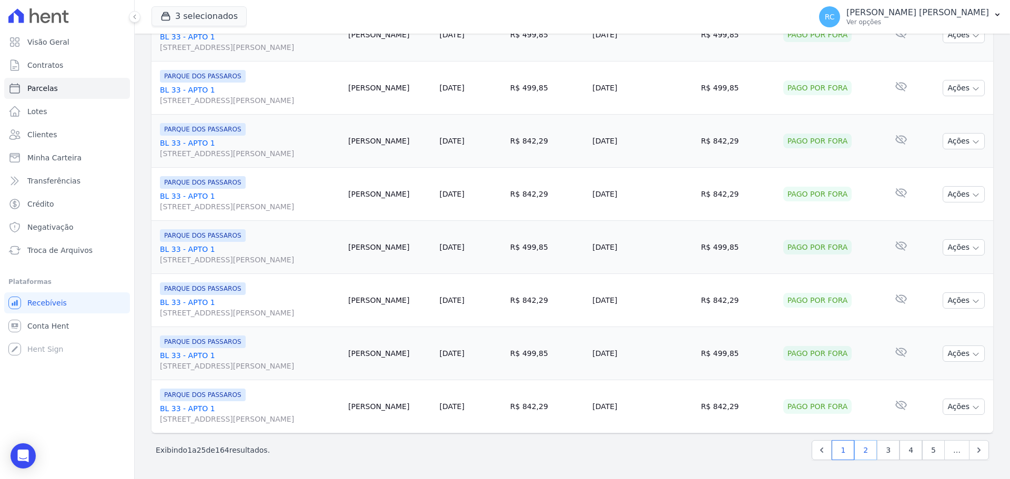
click at [869, 455] on link "2" at bounding box center [865, 450] width 23 height 20
select select
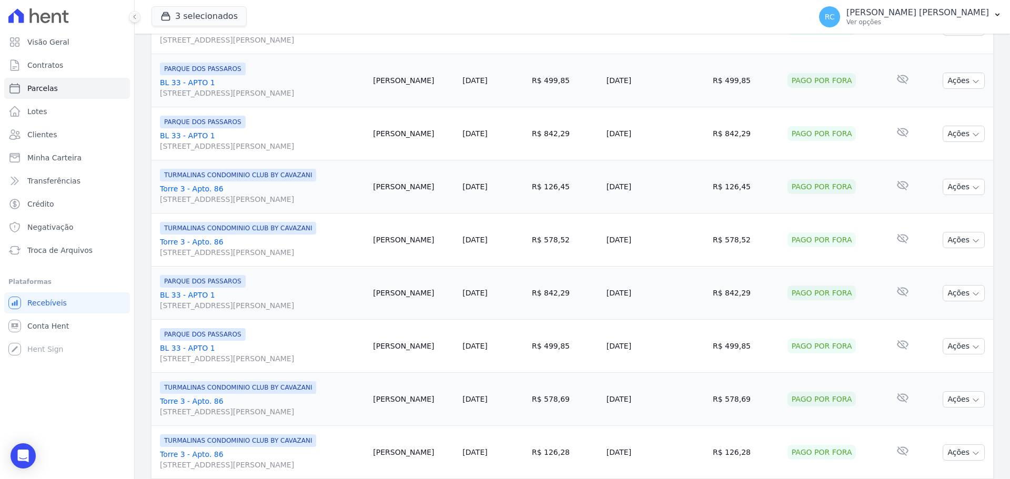
scroll to position [1118, 0]
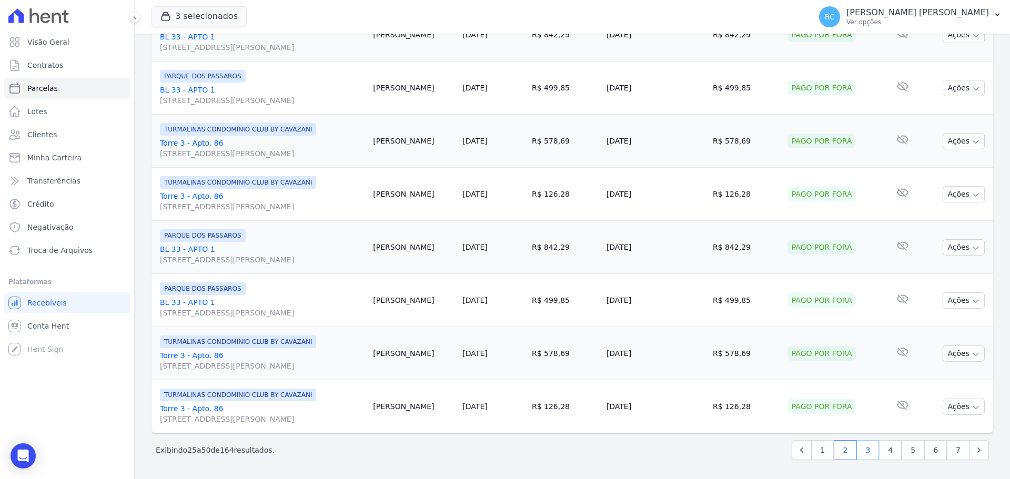
click at [867, 450] on link "3" at bounding box center [867, 450] width 23 height 20
select select
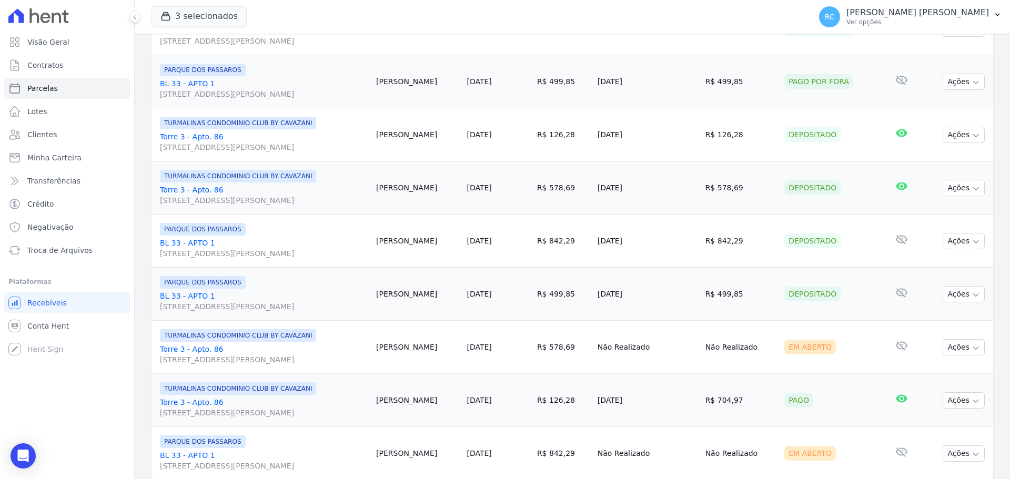
scroll to position [1118, 0]
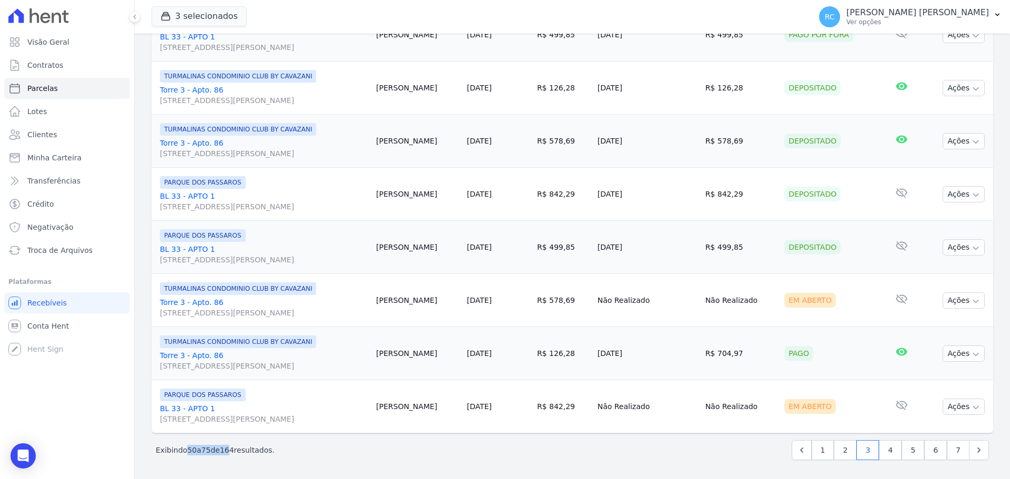
drag, startPoint x: 229, startPoint y: 451, endPoint x: 187, endPoint y: 450, distance: 42.1
click at [187, 450] on p "Exibindo 50 a 75 de 164 resultados." at bounding box center [215, 450] width 119 height 11
click at [639, 457] on div "Exibindo 50 a 75 de 164 resultados. 1 2 3 4 5 6 7" at bounding box center [572, 450] width 833 height 20
click at [963, 302] on button "Ações" at bounding box center [963, 300] width 42 height 16
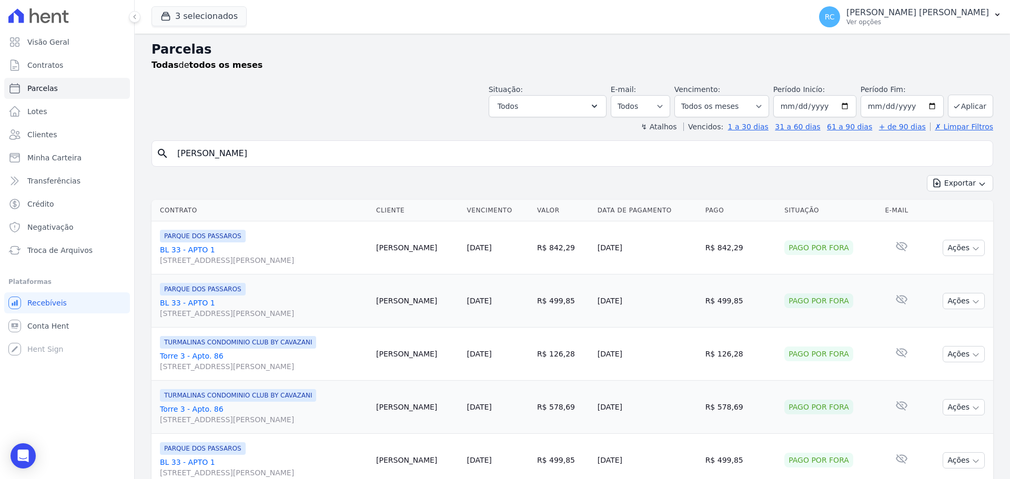
scroll to position [0, 0]
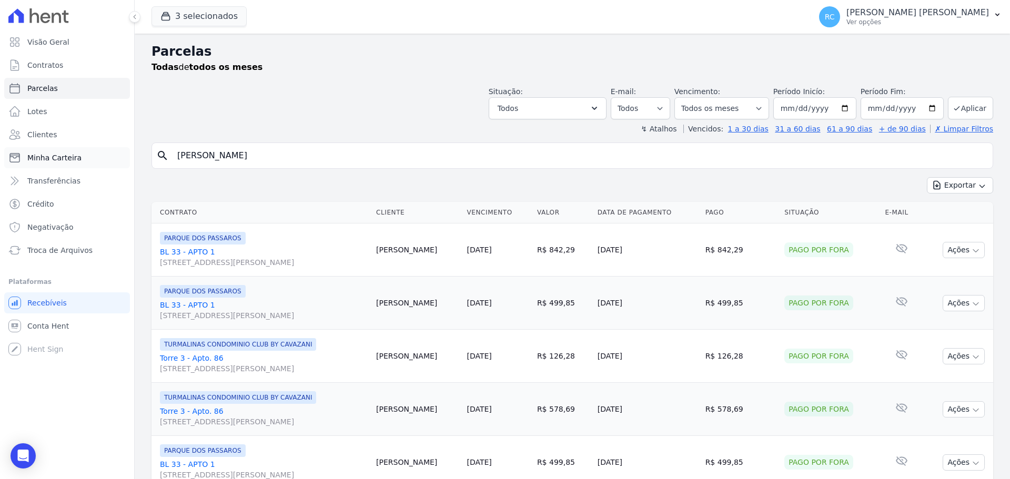
drag, startPoint x: 277, startPoint y: 160, endPoint x: 75, endPoint y: 163, distance: 202.5
click at [27, 175] on div "Visão Geral Contratos Parcelas Lotes Clientes Minha Carteira Transferências Cré…" at bounding box center [505, 239] width 1010 height 479
paste input "ERGIO AVERILDO PAULO DO V"
type input "SERGIO AVERILDO PAULO DO V"
select select
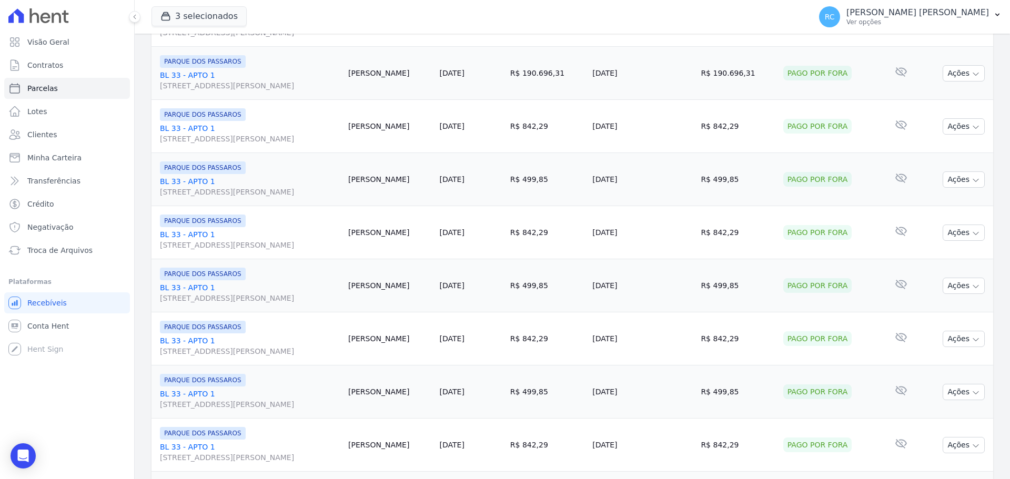
scroll to position [1118, 0]
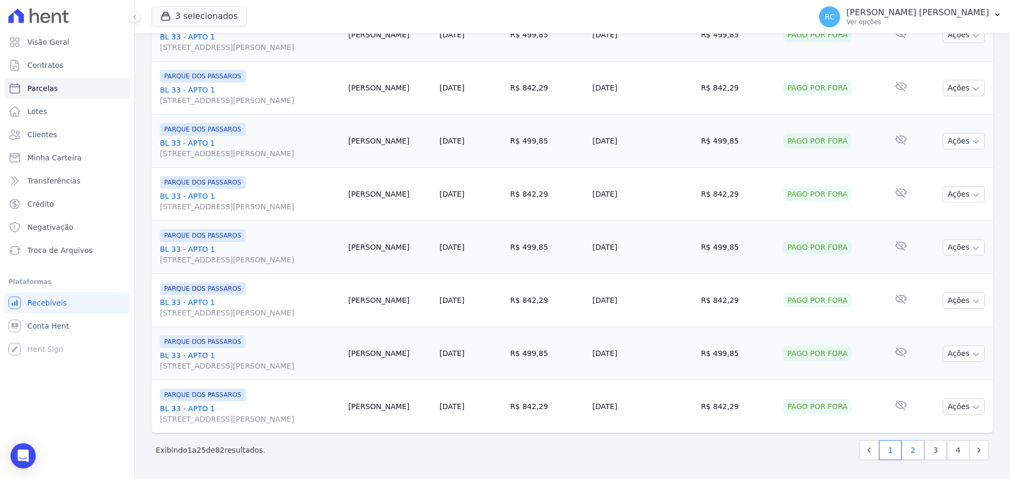
click at [908, 455] on link "2" at bounding box center [912, 450] width 23 height 20
select select
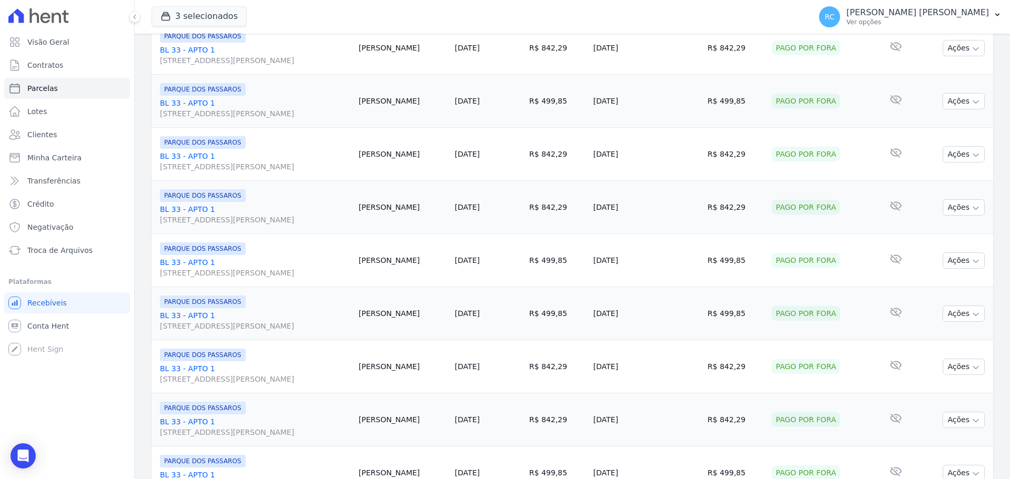
scroll to position [1118, 0]
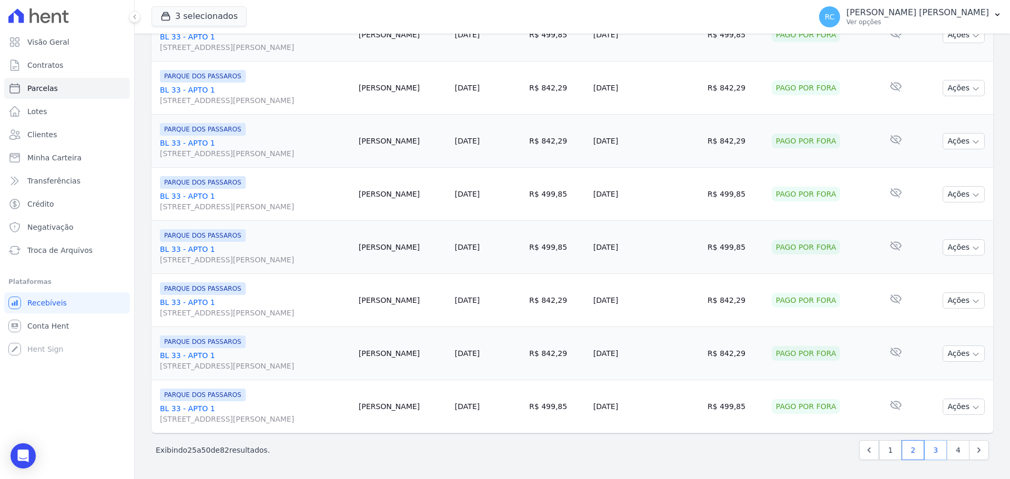
click at [925, 457] on link "3" at bounding box center [935, 450] width 23 height 20
select select
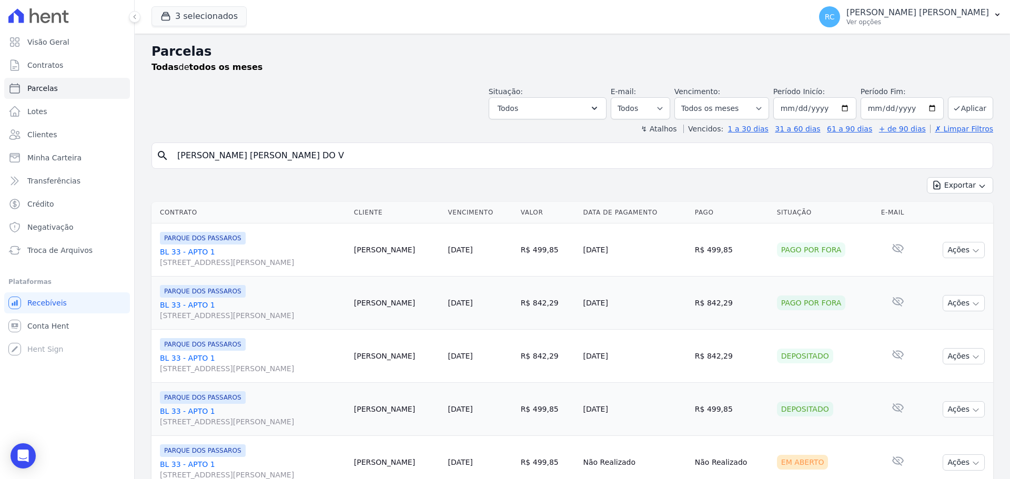
scroll to position [263, 0]
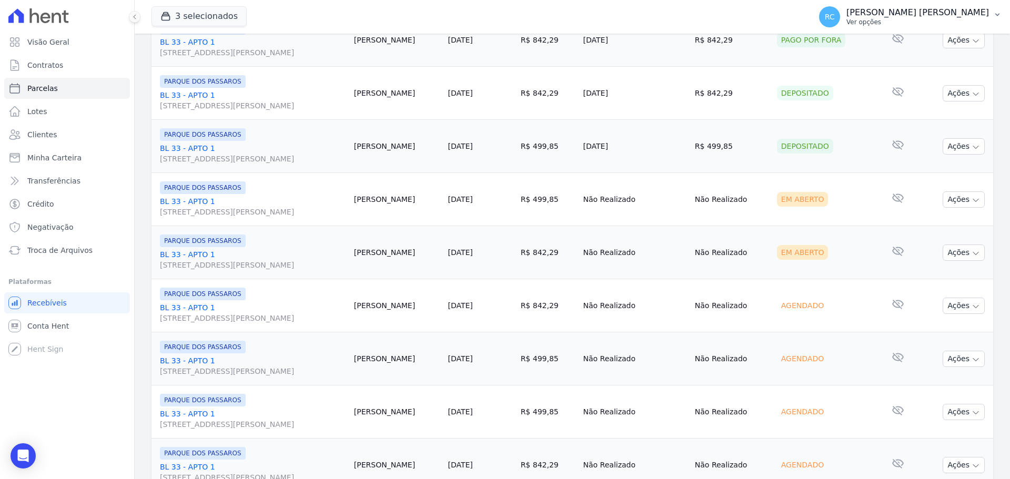
click at [996, 12] on icon "button" at bounding box center [997, 15] width 8 height 8
click at [952, 43] on link "Perfil do empreendimento" at bounding box center [942, 45] width 135 height 19
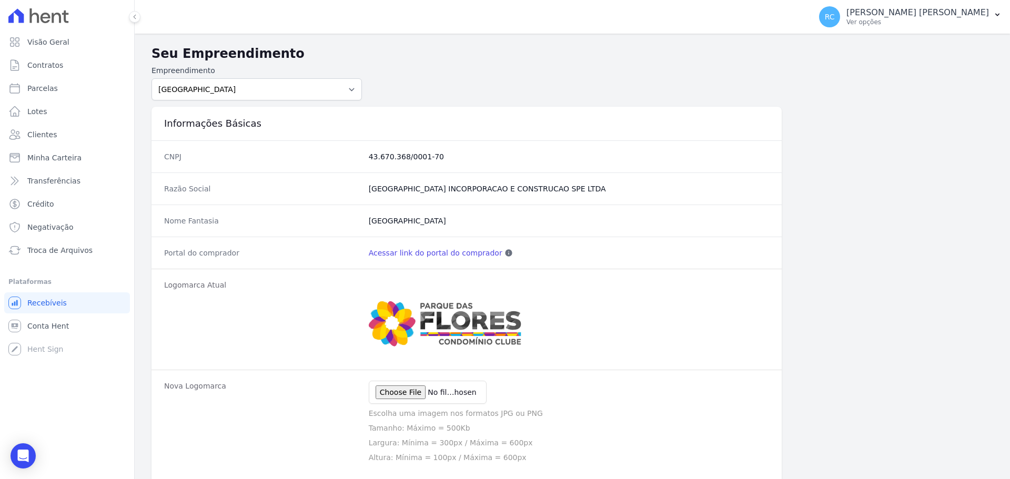
click at [449, 257] on link "Acessar link do portal do comprador" at bounding box center [436, 253] width 134 height 11
click at [447, 256] on link "Acessar link do portal do comprador" at bounding box center [436, 253] width 134 height 11
